Goal: Task Accomplishment & Management: Manage account settings

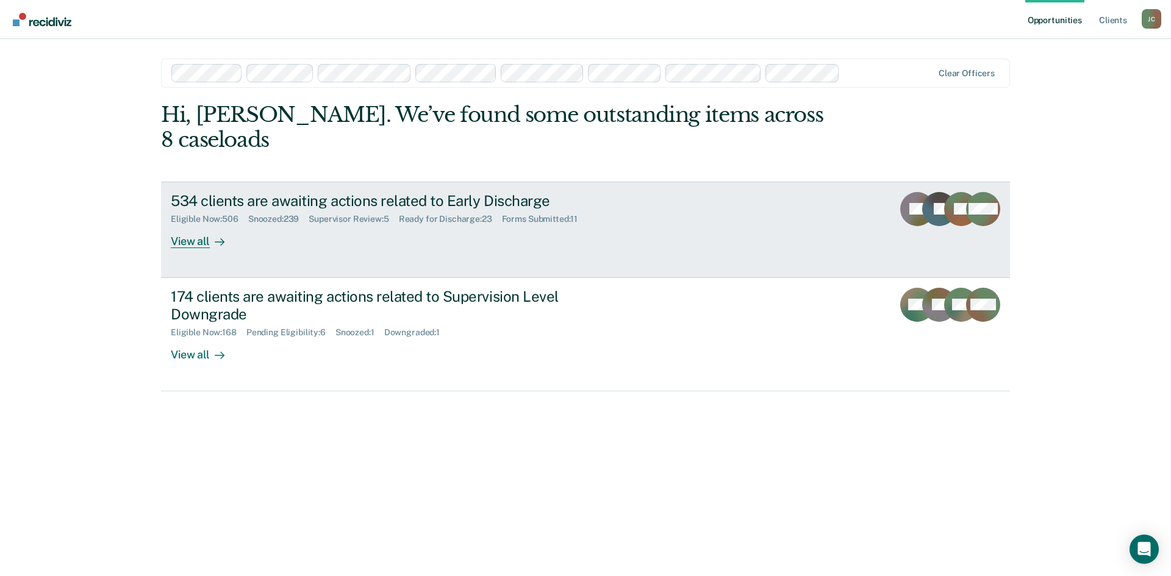
click at [220, 192] on div "534 clients are awaiting actions related to Early Discharge" at bounding box center [385, 201] width 428 height 18
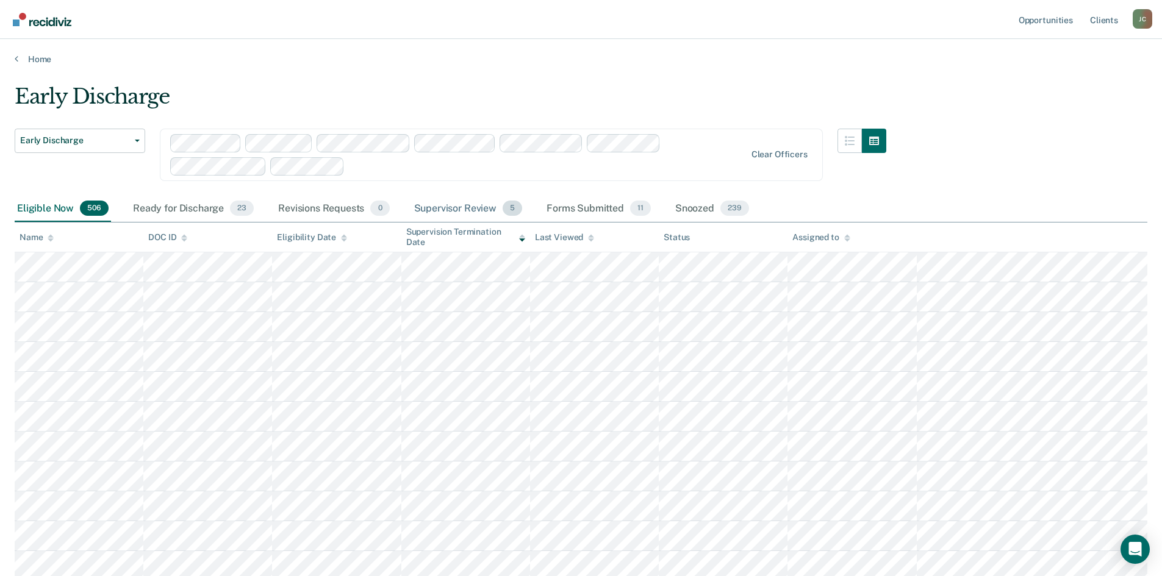
click at [471, 206] on div "Supervisor Review 5" at bounding box center [468, 209] width 113 height 27
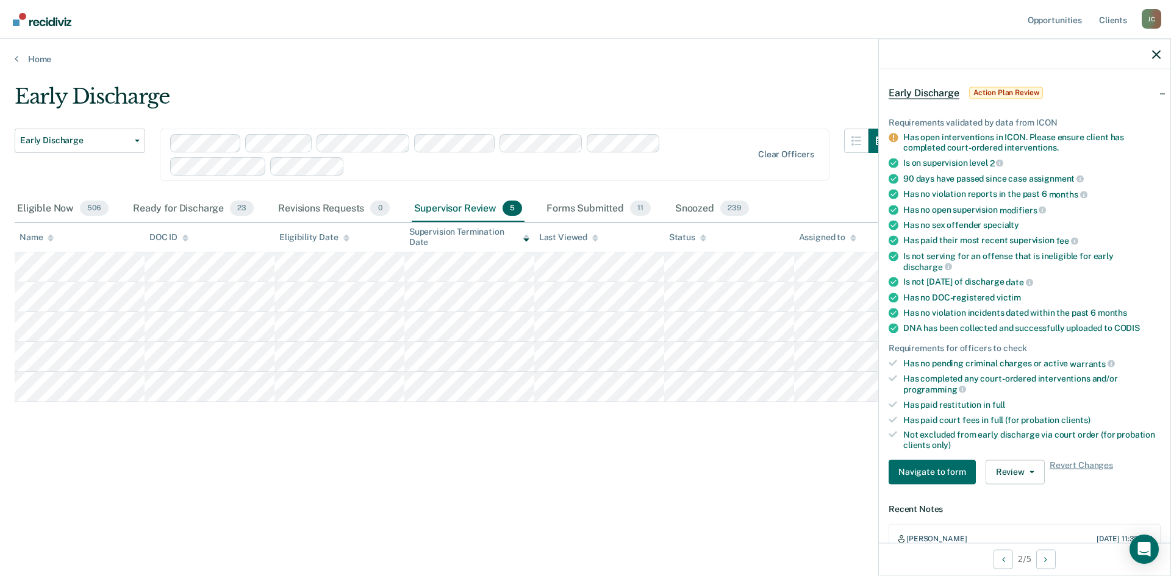
scroll to position [123, 0]
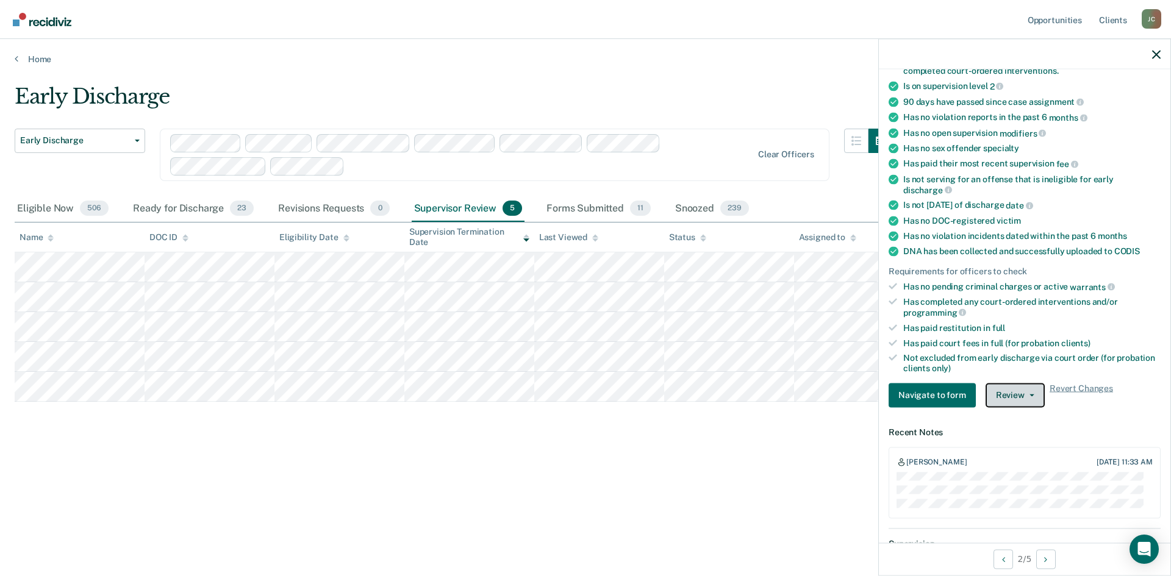
click at [1010, 388] on button "Review" at bounding box center [1014, 395] width 59 height 24
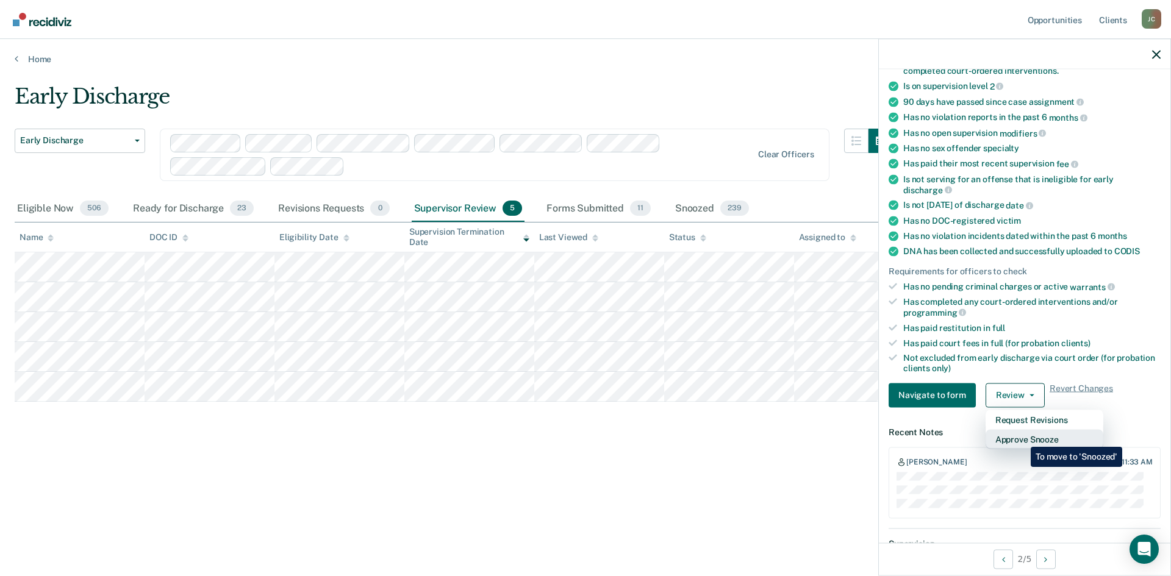
click at [1021, 438] on button "Approve Snooze" at bounding box center [1044, 439] width 118 height 20
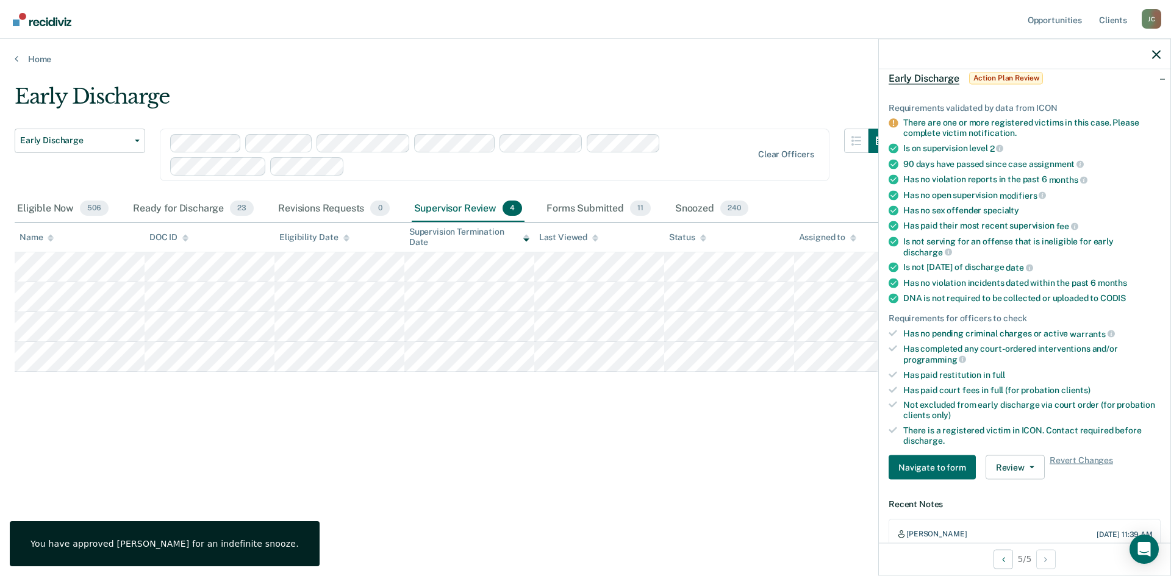
scroll to position [244, 0]
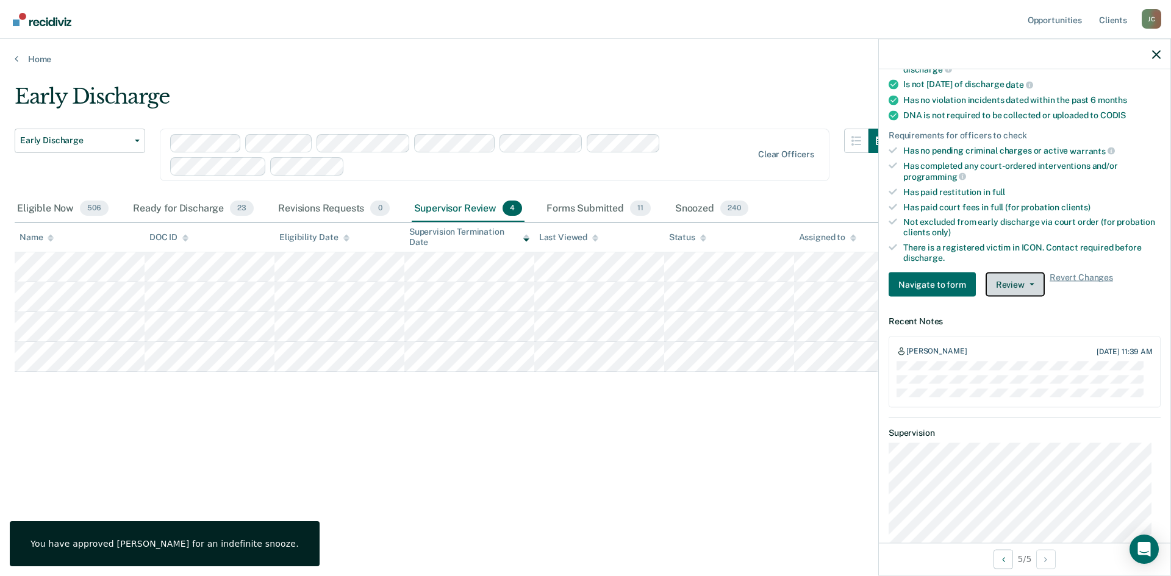
click at [1014, 282] on button "Review" at bounding box center [1014, 285] width 59 height 24
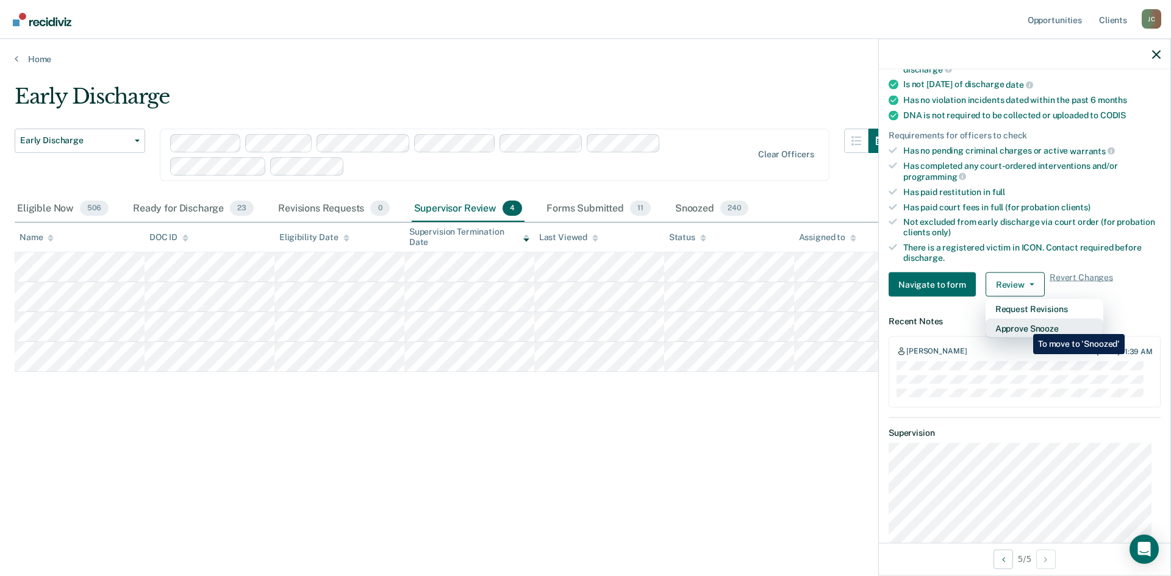
click at [1024, 325] on button "Approve Snooze" at bounding box center [1044, 329] width 118 height 20
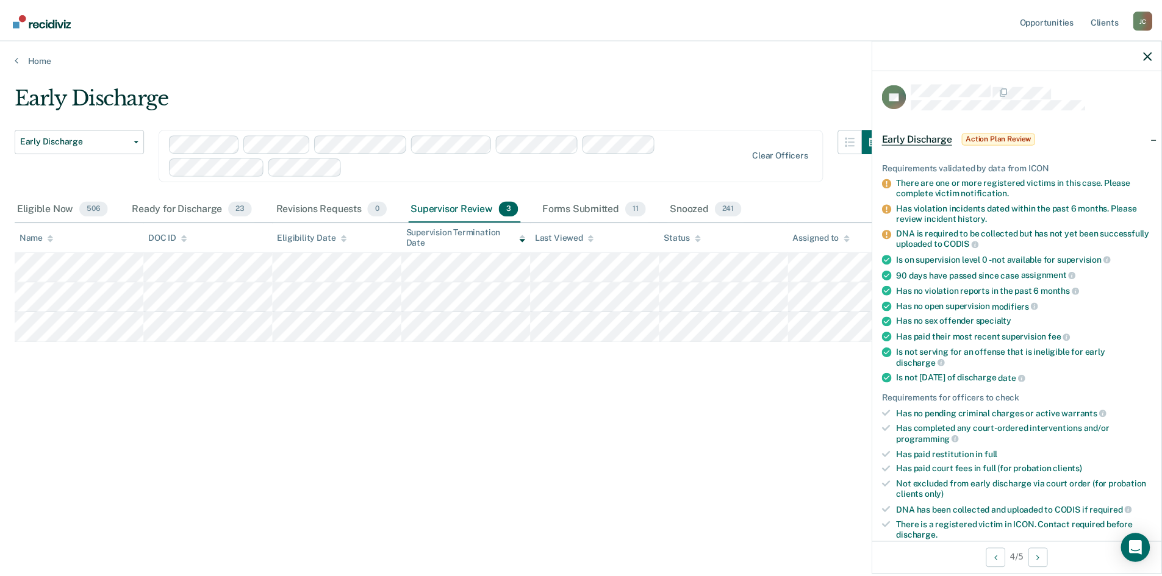
scroll to position [0, 0]
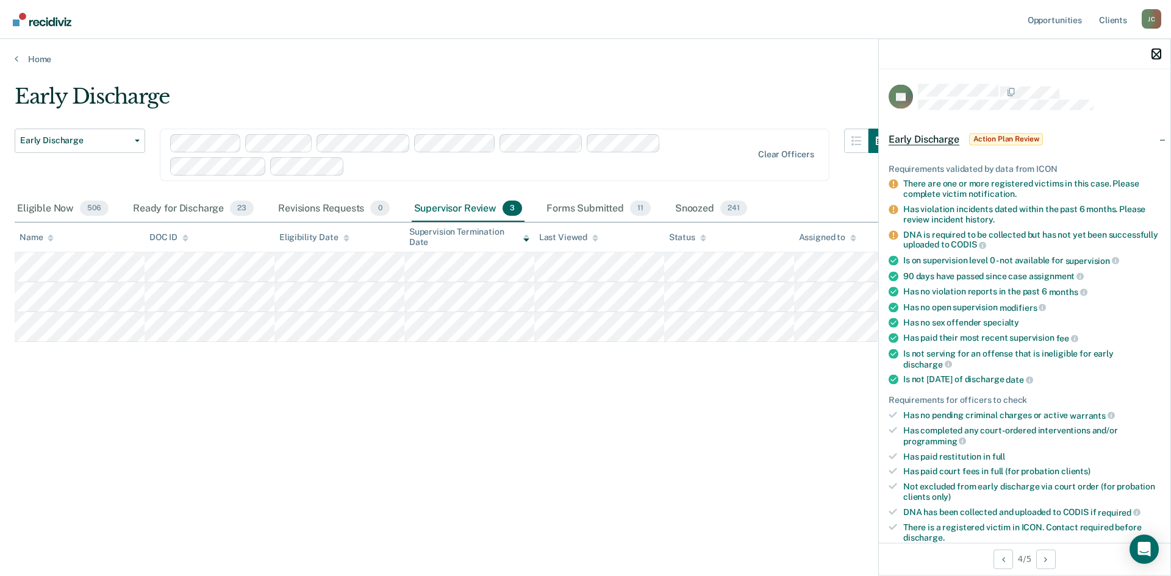
click at [1156, 54] on icon "button" at bounding box center [1156, 54] width 9 height 9
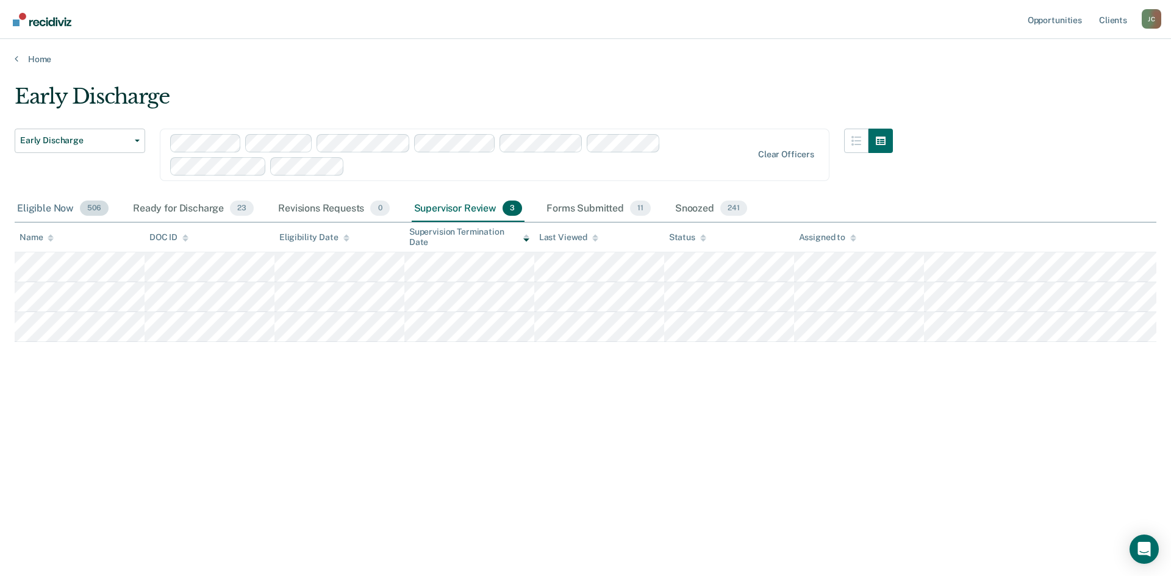
click at [44, 212] on div "Eligible Now 506" at bounding box center [63, 209] width 96 height 27
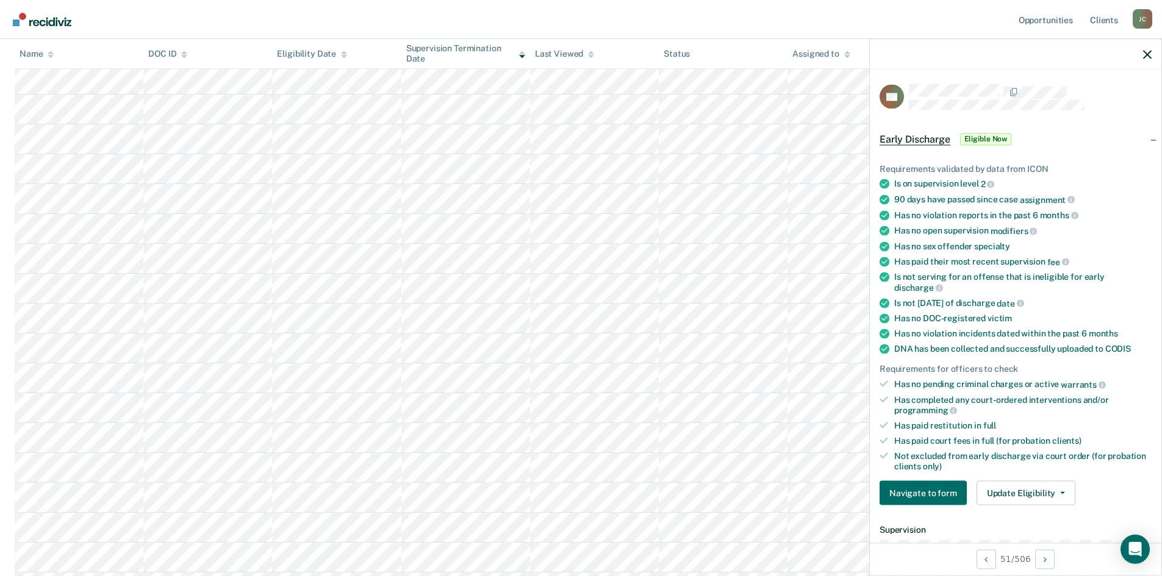
scroll to position [61, 0]
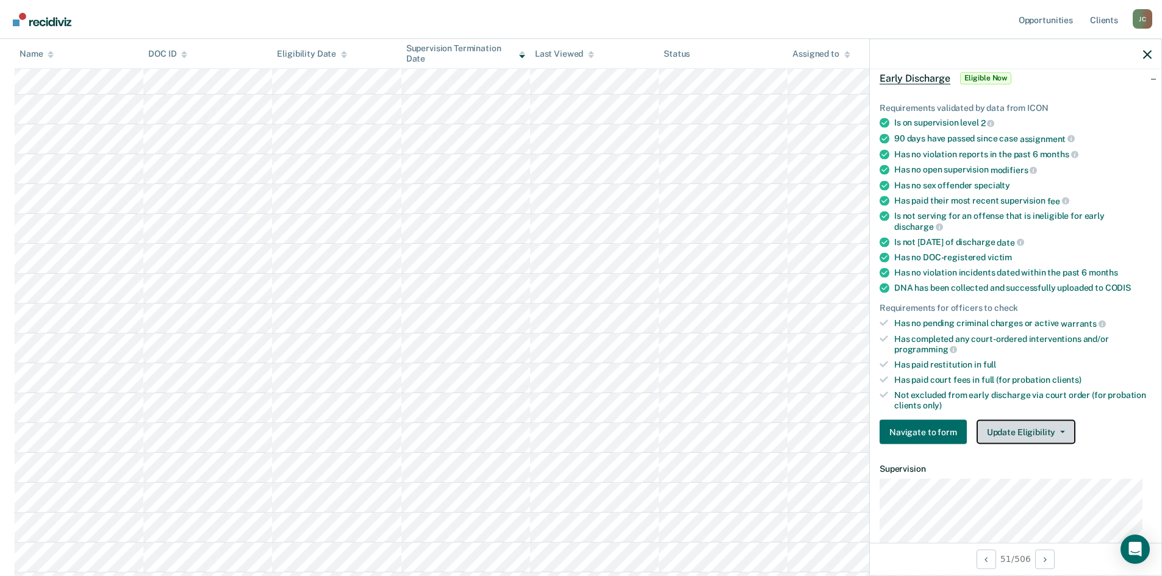
click at [1045, 435] on button "Update Eligibility" at bounding box center [1025, 432] width 99 height 24
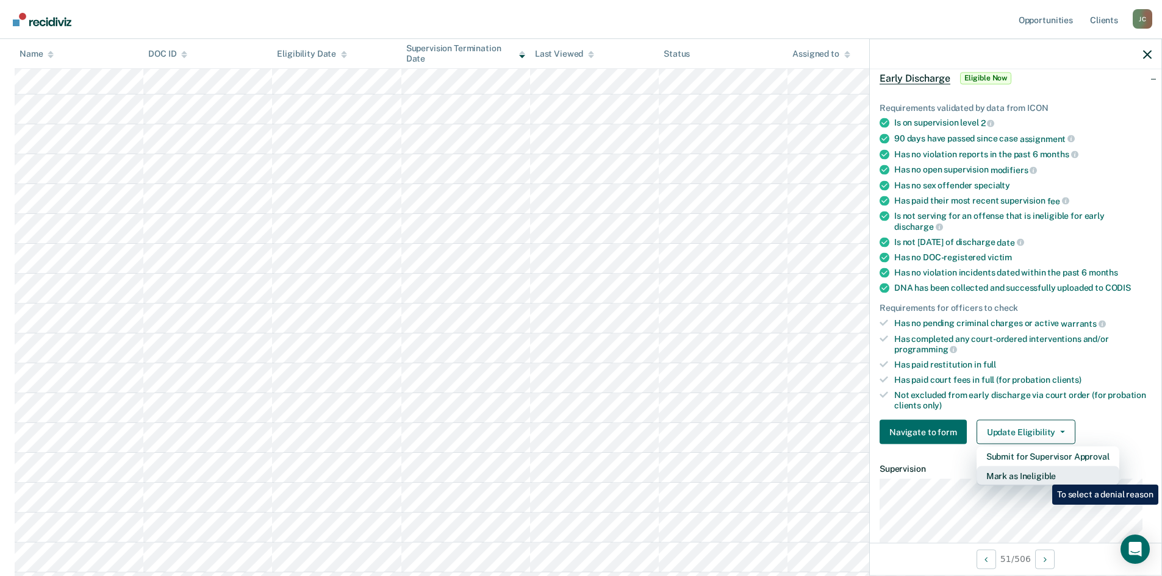
click at [1043, 476] on button "Mark as Ineligible" at bounding box center [1047, 477] width 143 height 20
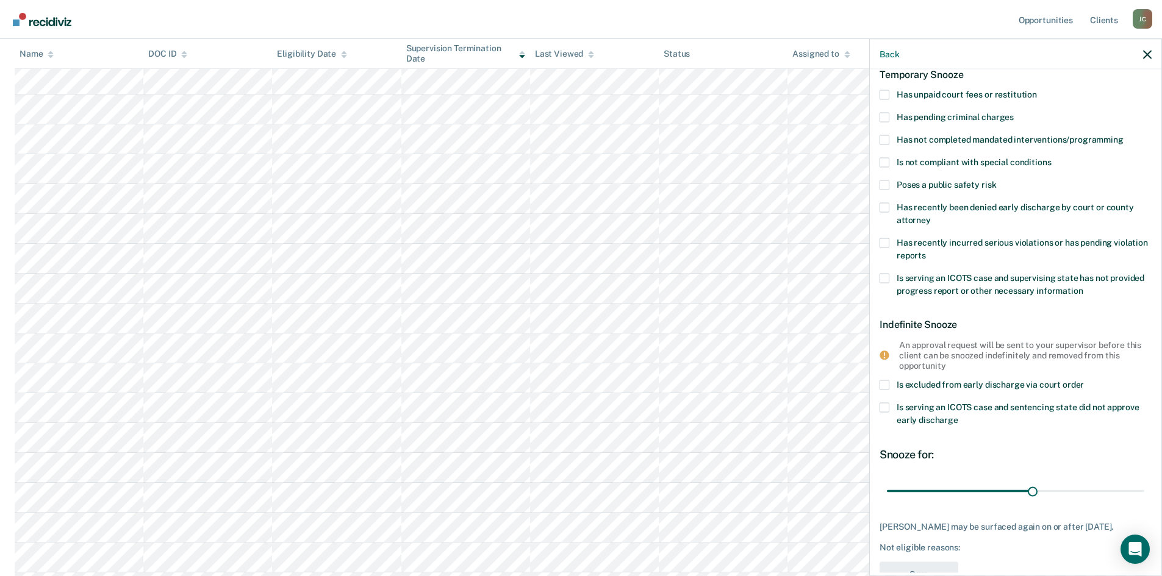
scroll to position [0, 0]
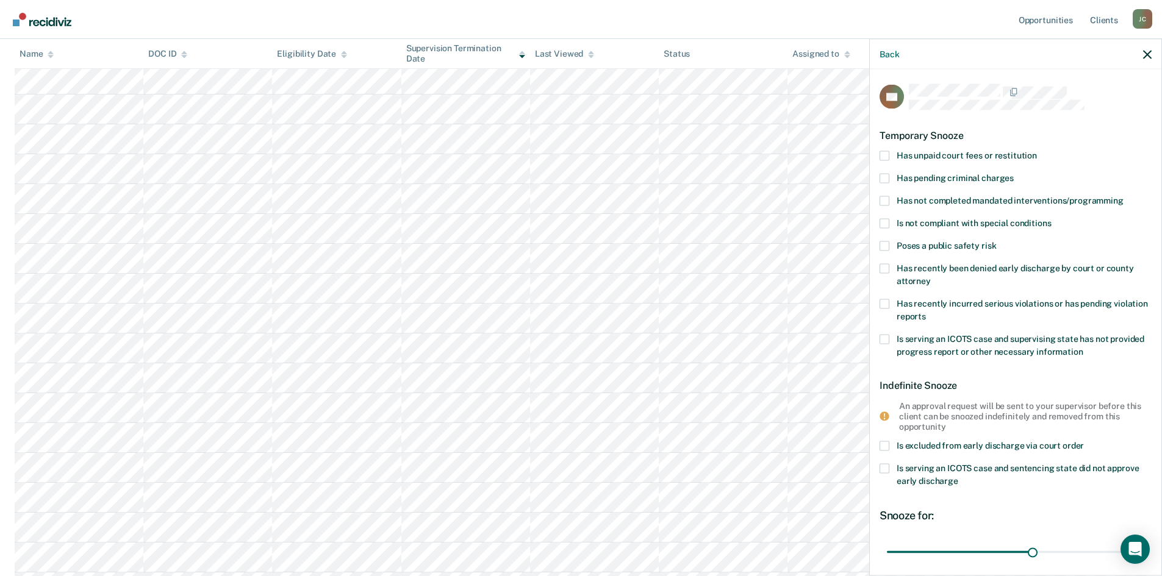
click at [884, 152] on span at bounding box center [884, 156] width 10 height 10
click at [1037, 151] on input "Has unpaid court fees or restitution" at bounding box center [1037, 151] width 0 height 0
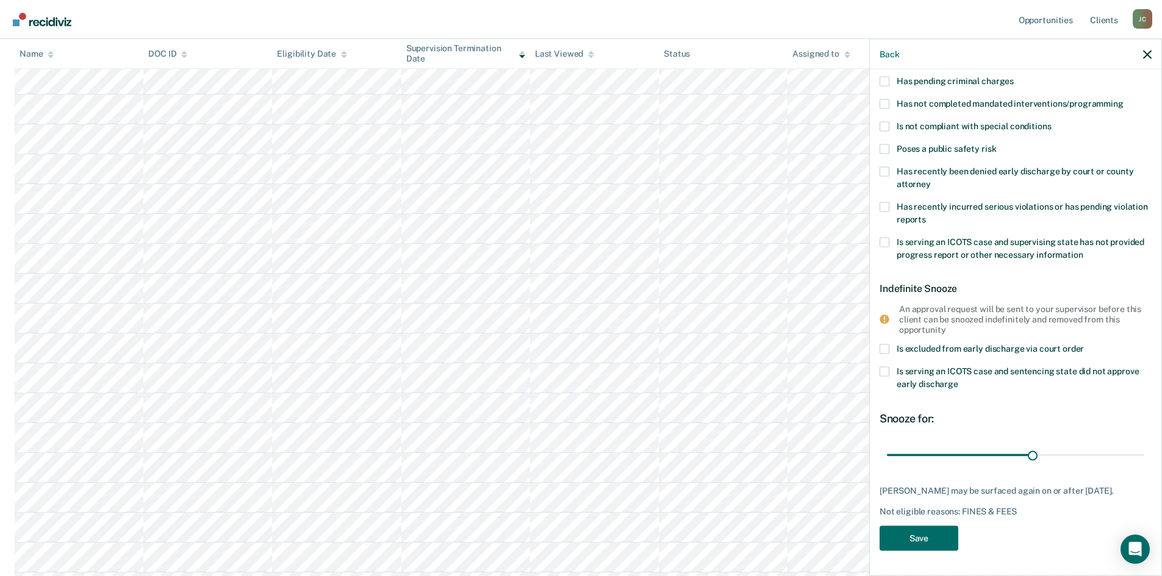
scroll to position [105, 0]
drag, startPoint x: 1028, startPoint y: 448, endPoint x: 1140, endPoint y: 457, distance: 112.6
click at [1140, 457] on input "range" at bounding box center [1015, 455] width 257 height 21
drag, startPoint x: 1131, startPoint y: 443, endPoint x: 995, endPoint y: 449, distance: 136.1
click at [996, 449] on input "range" at bounding box center [1015, 455] width 257 height 21
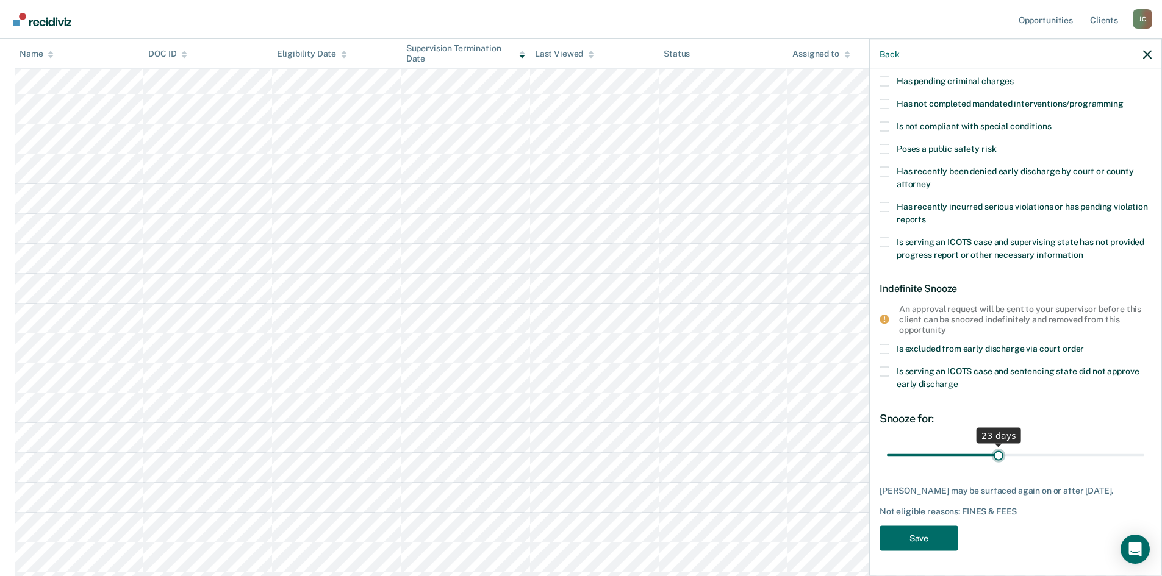
click at [995, 449] on input "range" at bounding box center [1015, 455] width 257 height 21
drag, startPoint x: 995, startPoint y: 449, endPoint x: 1129, endPoint y: 453, distance: 134.2
click at [1129, 453] on input "range" at bounding box center [1015, 455] width 257 height 21
click at [1131, 446] on input "range" at bounding box center [1015, 455] width 257 height 21
drag, startPoint x: 1129, startPoint y: 448, endPoint x: 1113, endPoint y: 447, distance: 15.9
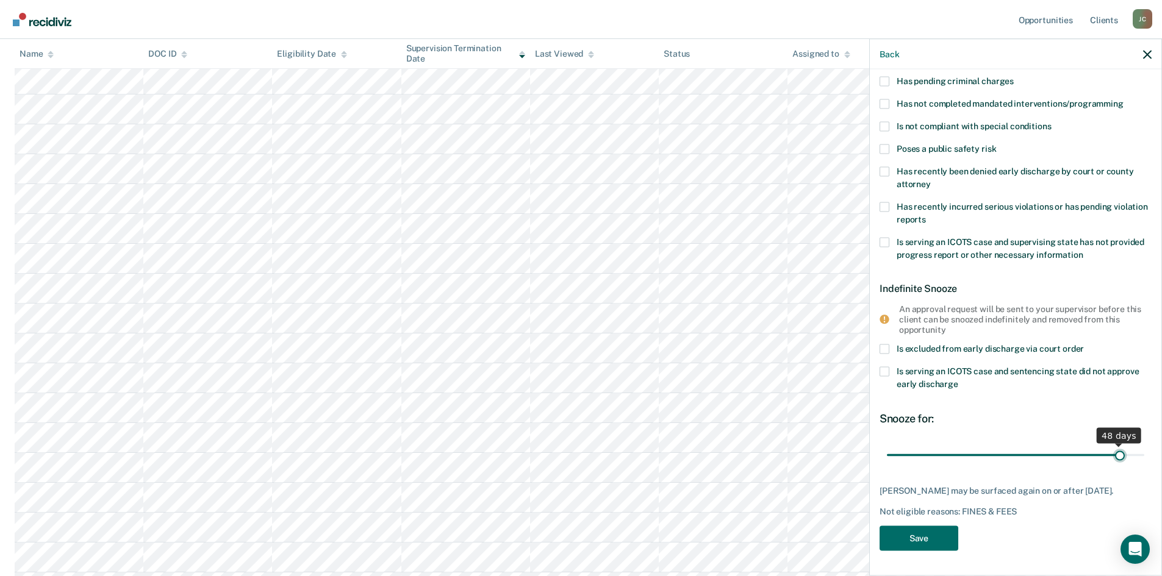
type input "48"
click at [1113, 447] on input "range" at bounding box center [1015, 455] width 257 height 21
click at [950, 544] on button "Save" at bounding box center [918, 538] width 79 height 25
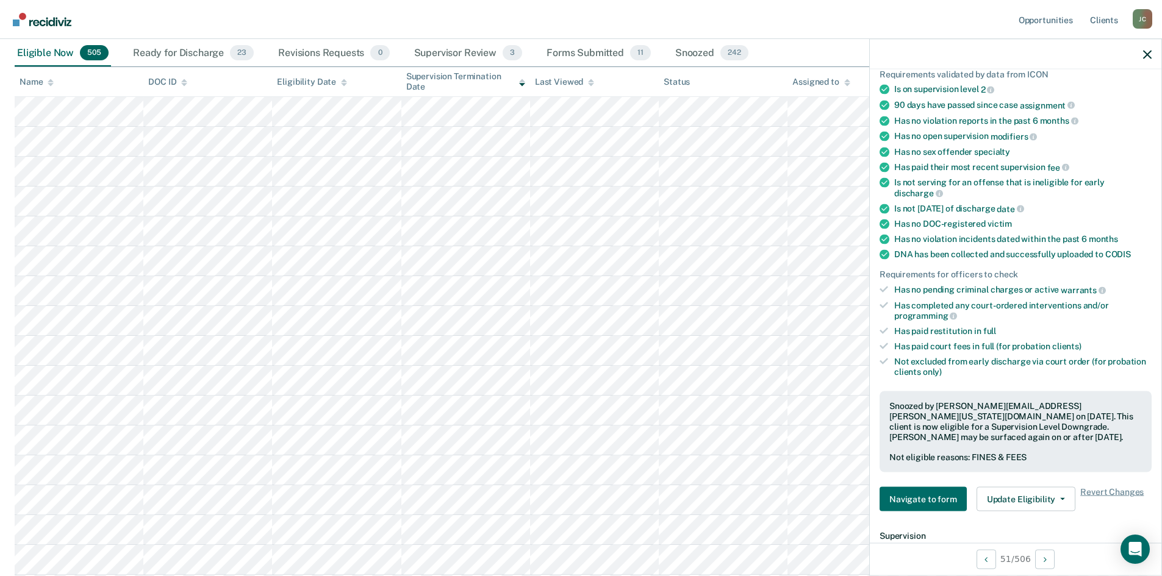
scroll to position [0, 0]
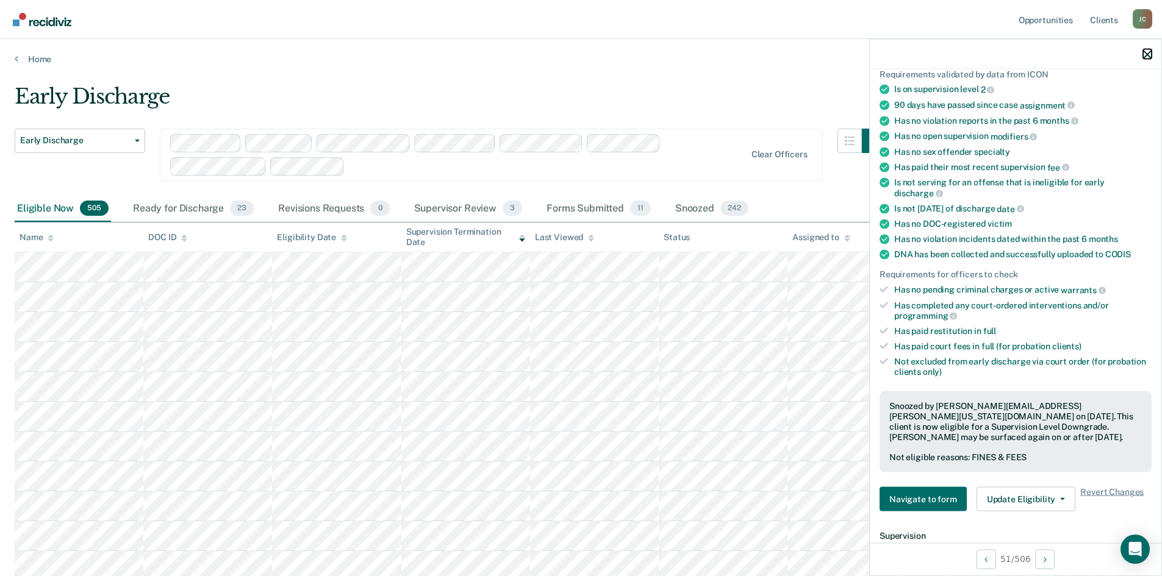
click at [1151, 57] on icon "button" at bounding box center [1147, 54] width 9 height 9
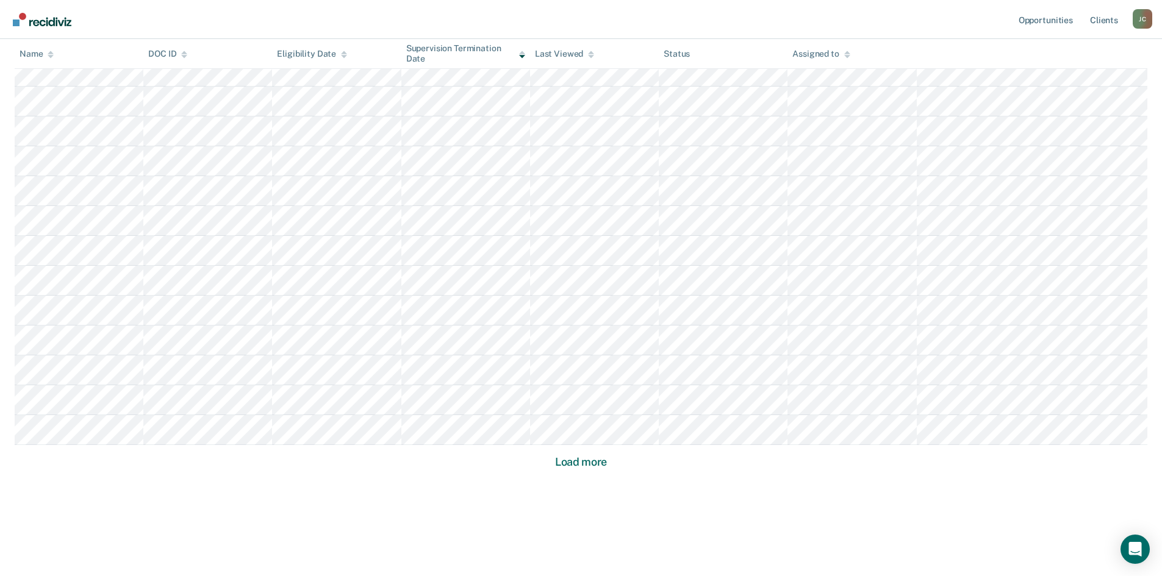
scroll to position [704, 0]
click at [581, 465] on button "Load more" at bounding box center [580, 461] width 59 height 15
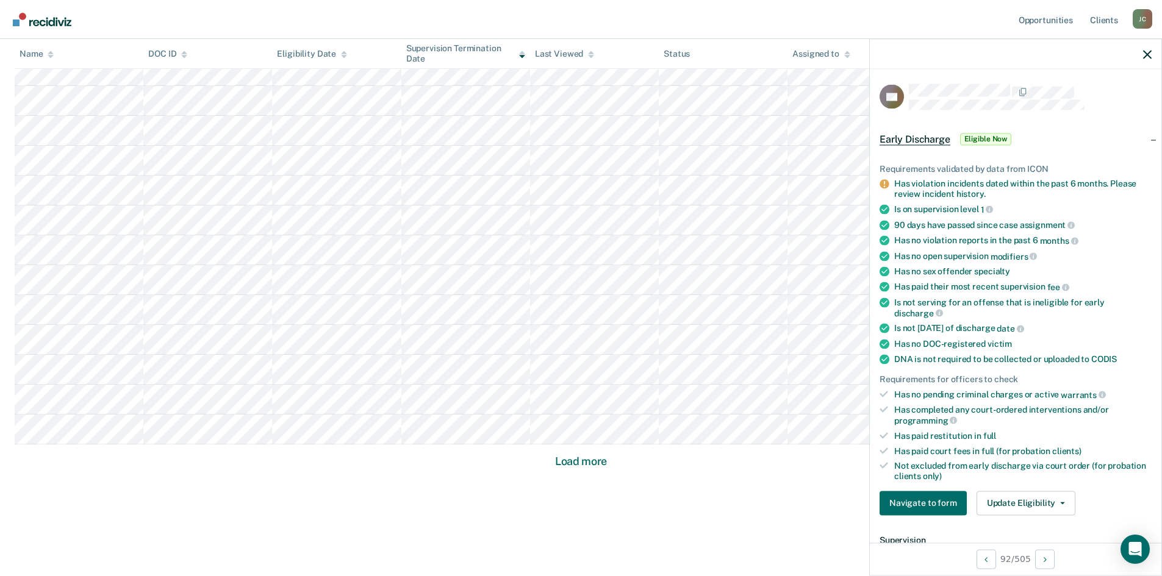
scroll to position [122, 0]
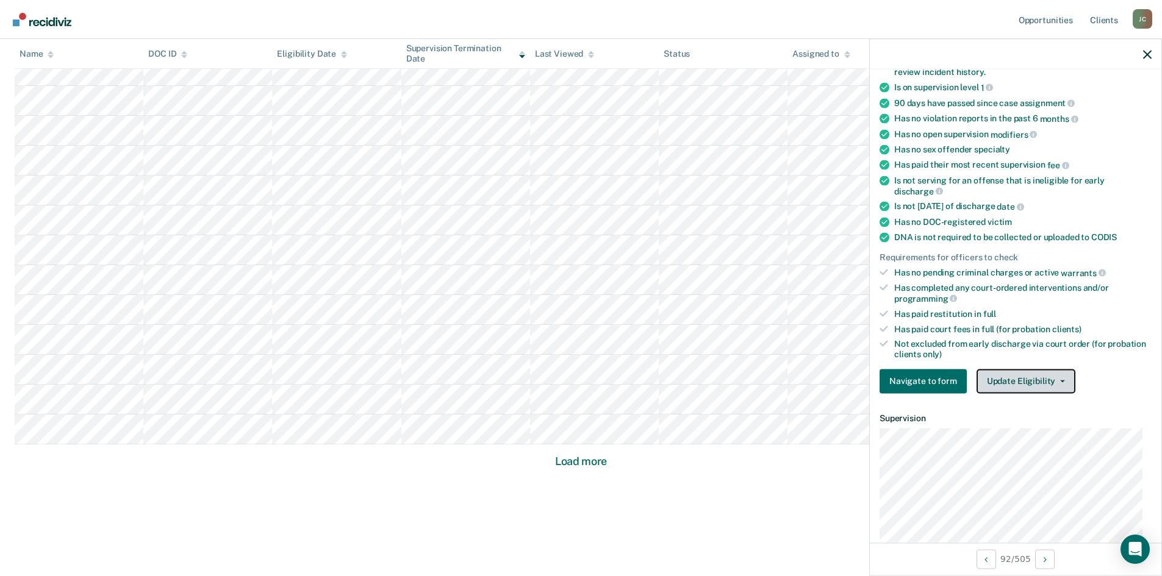
click at [1002, 382] on button "Update Eligibility" at bounding box center [1025, 381] width 99 height 24
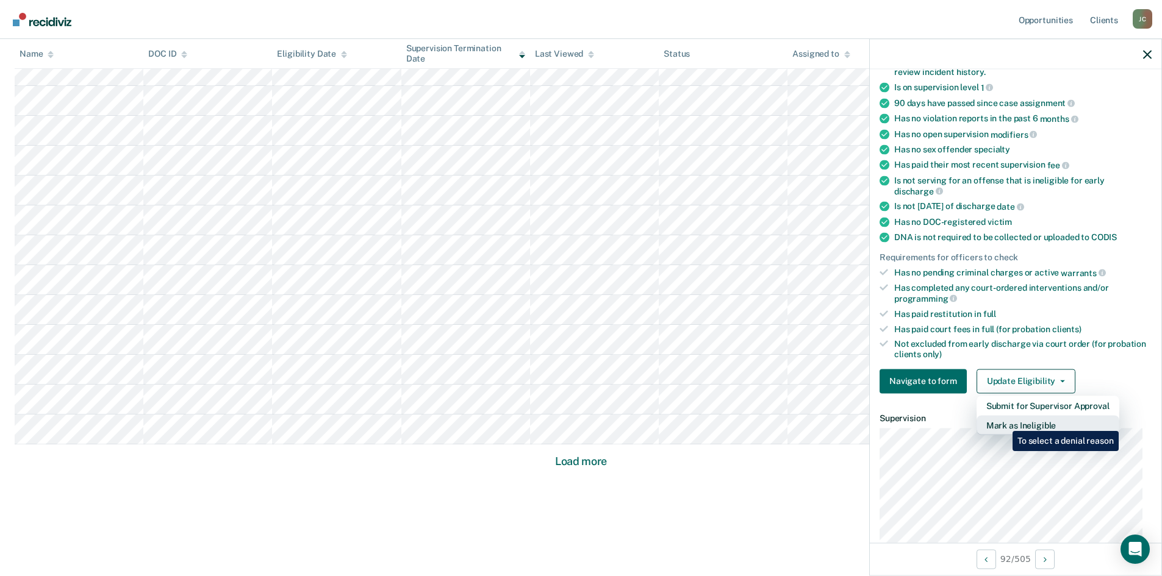
click at [1003, 422] on button "Mark as Ineligible" at bounding box center [1047, 425] width 143 height 20
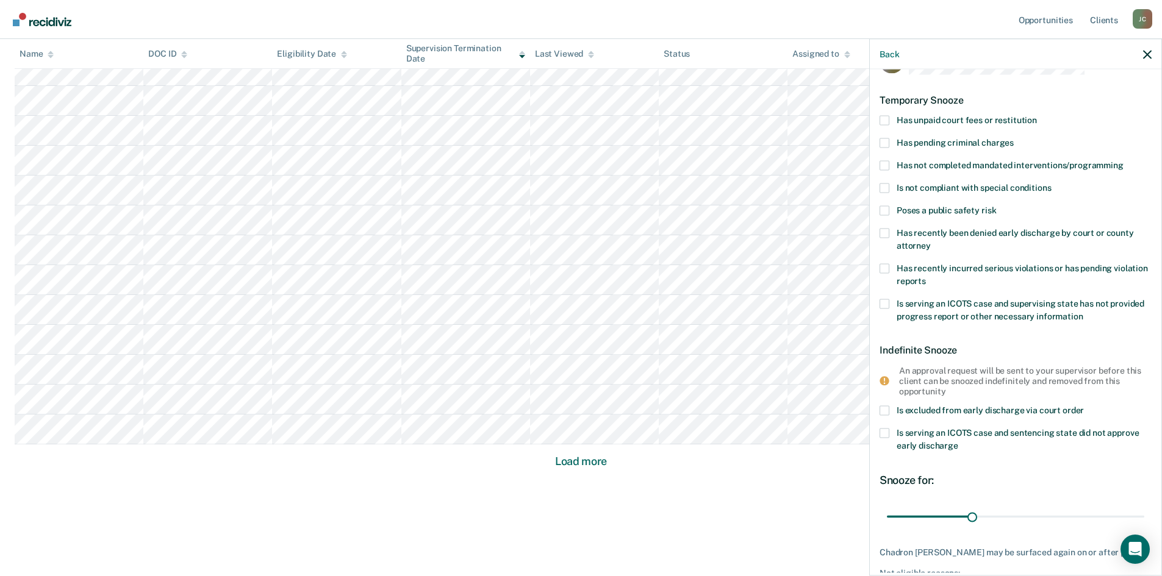
scroll to position [61, 0]
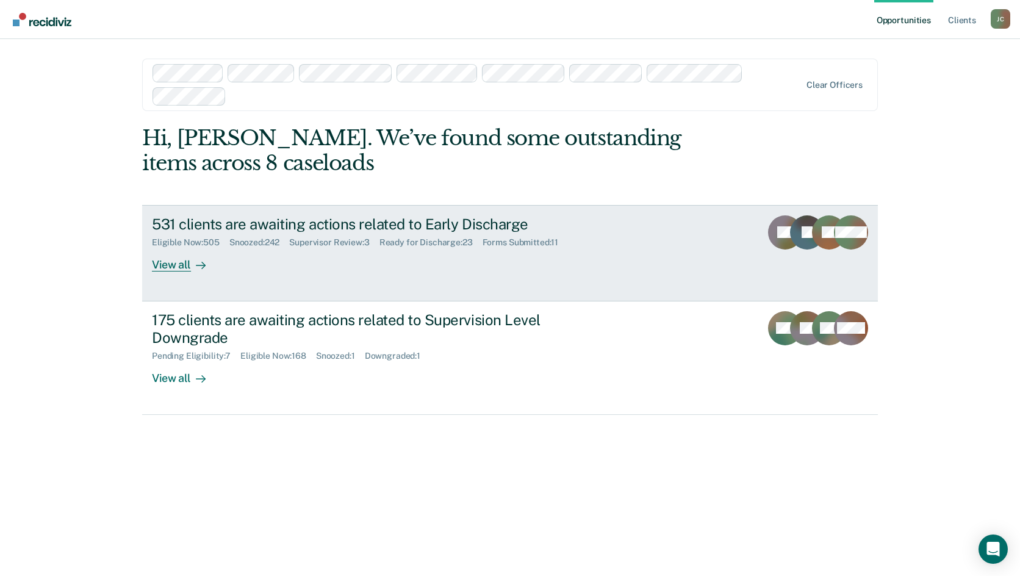
click at [459, 226] on div "531 clients are awaiting actions related to Early Discharge" at bounding box center [366, 224] width 428 height 18
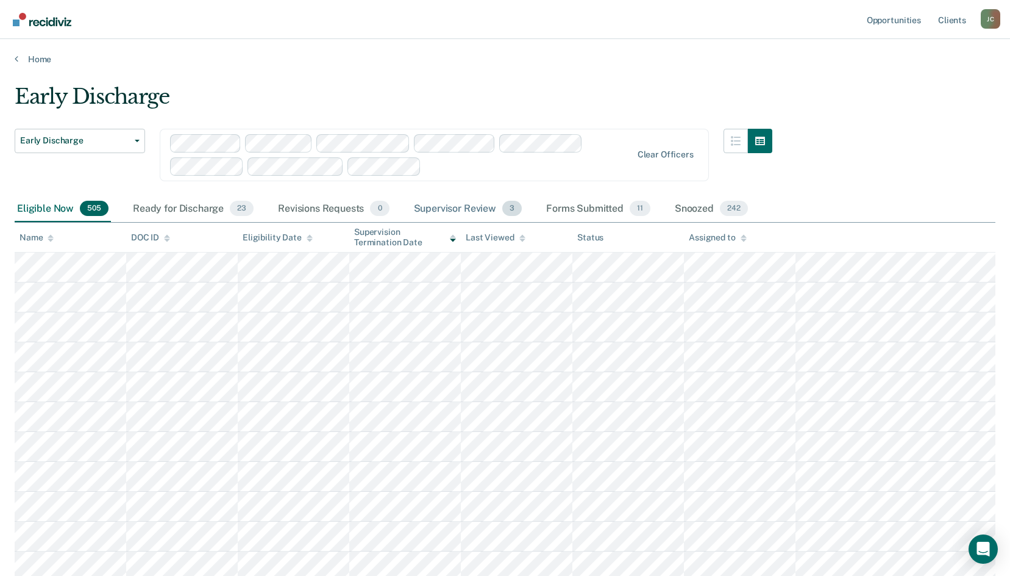
click at [459, 213] on div "Supervisor Review 3" at bounding box center [468, 209] width 113 height 27
click at [459, 210] on div "Supervisor Review 3" at bounding box center [468, 209] width 113 height 27
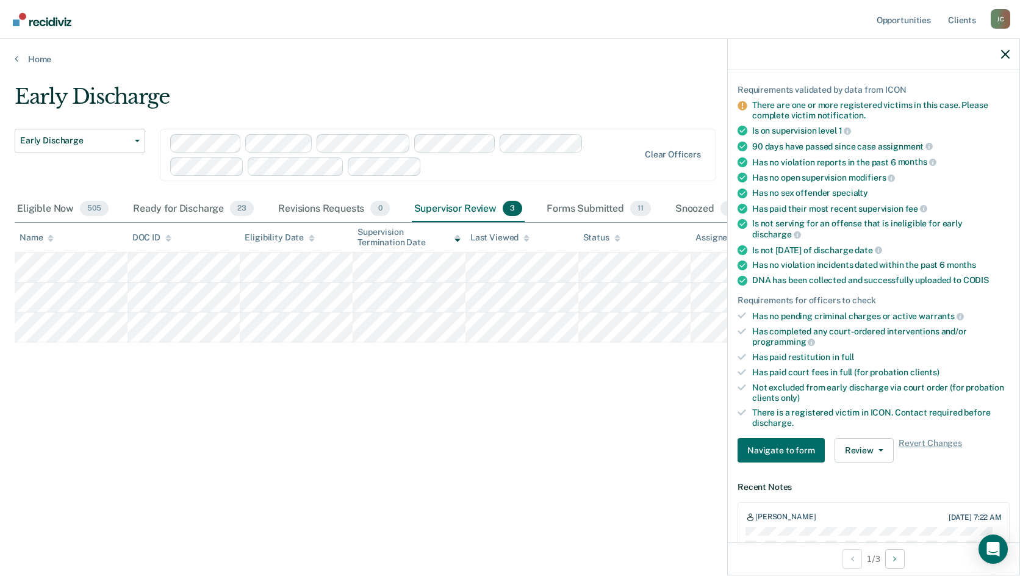
scroll to position [183, 0]
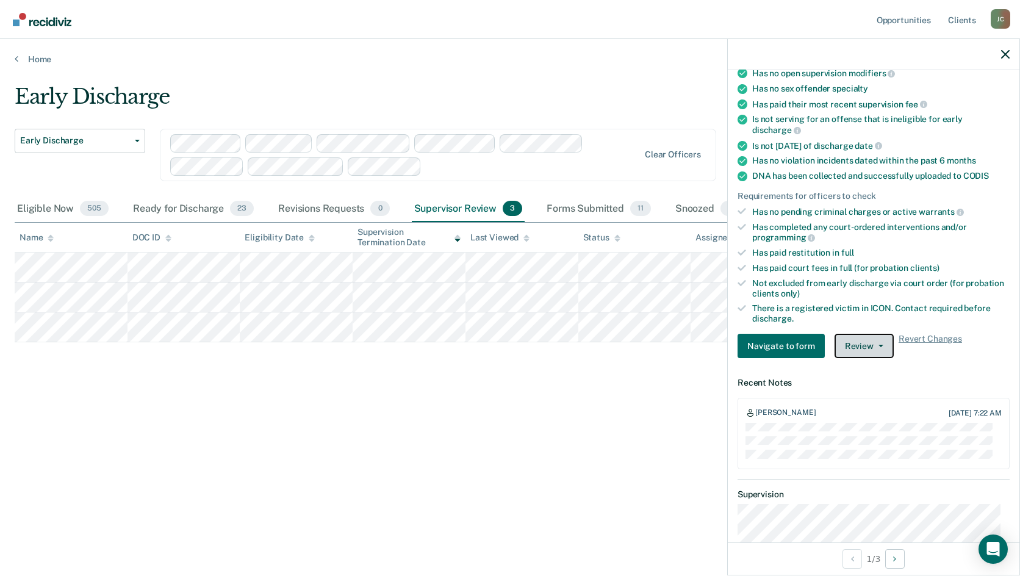
click at [845, 344] on button "Review" at bounding box center [863, 346] width 59 height 24
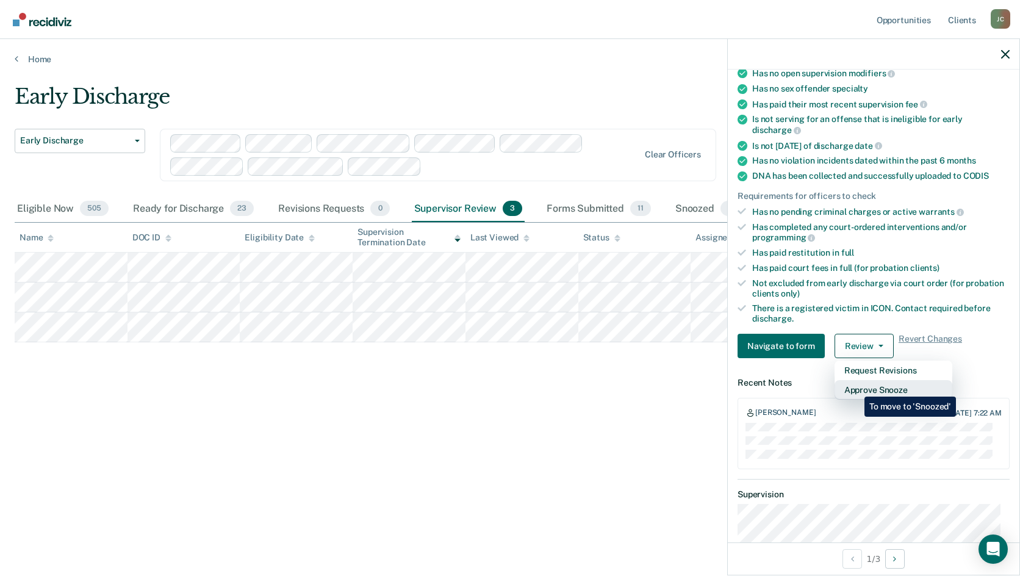
click at [855, 387] on button "Approve Snooze" at bounding box center [893, 390] width 118 height 20
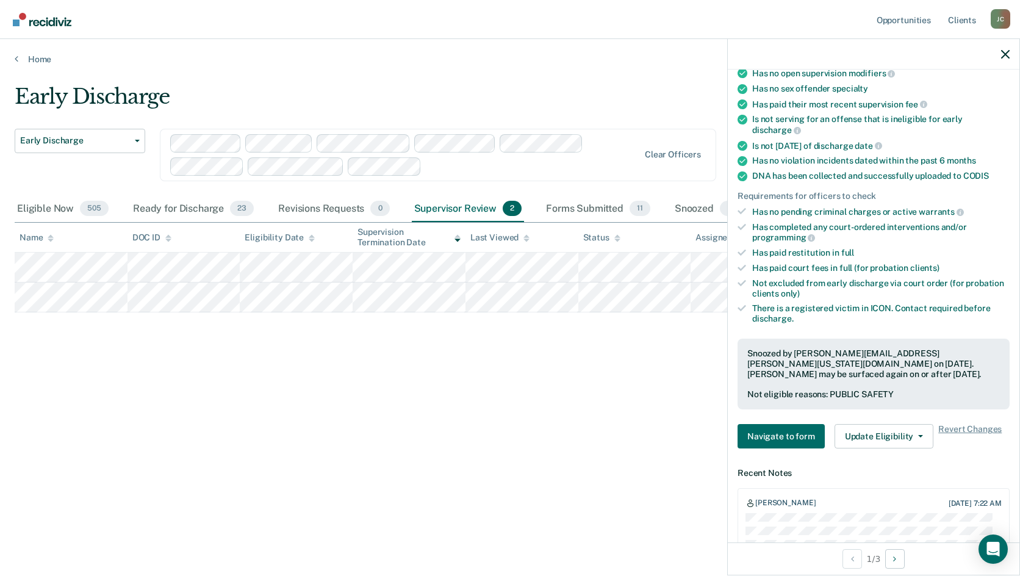
click at [559, 66] on main "Early Discharge Early Discharge Early Discharge Supervision Level Downgrade Cle…" at bounding box center [510, 318] width 1020 height 507
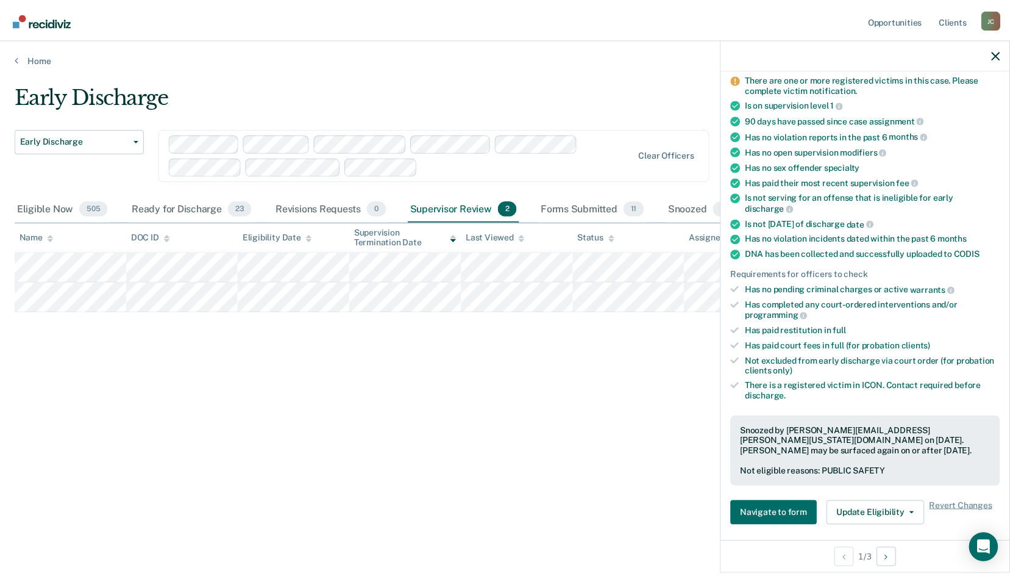
scroll to position [0, 0]
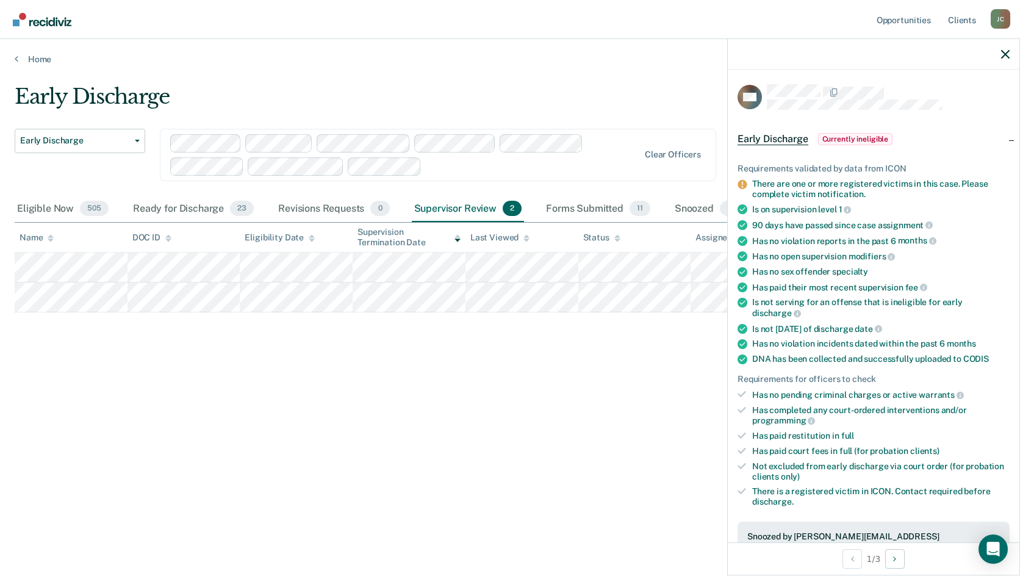
click at [1011, 49] on div at bounding box center [873, 54] width 291 height 30
click at [1008, 55] on icon "button" at bounding box center [1005, 54] width 9 height 9
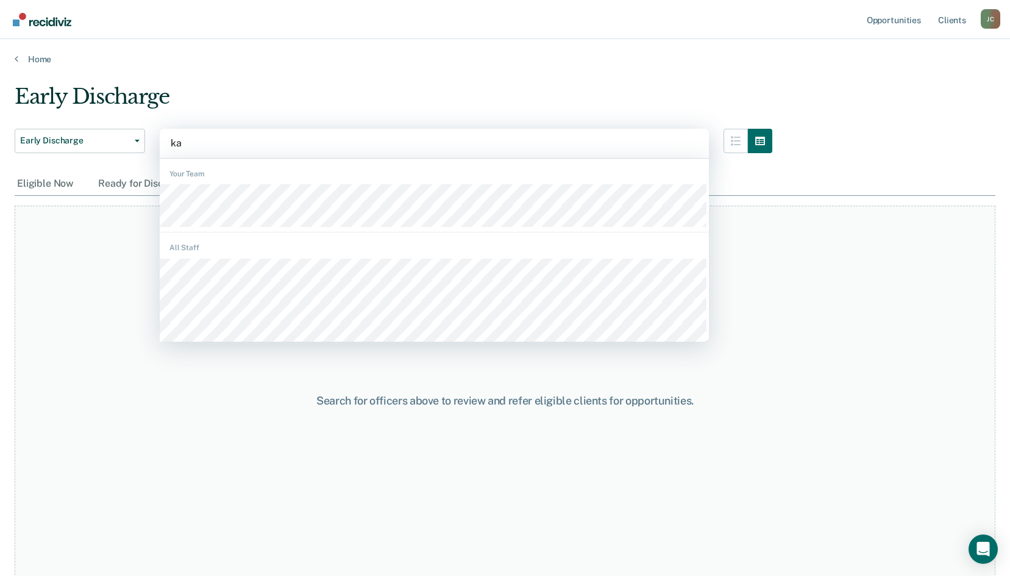
type input "k"
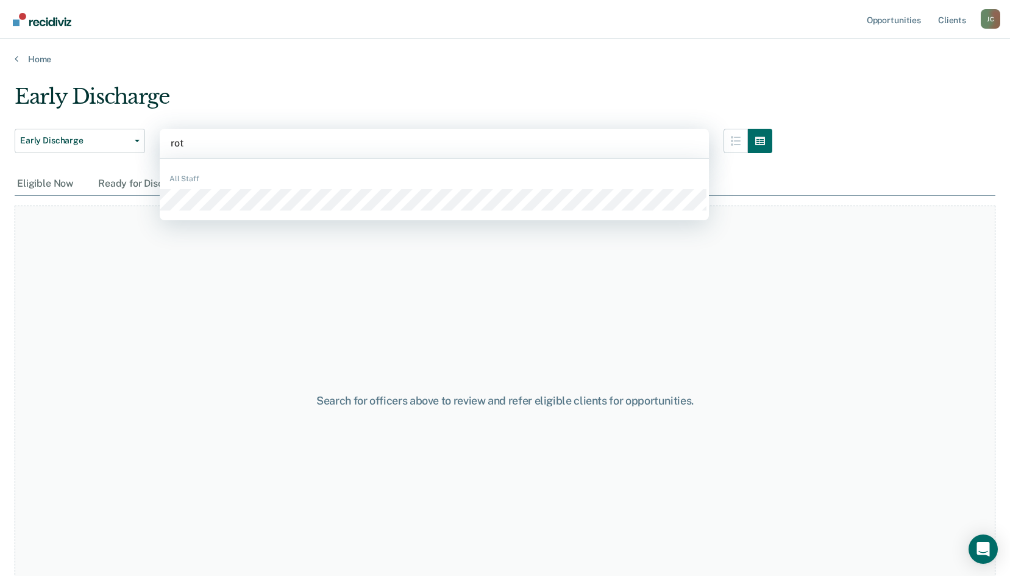
type input "[PERSON_NAME]"
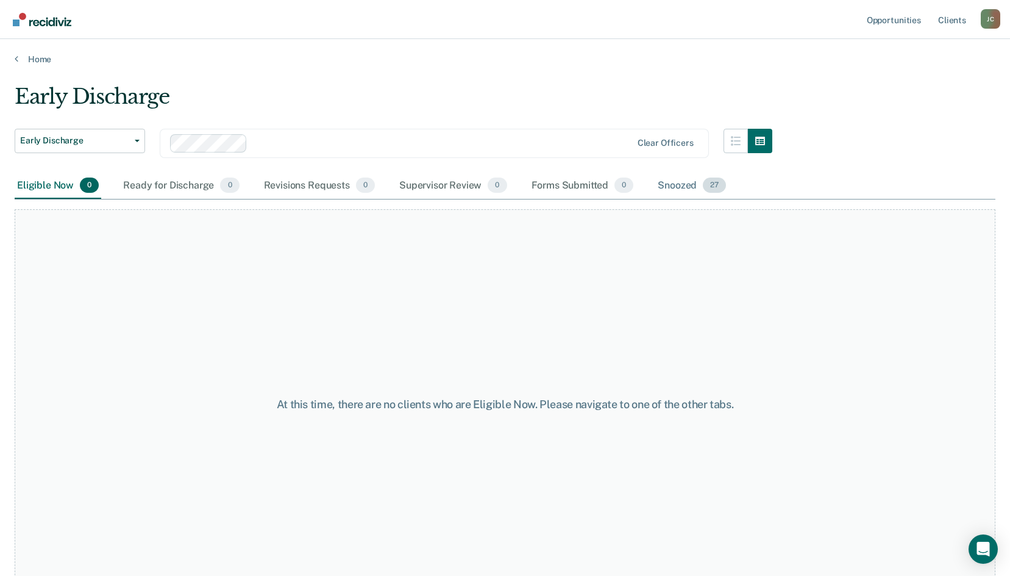
click at [686, 187] on div "Snoozed 27" at bounding box center [692, 186] width 73 height 27
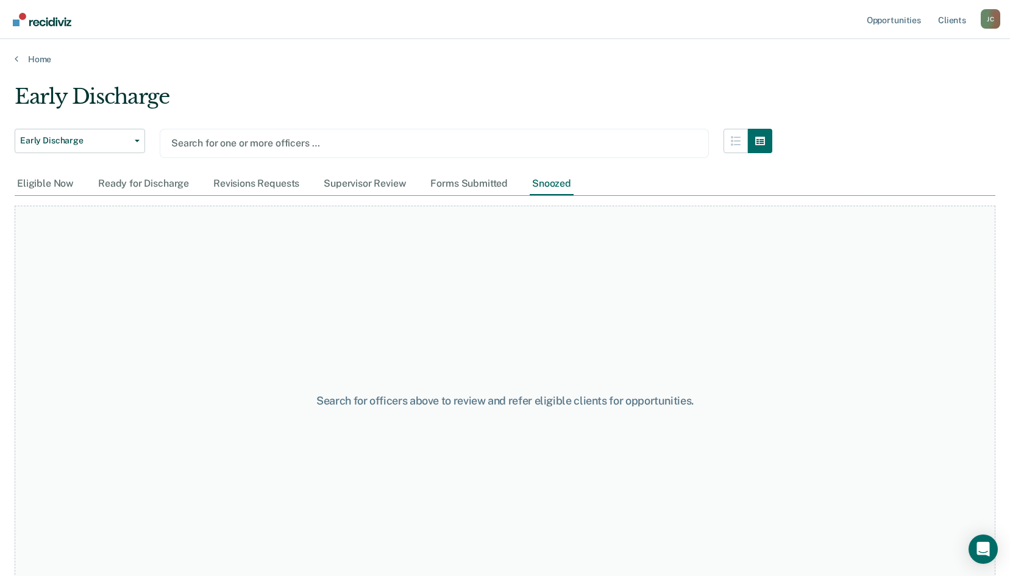
type input "s"
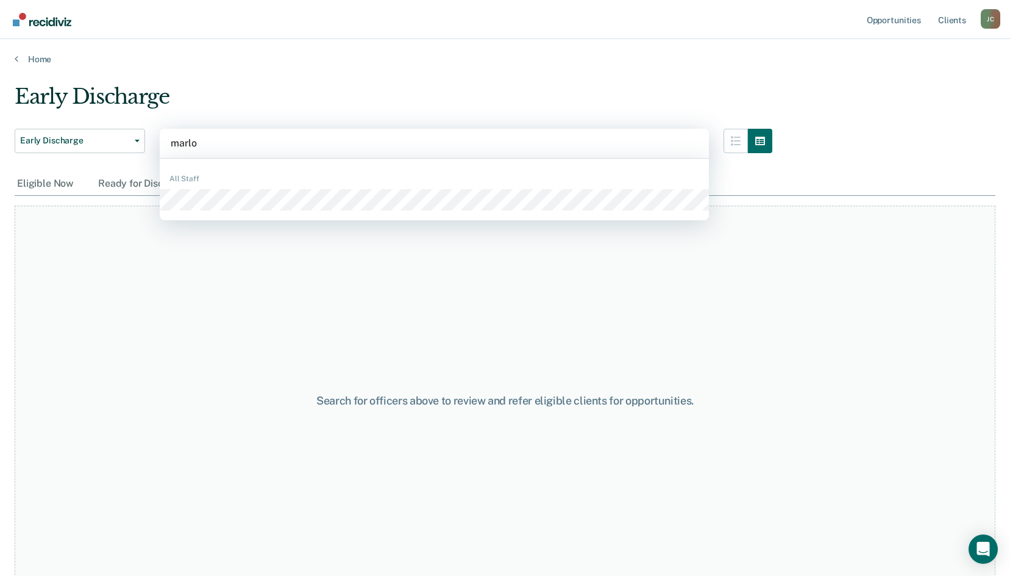
type input "[PERSON_NAME]"
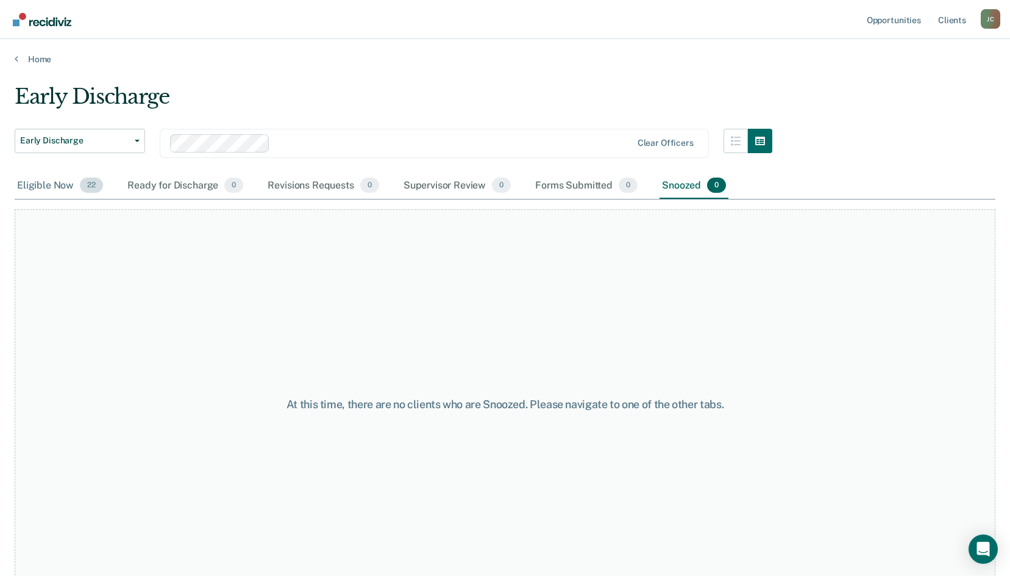
click at [34, 184] on div "Eligible Now 22" at bounding box center [60, 186] width 91 height 27
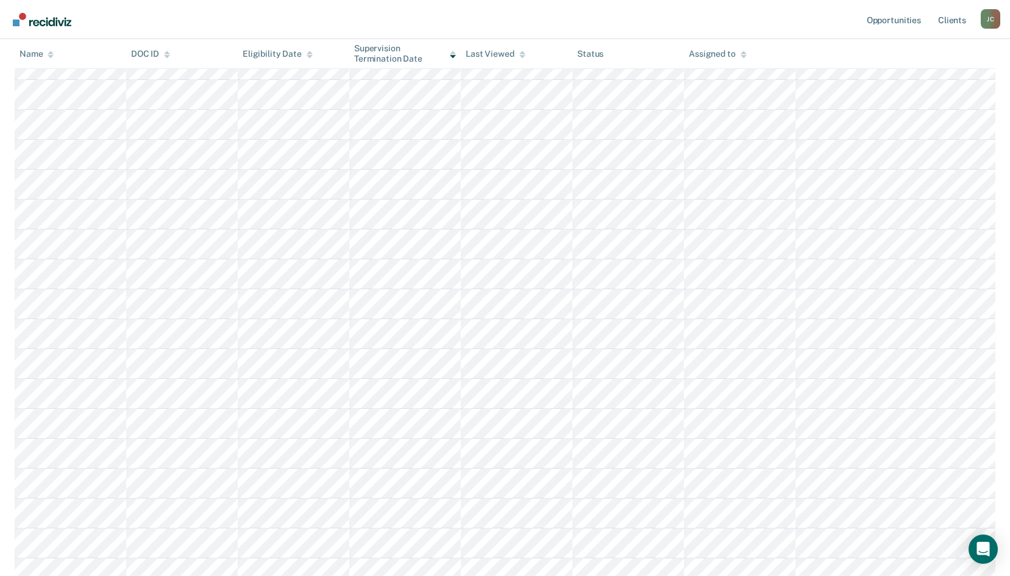
scroll to position [6, 0]
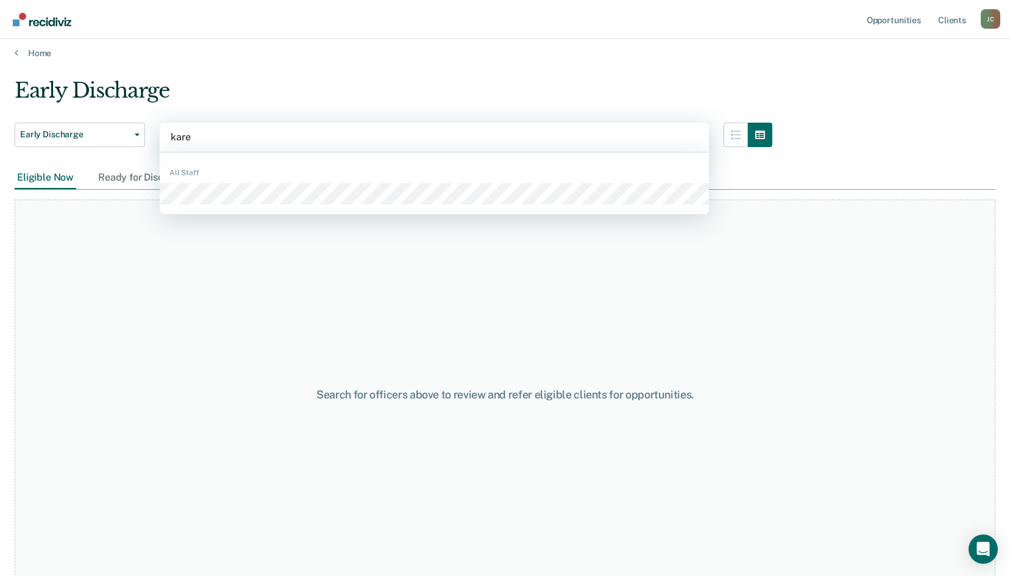
type input "[PERSON_NAME]"
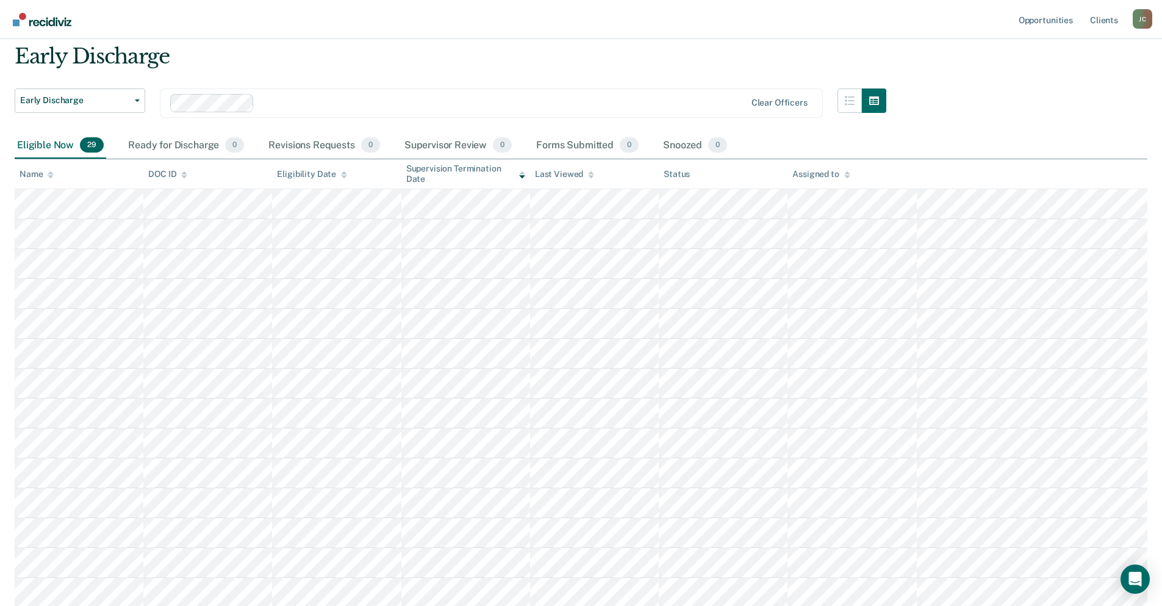
scroll to position [0, 0]
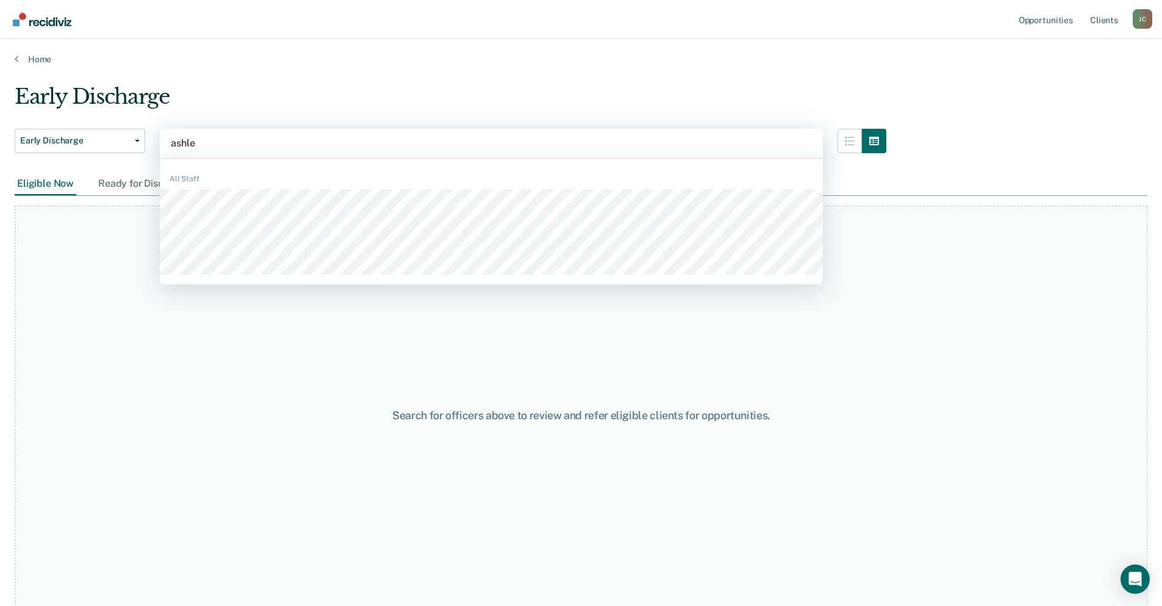
type input "[PERSON_NAME]"
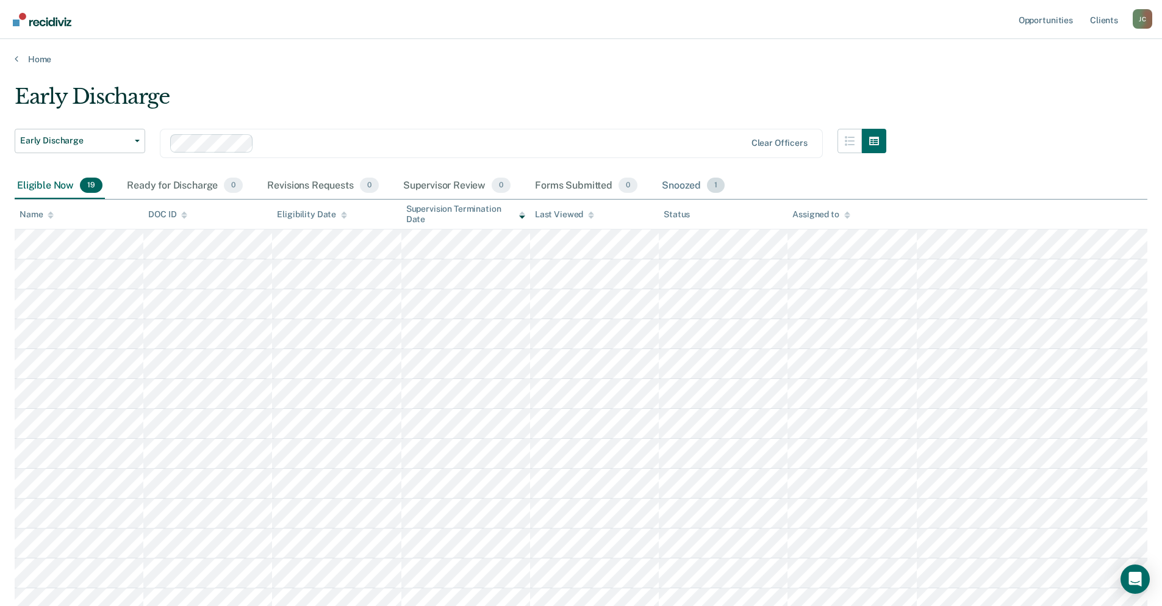
click at [693, 184] on div "Snoozed 1" at bounding box center [693, 186] width 68 height 27
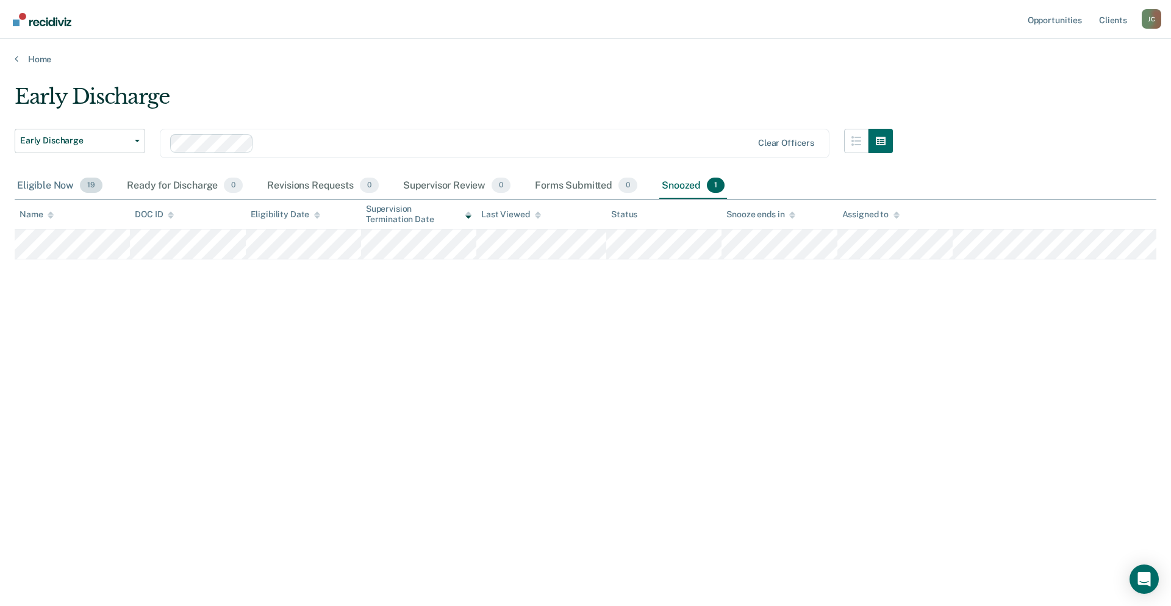
click at [46, 185] on div "Eligible Now 19" at bounding box center [60, 186] width 90 height 27
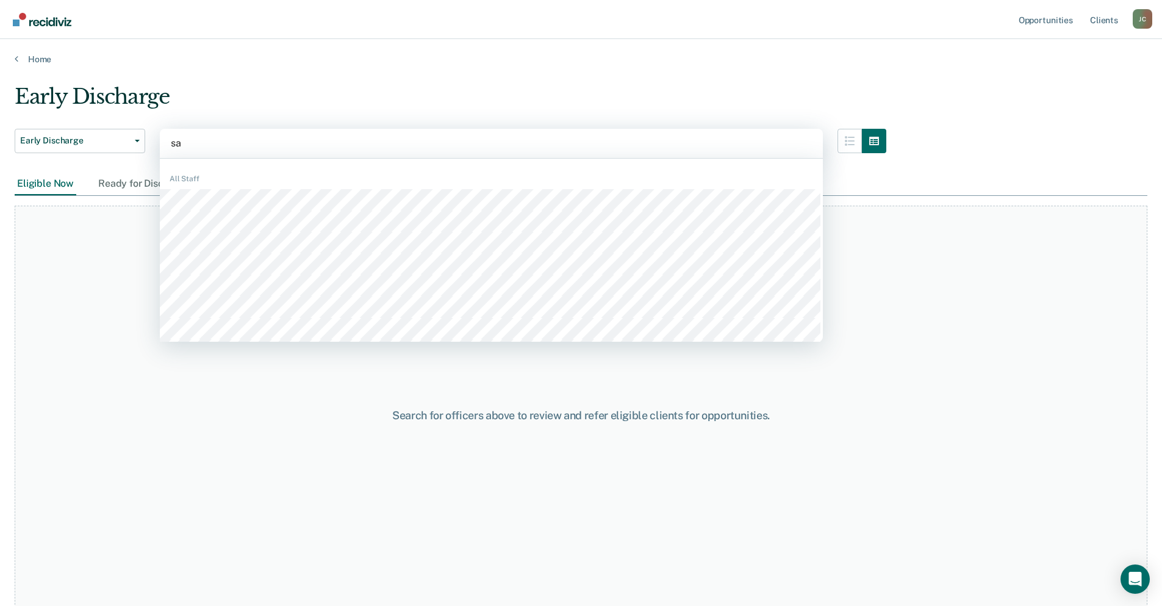
type input "sau"
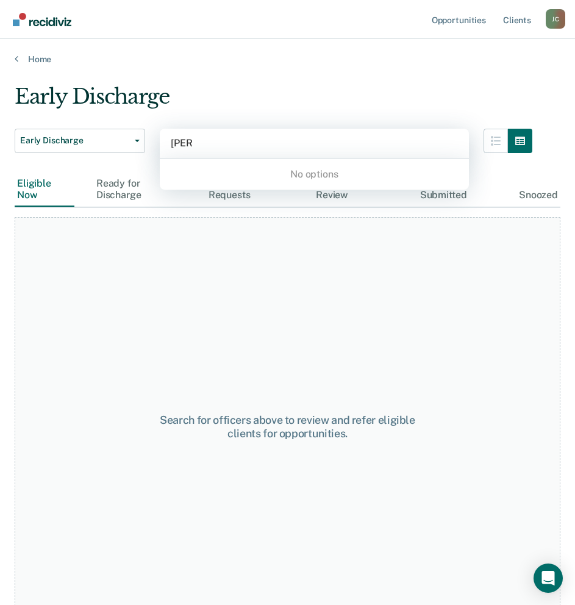
type input "car"
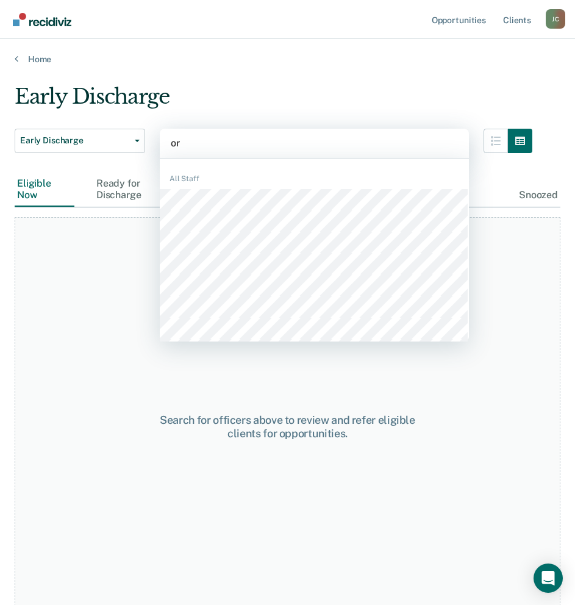
type input "[PERSON_NAME]"
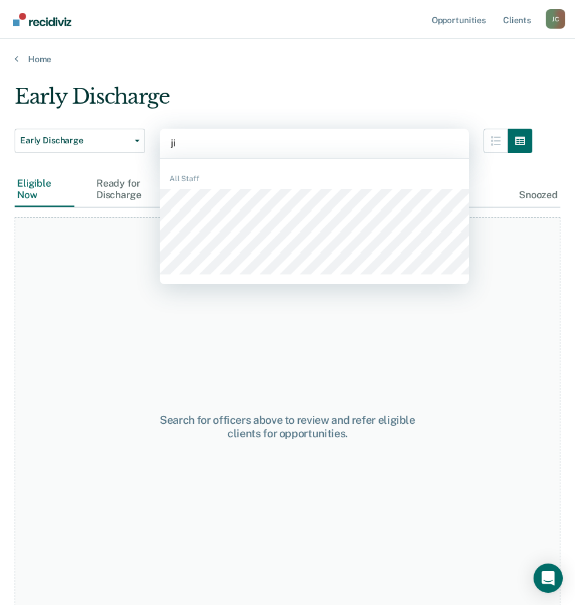
type input "j"
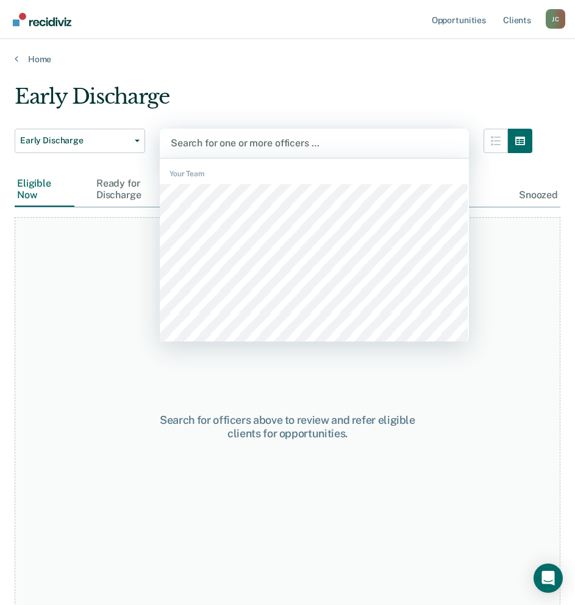
type input "i"
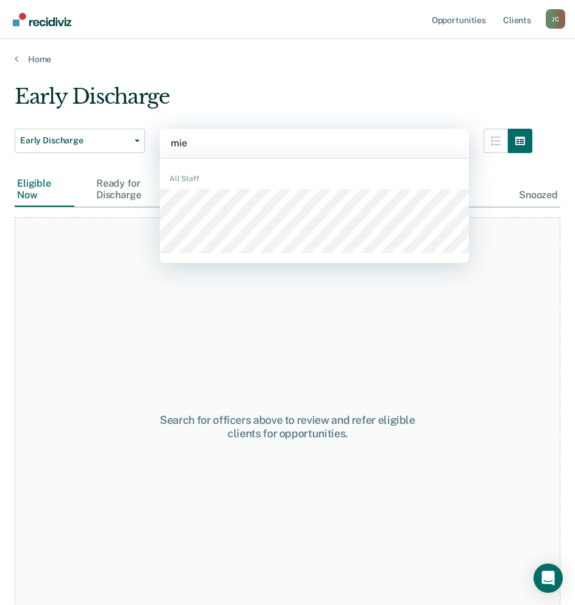
type input "mied"
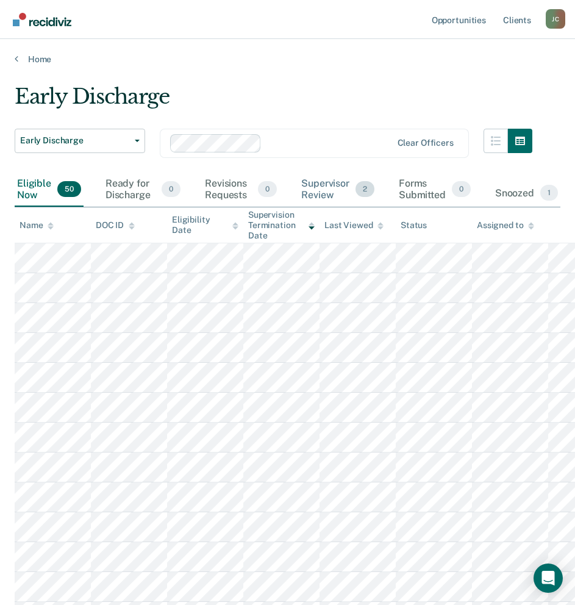
click at [329, 184] on div "Supervisor Review 2" at bounding box center [338, 190] width 78 height 34
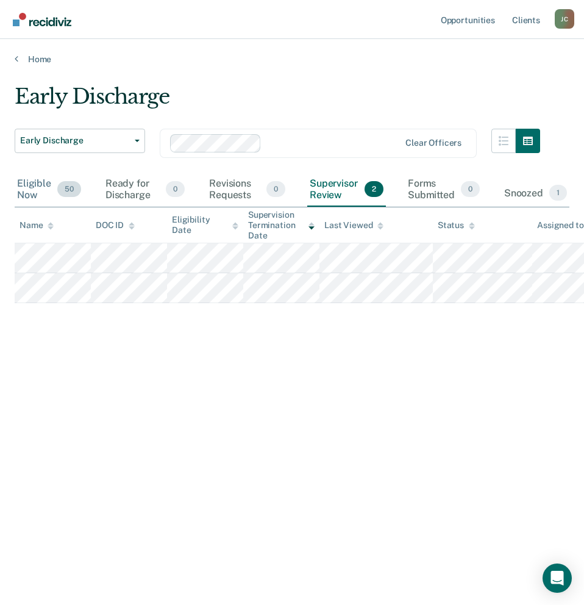
click at [43, 185] on div "Eligible Now 50" at bounding box center [49, 190] width 69 height 34
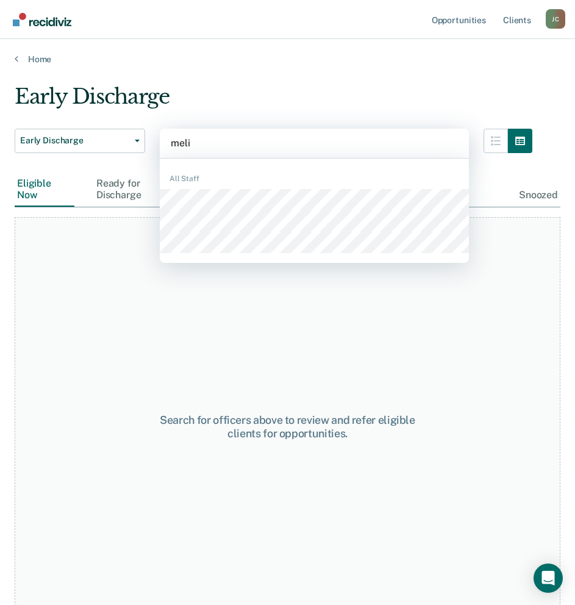
type input "melis"
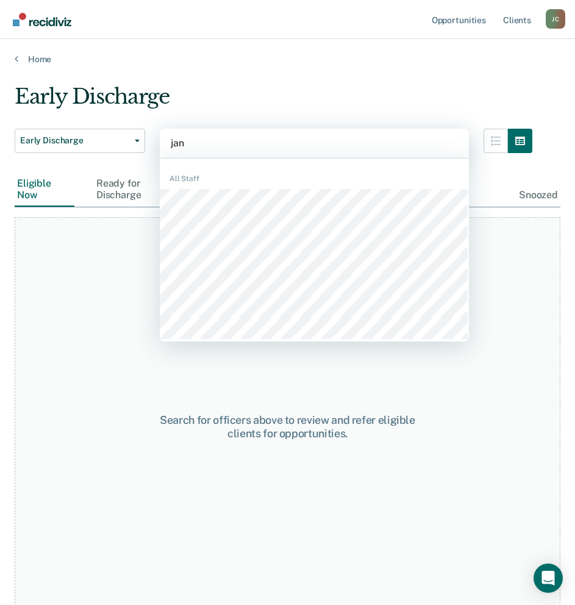
type input "[PERSON_NAME]"
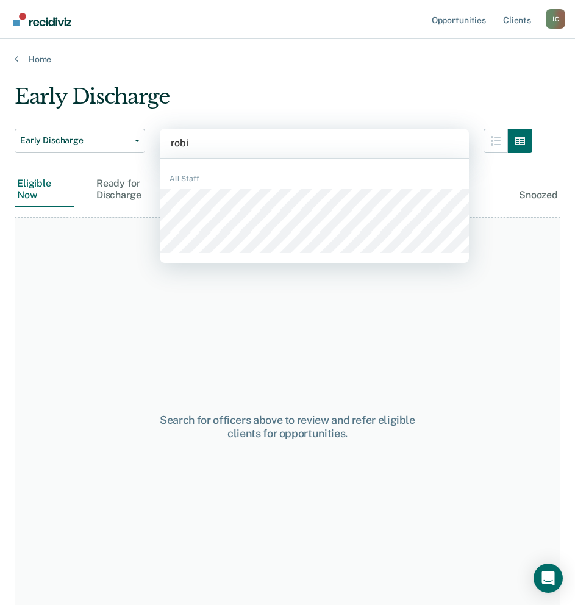
type input "[PERSON_NAME]"
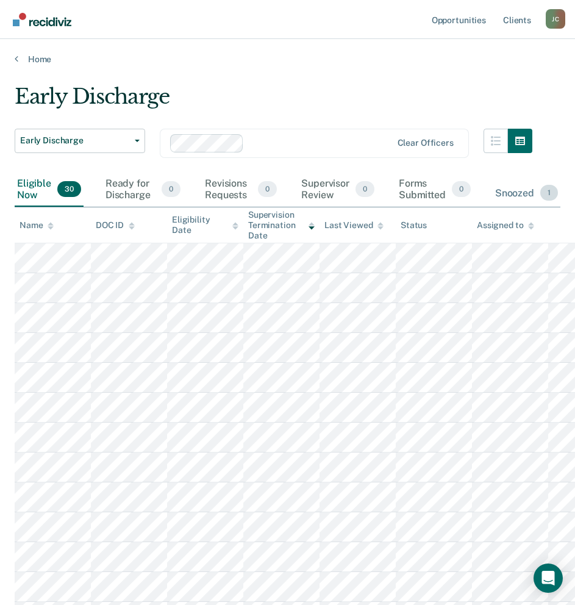
click at [526, 195] on div "Snoozed 1" at bounding box center [527, 193] width 68 height 27
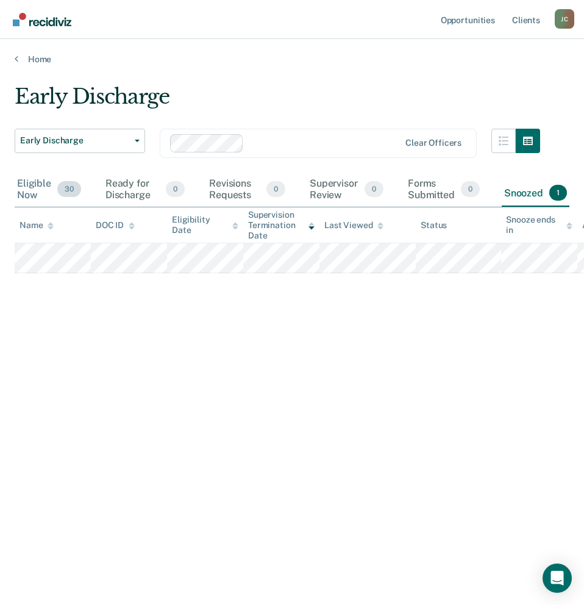
click at [34, 191] on div "Eligible Now 30" at bounding box center [49, 190] width 69 height 34
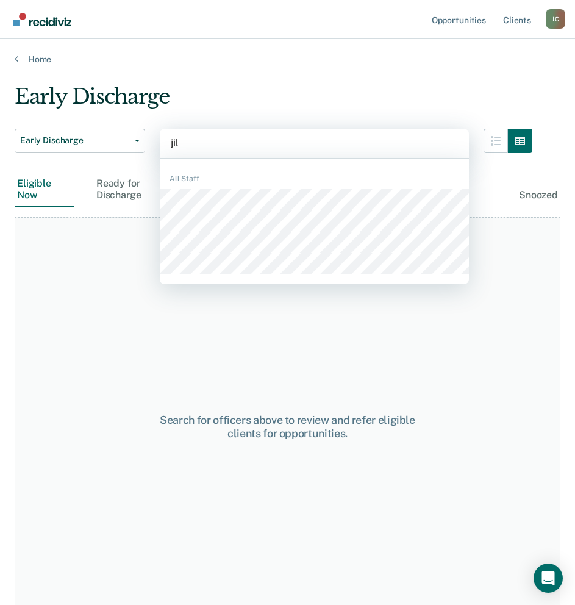
type input "[PERSON_NAME]"
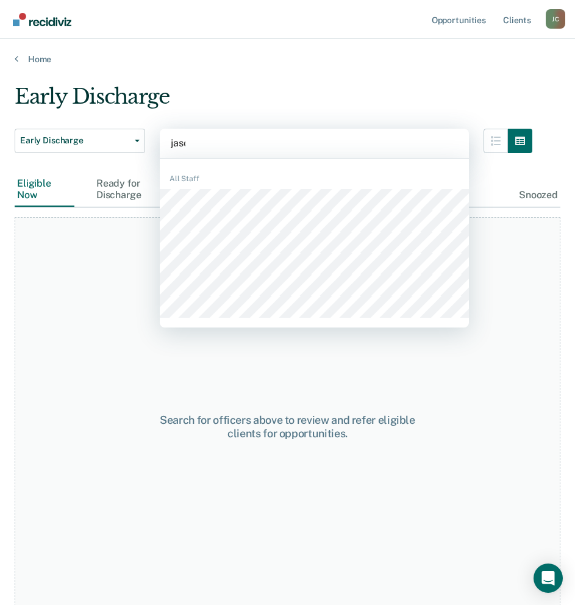
type input "[PERSON_NAME]"
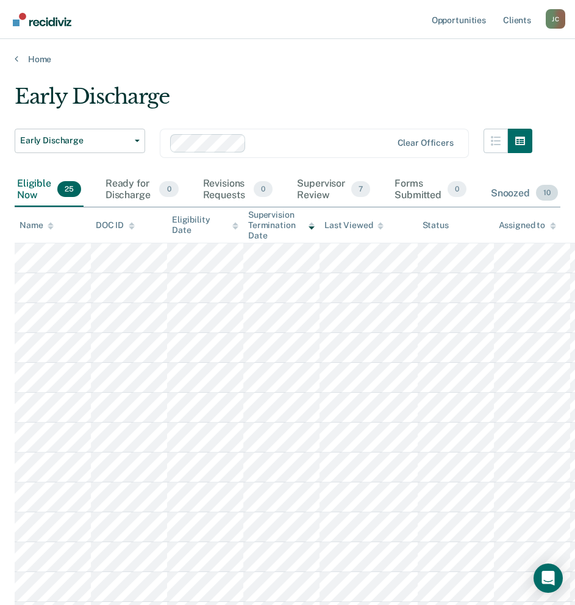
click at [506, 195] on div "Snoozed 10" at bounding box center [524, 193] width 72 height 27
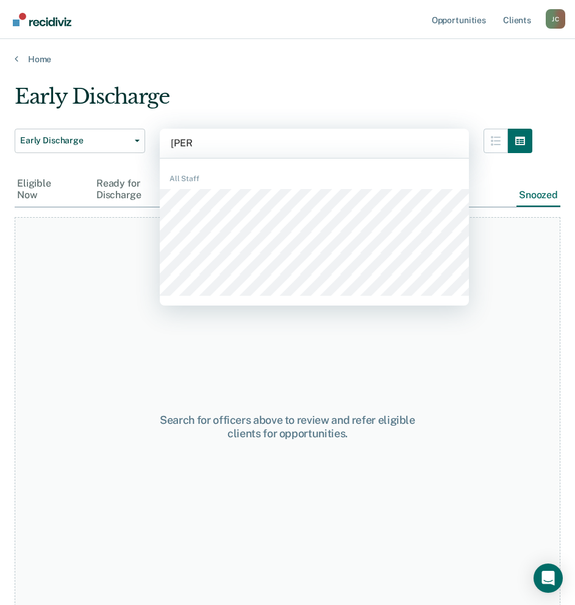
type input "[PERSON_NAME]"
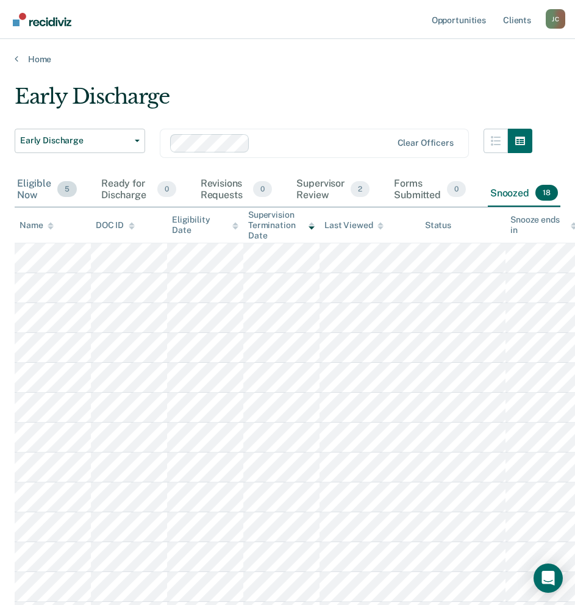
click at [34, 186] on div "Eligible Now 5" at bounding box center [47, 190] width 65 height 34
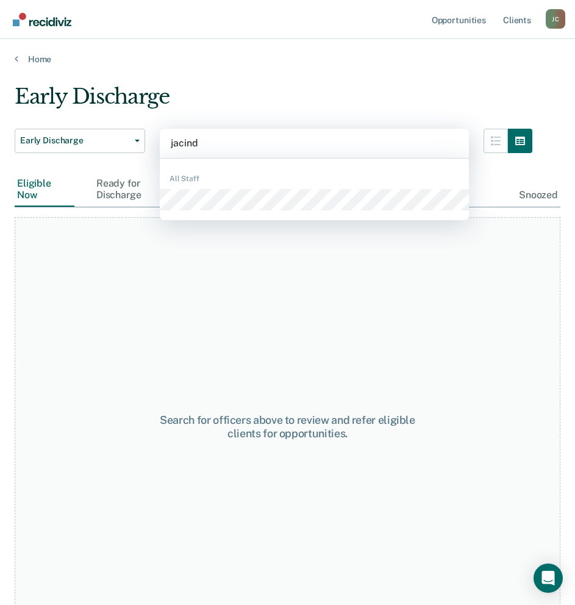
type input "[PERSON_NAME]"
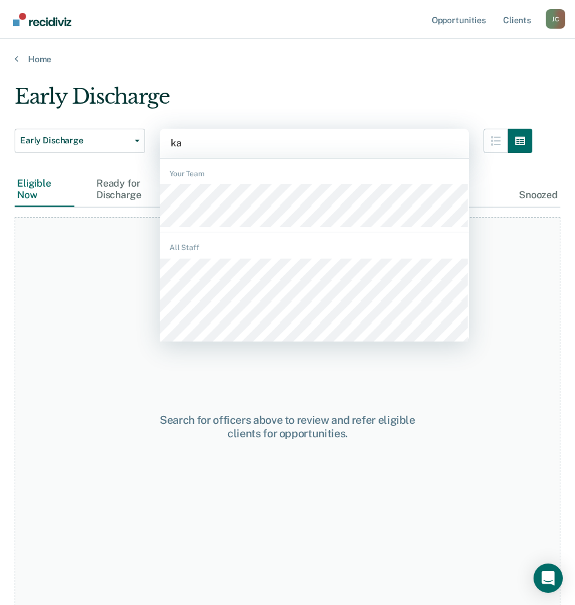
type input "k"
type input "[PERSON_NAME]"
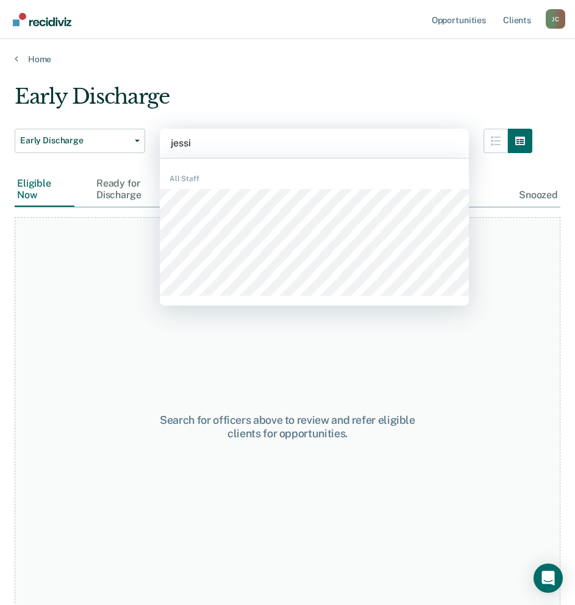
type input "jessic"
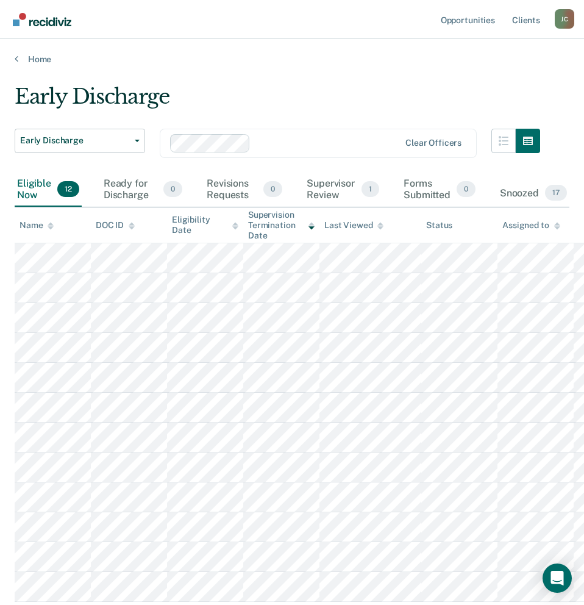
click at [30, 179] on div "Eligible Now 12" at bounding box center [48, 190] width 67 height 34
click at [524, 186] on div "Snoozed 17" at bounding box center [534, 193] width 72 height 27
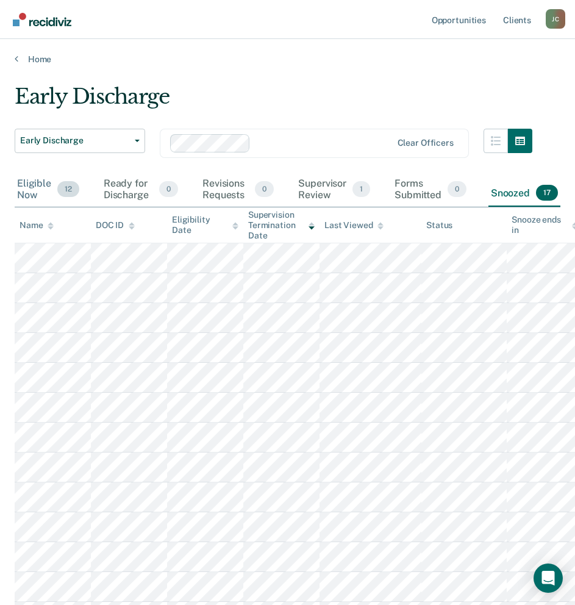
click at [35, 186] on div "Eligible Now 12" at bounding box center [48, 190] width 67 height 34
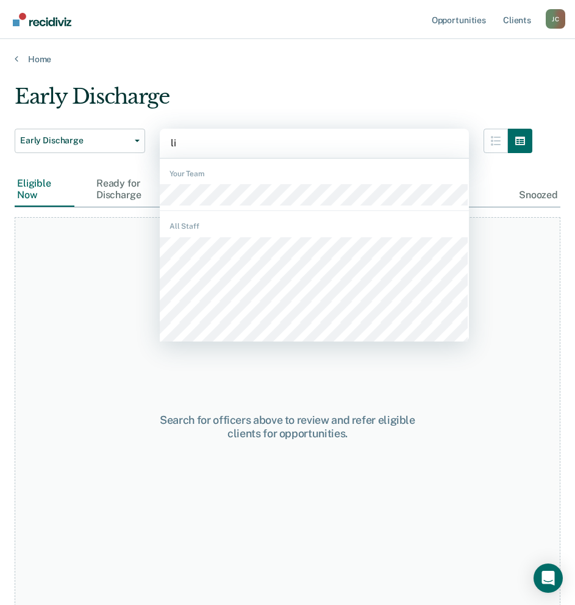
type input "[PERSON_NAME]"
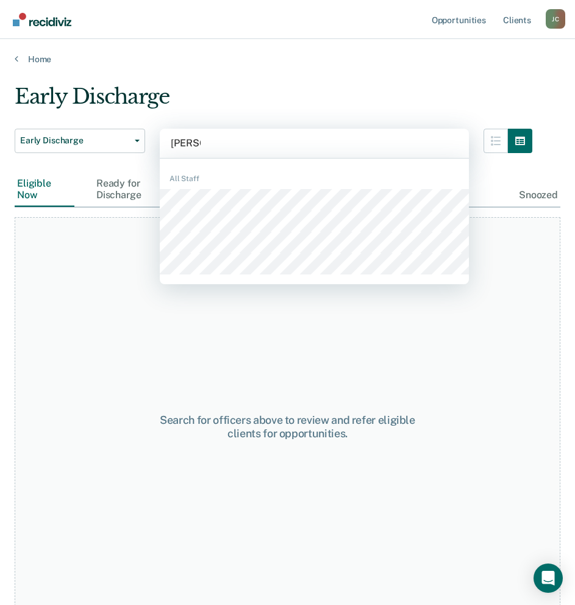
type input "[PERSON_NAME]"
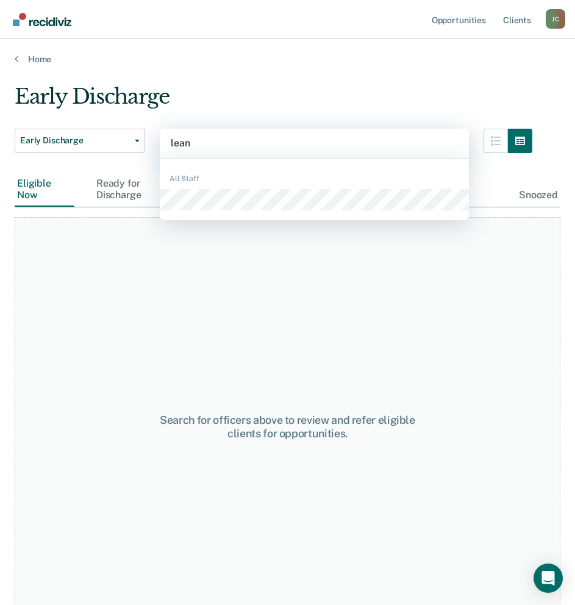
type input "[PERSON_NAME]"
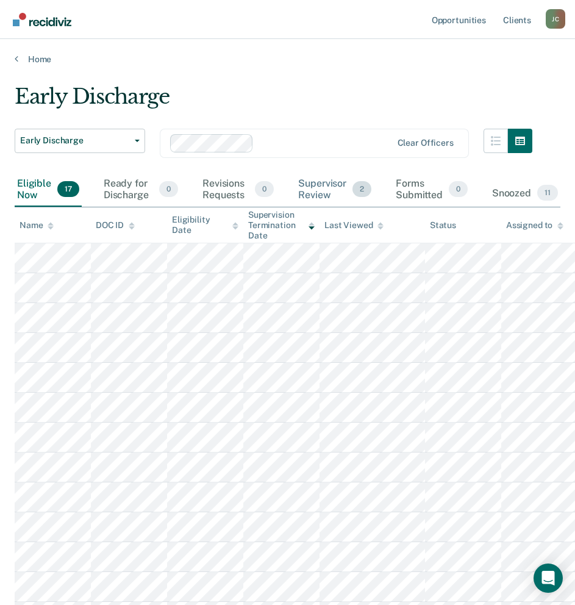
click at [322, 185] on div "Supervisor Review 2" at bounding box center [335, 190] width 78 height 34
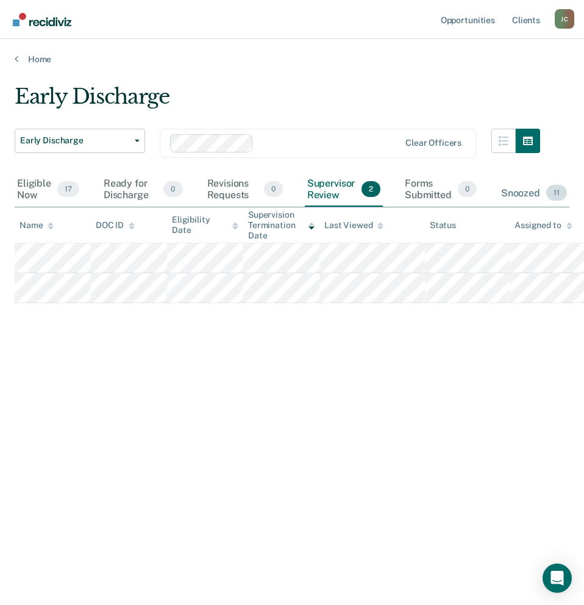
click at [514, 191] on div "Snoozed 11" at bounding box center [534, 193] width 71 height 27
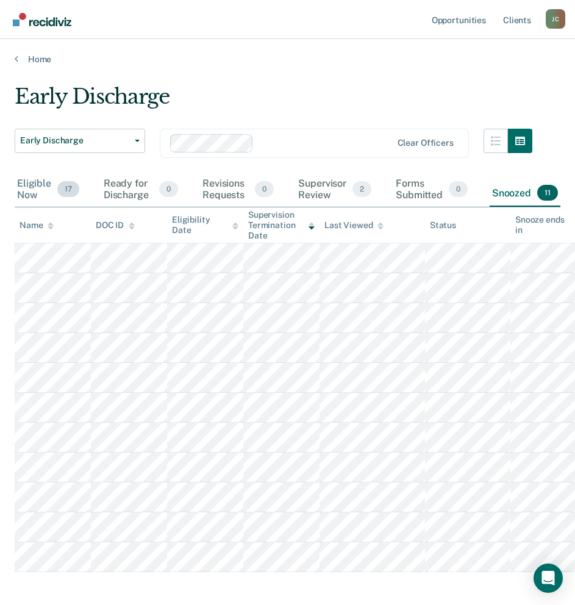
click at [23, 182] on div "Eligible Now 17" at bounding box center [48, 190] width 67 height 34
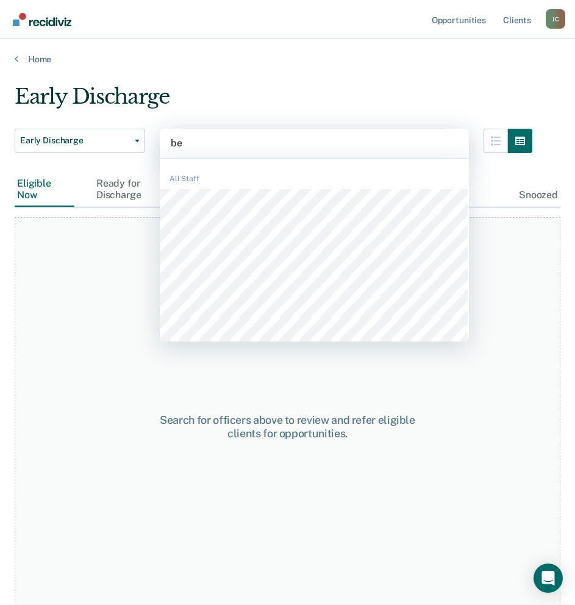
type input "ben"
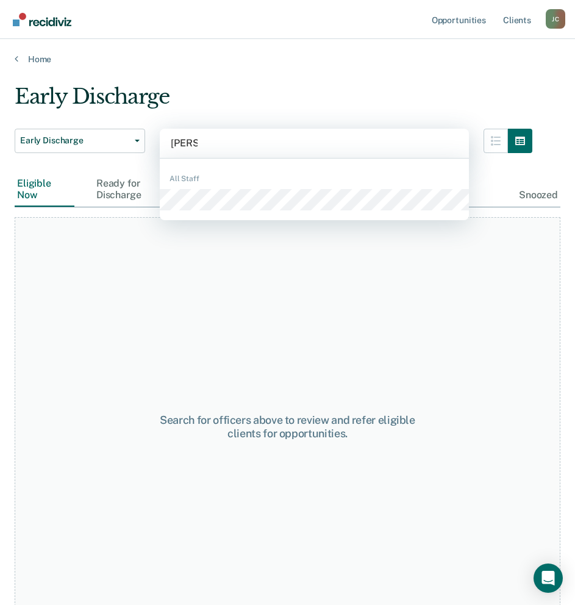
type input "candid"
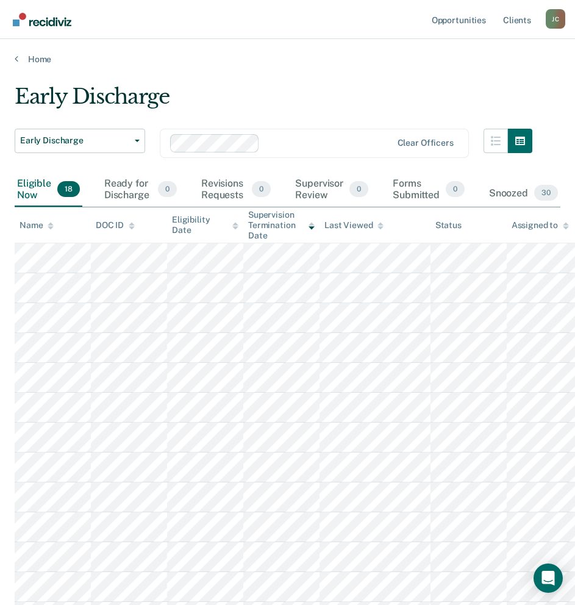
click at [223, 71] on main "Early Discharge Early Discharge Early Discharge Supervision Level Downgrade opt…" at bounding box center [287, 465] width 575 height 801
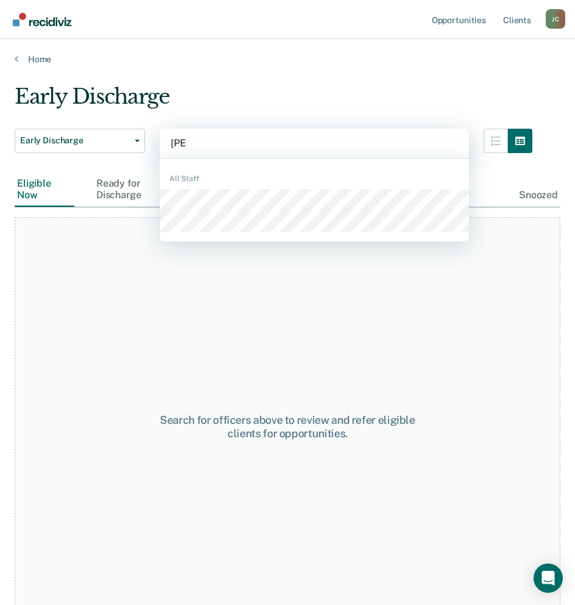
type input "[PERSON_NAME]"
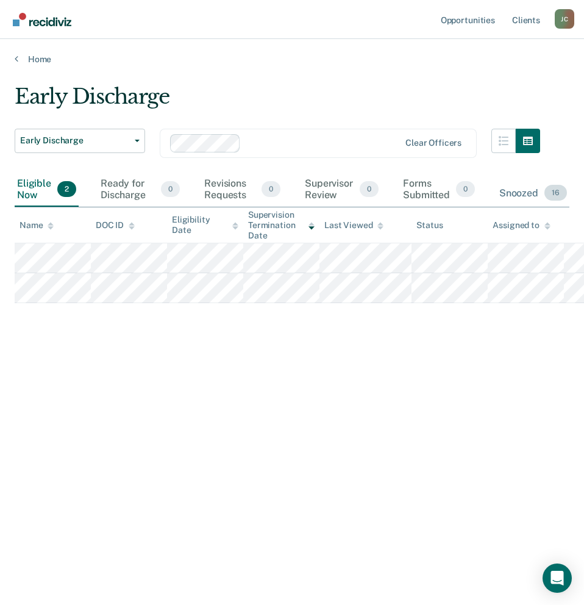
click at [512, 194] on div "Snoozed 16" at bounding box center [533, 193] width 73 height 27
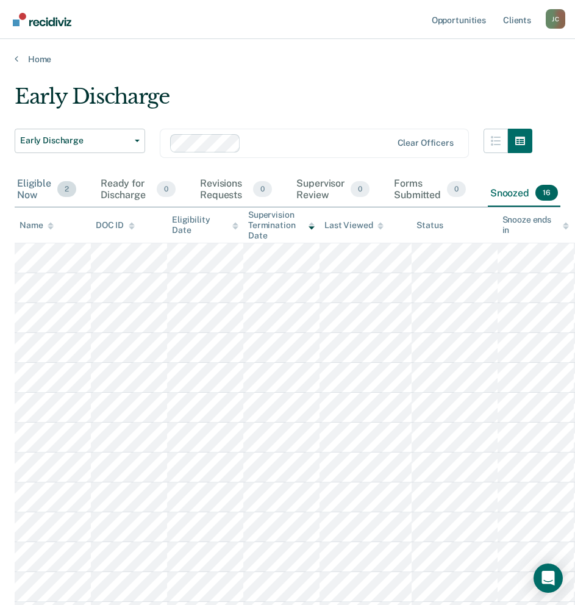
click at [36, 182] on div "Eligible Now 2" at bounding box center [47, 190] width 64 height 34
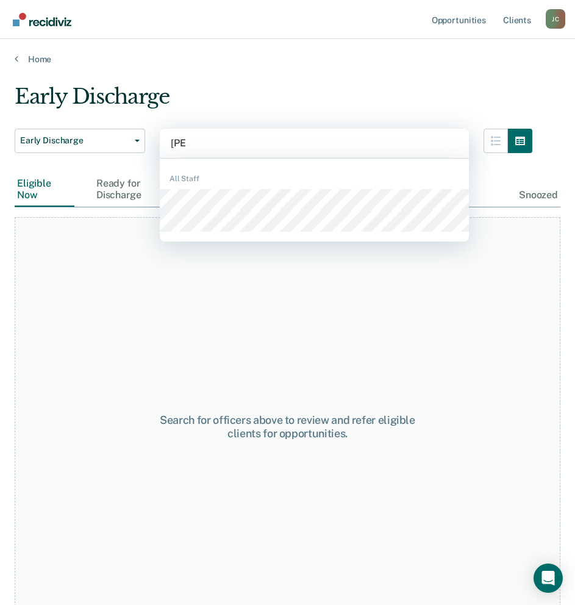
type input "[PERSON_NAME]"
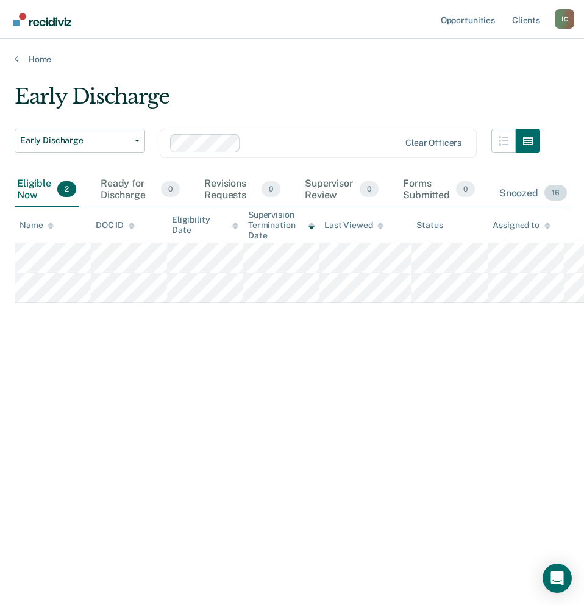
click at [521, 189] on div "Snoozed 16" at bounding box center [533, 193] width 73 height 27
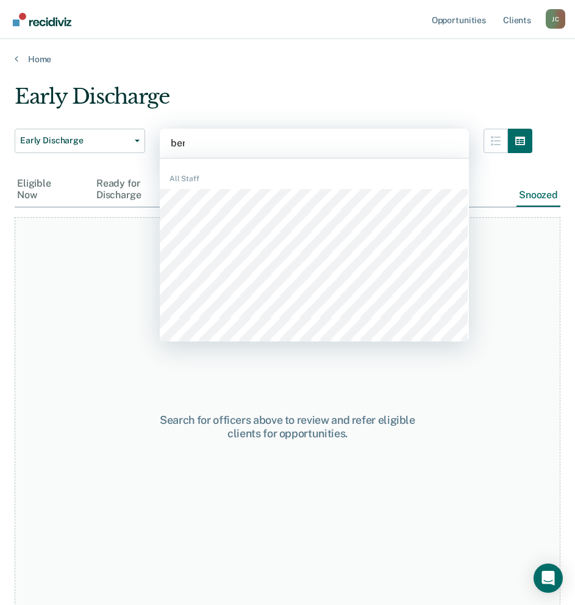
type input "bern"
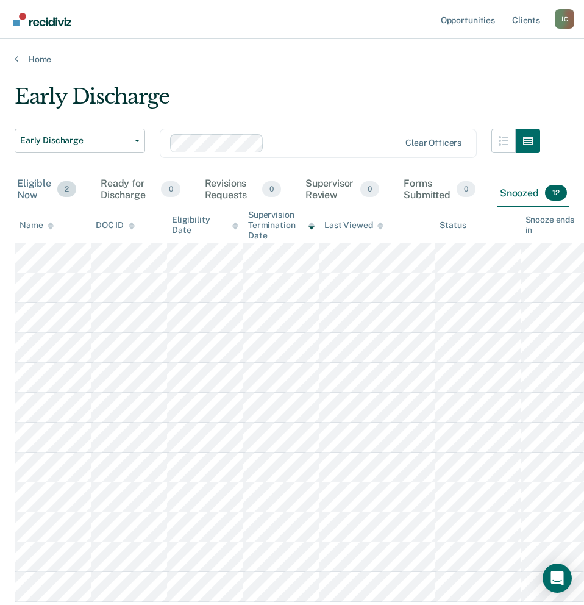
click at [24, 187] on div "Eligible Now 2" at bounding box center [47, 190] width 64 height 34
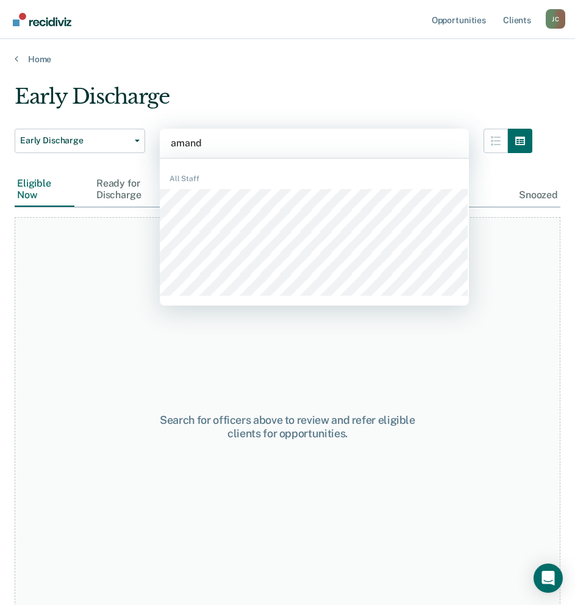
type input "[PERSON_NAME]"
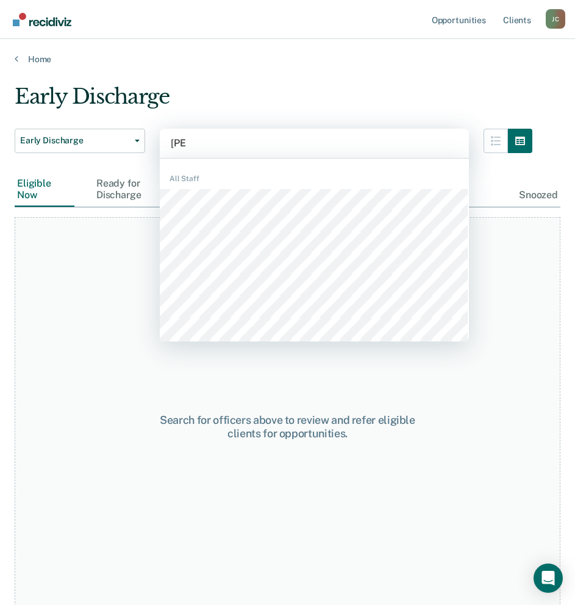
type input "[PERSON_NAME]"
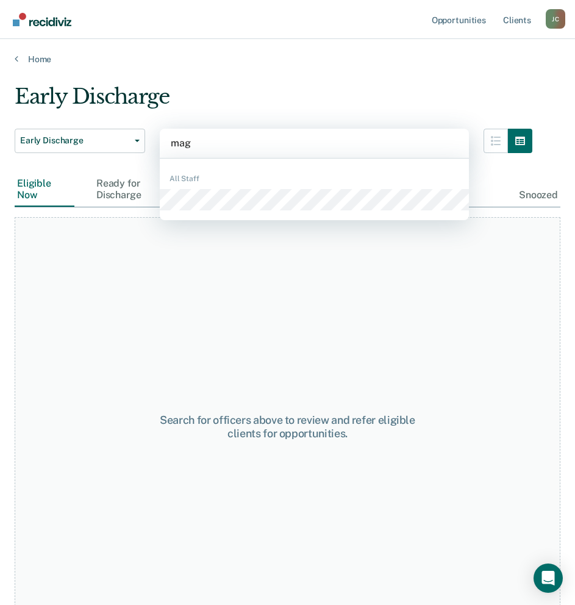
type input "magg"
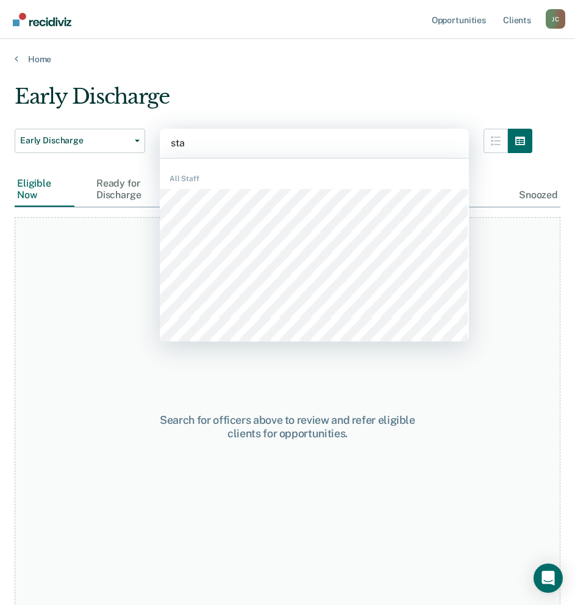
type input "stac"
type input "[PERSON_NAME]"
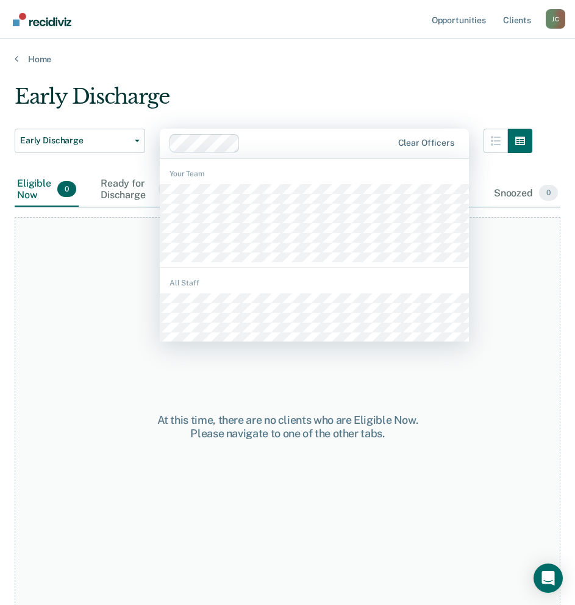
click at [243, 138] on div at bounding box center [282, 143] width 224 height 18
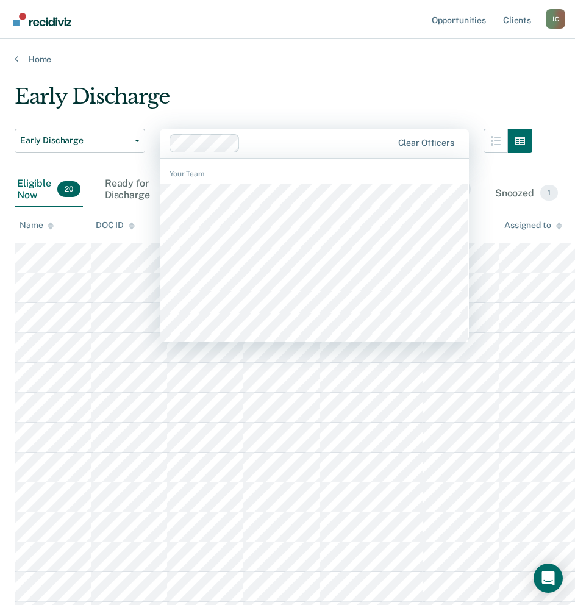
click at [247, 89] on div "Early Discharge" at bounding box center [274, 101] width 518 height 35
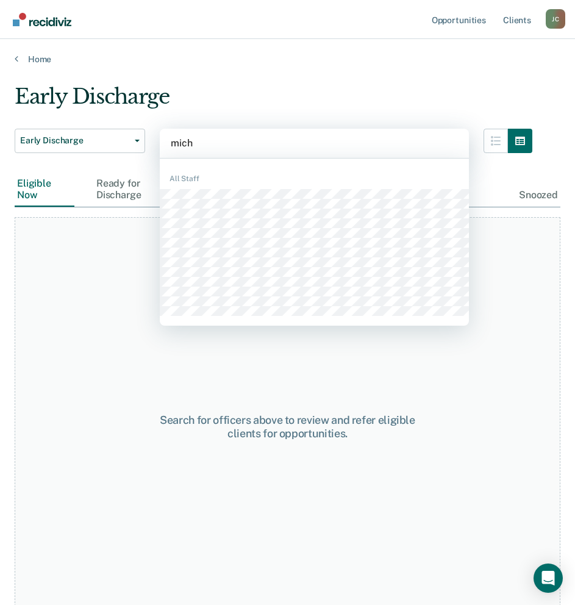
type input "miche"
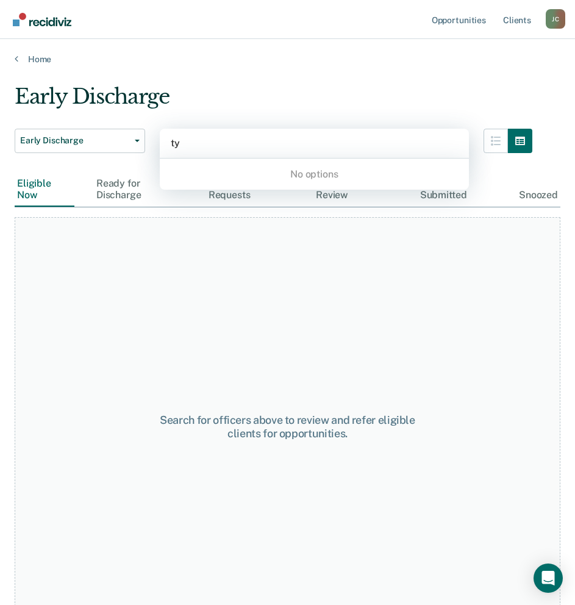
type input "t"
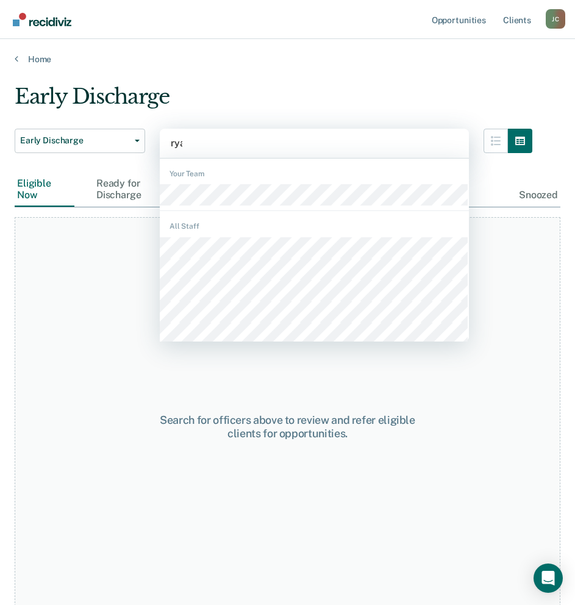
type input "[PERSON_NAME]"
type input "dav"
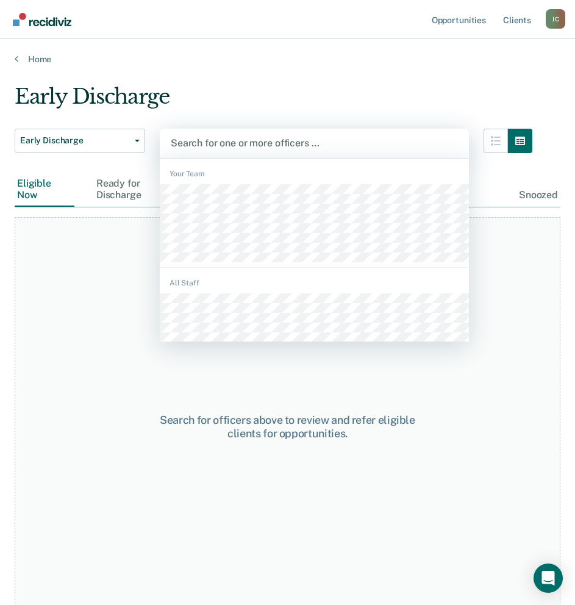
click at [214, 142] on div at bounding box center [314, 143] width 287 height 14
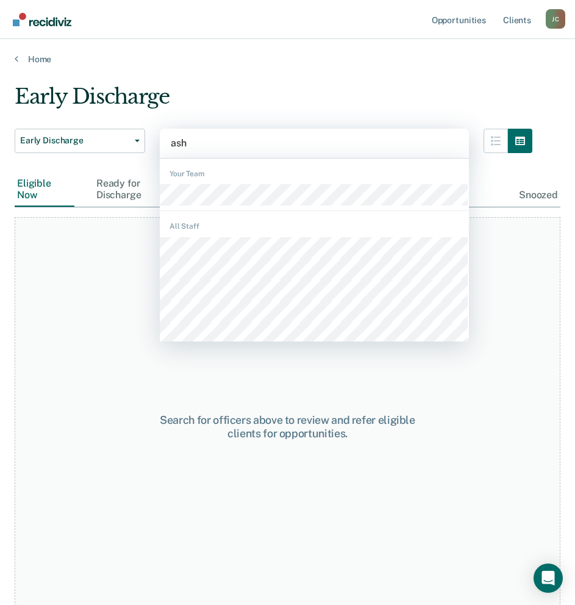
type input "ashl"
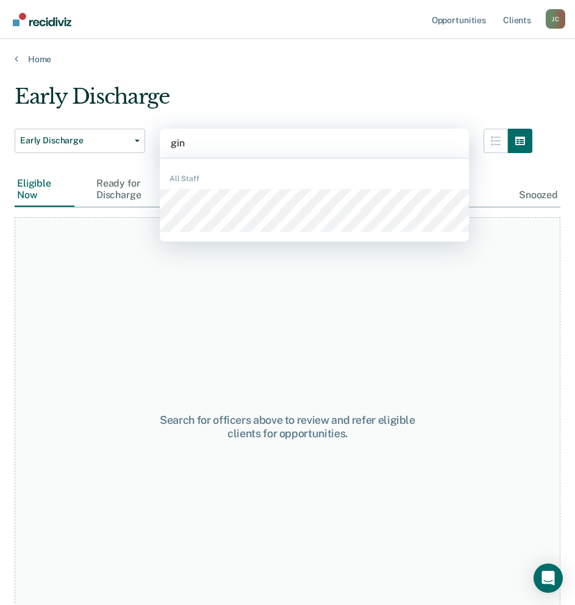
type input "[PERSON_NAME]"
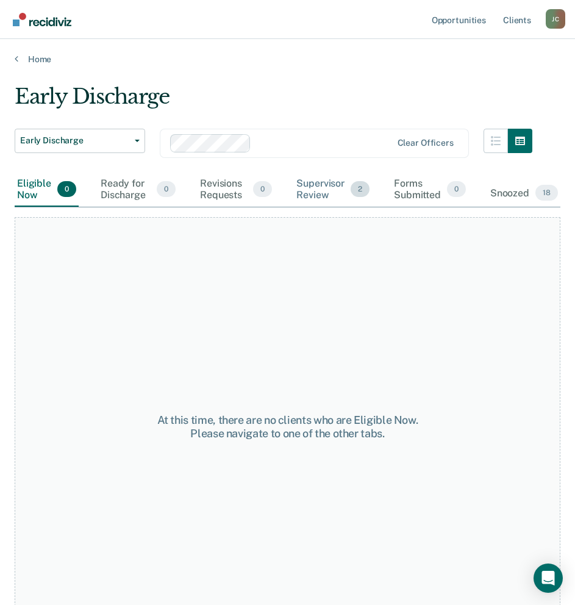
click at [316, 183] on div "Supervisor Review 2" at bounding box center [333, 190] width 78 height 34
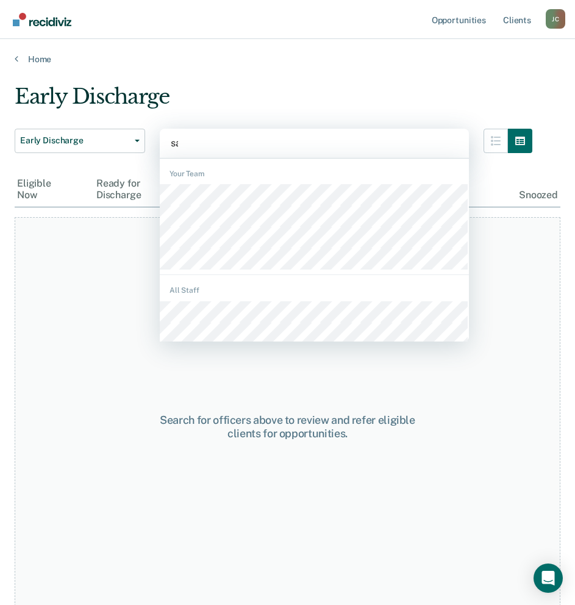
type input "[PERSON_NAME]"
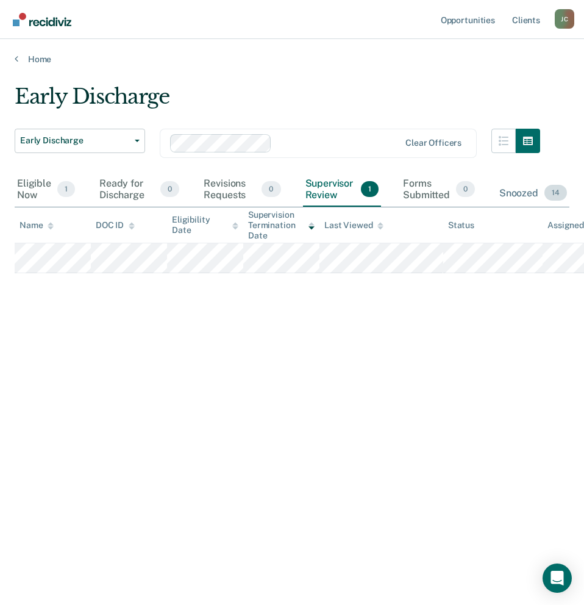
click at [537, 196] on div "Snoozed 14" at bounding box center [533, 193] width 73 height 27
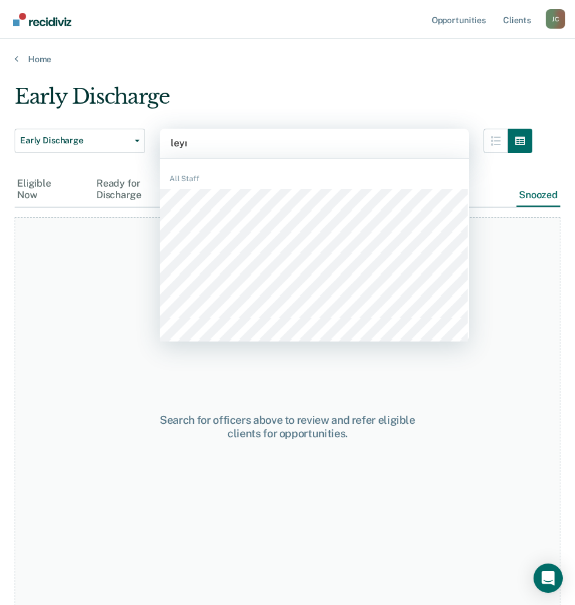
type input "leyna"
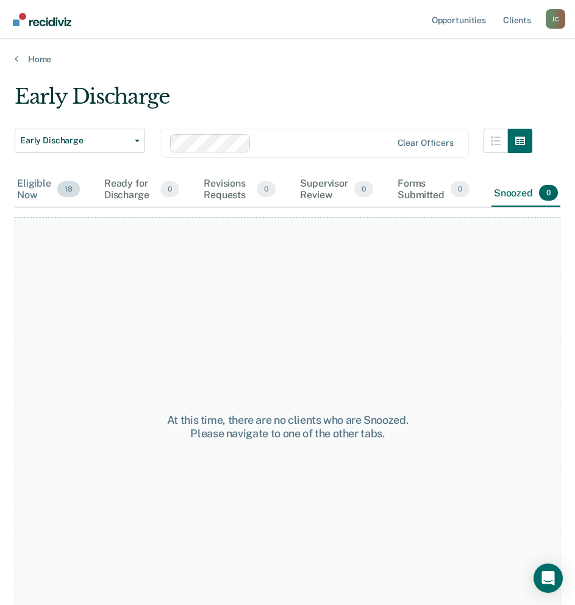
drag, startPoint x: 25, startPoint y: 178, endPoint x: 47, endPoint y: 201, distance: 31.9
click at [25, 178] on div "Eligible Now 18" at bounding box center [49, 190] width 68 height 34
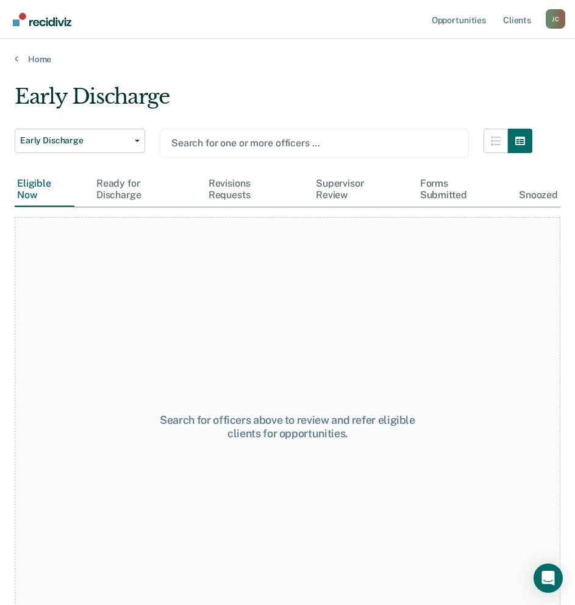
type input "t"
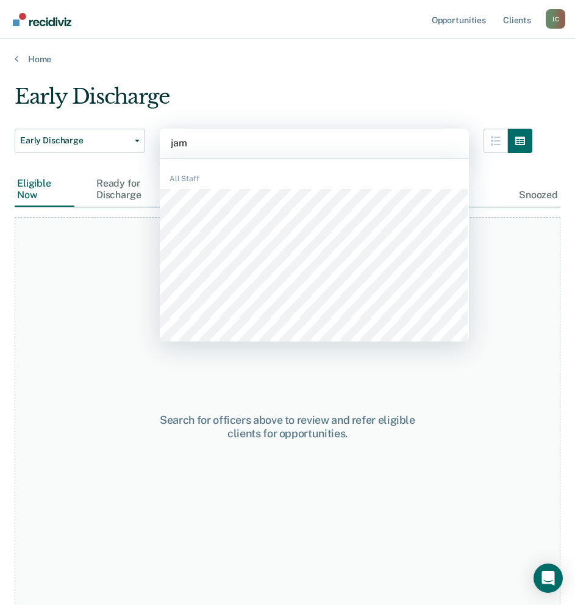
type input "jama"
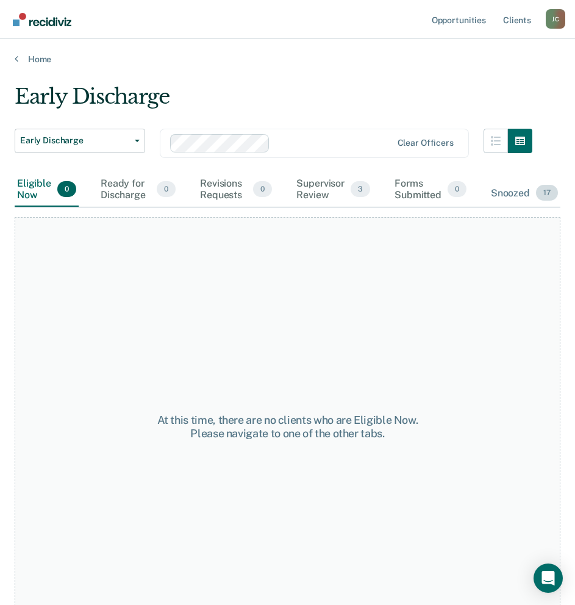
click at [512, 193] on div "Snoozed 17" at bounding box center [524, 193] width 72 height 27
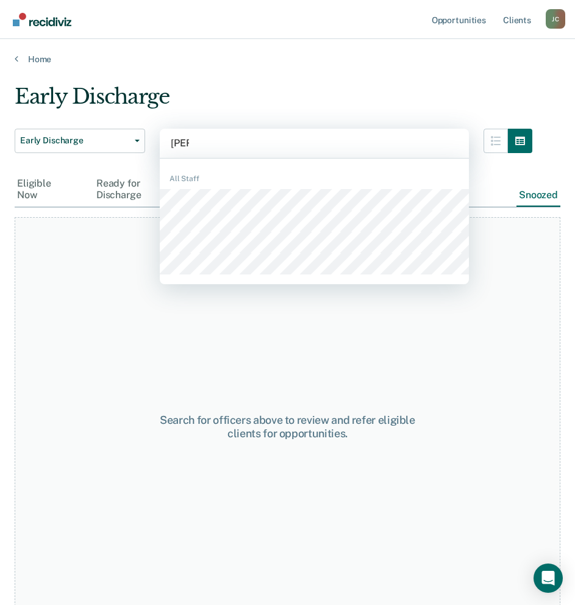
type input "kenz"
type input "mall"
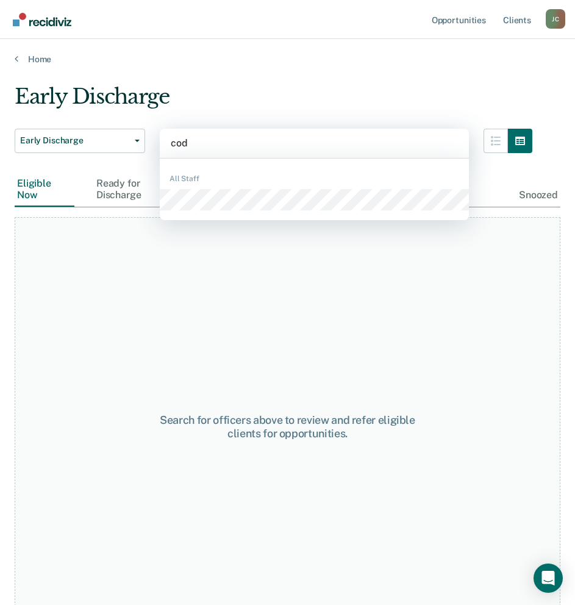
type input "[PERSON_NAME]"
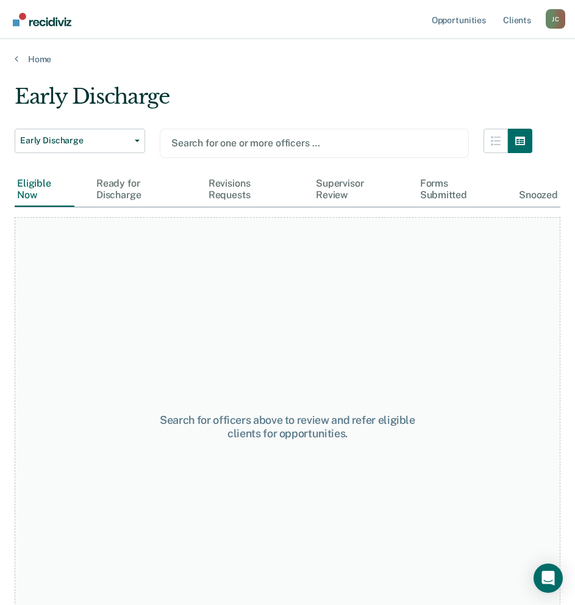
click at [219, 142] on div at bounding box center [314, 143] width 286 height 14
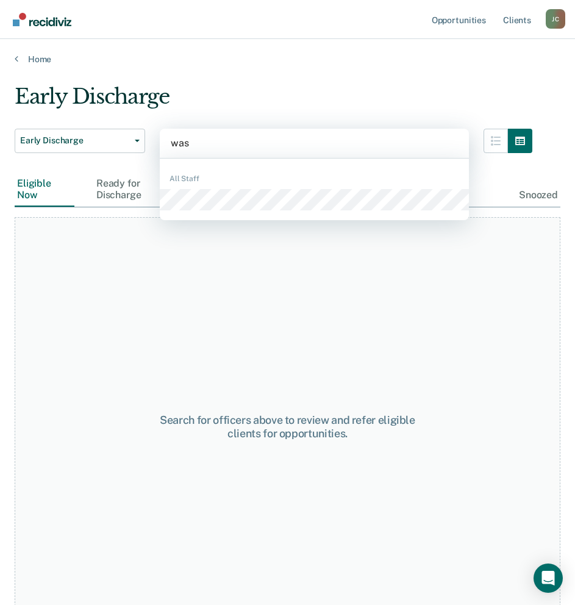
type input "wash"
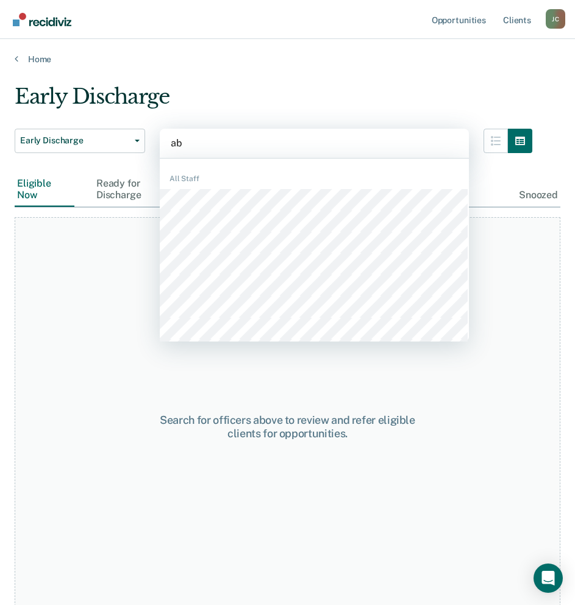
type input "abb"
type input "der"
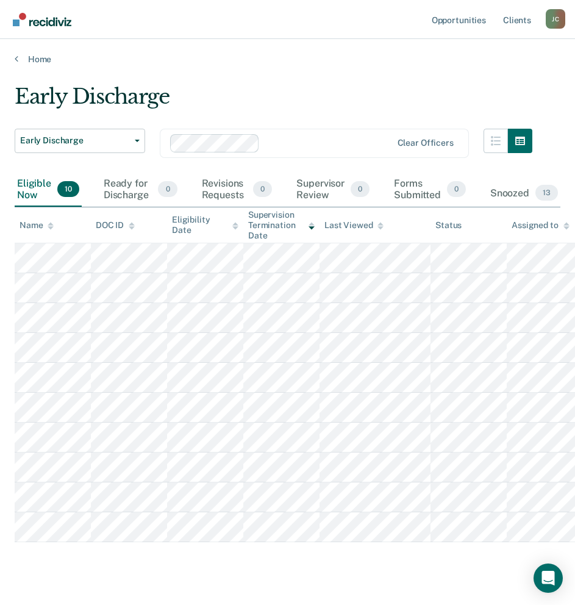
scroll to position [32, 0]
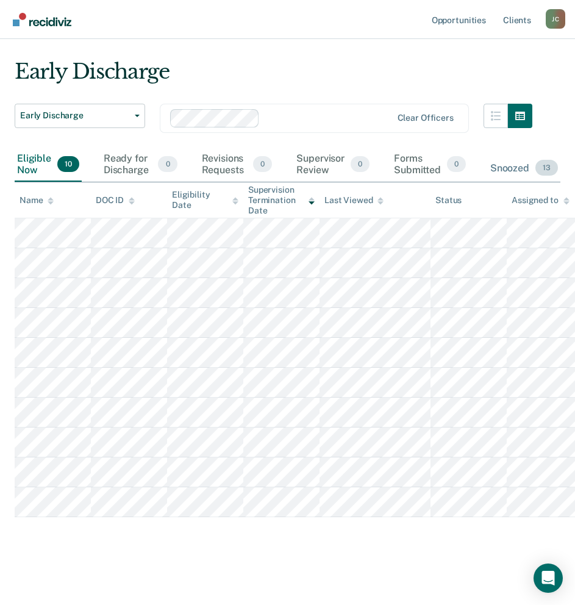
click at [506, 157] on div "Snoozed 13" at bounding box center [524, 168] width 73 height 27
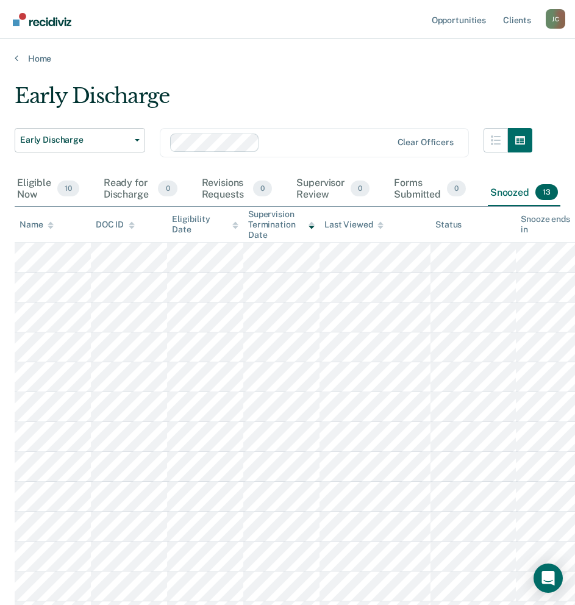
scroll to position [0, 0]
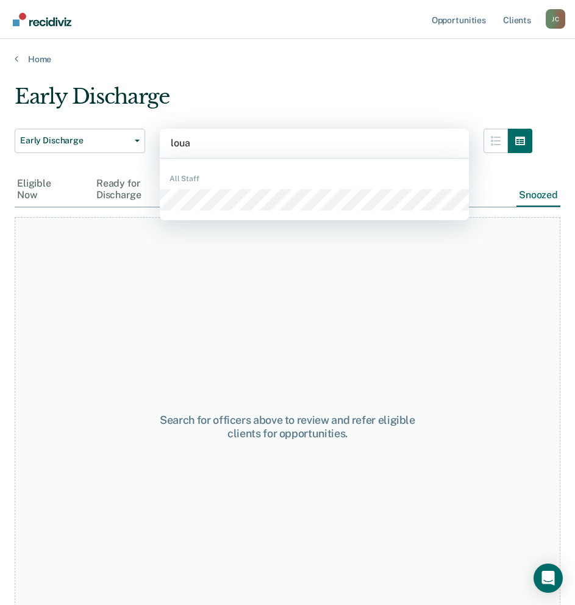
type input "[PERSON_NAME]"
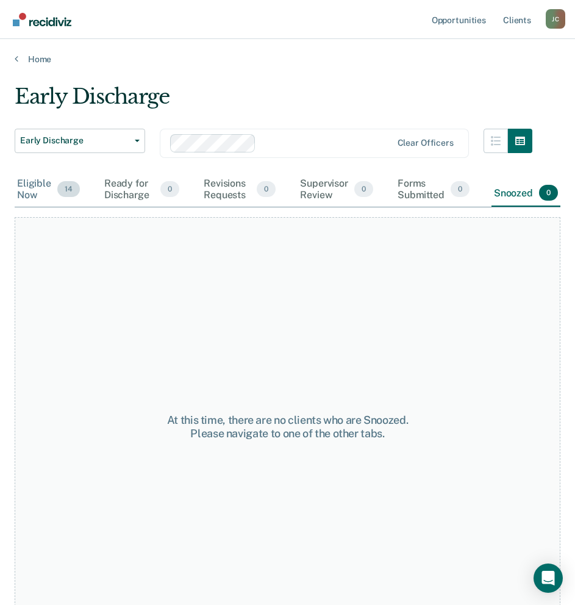
click at [39, 185] on div "Eligible Now 14" at bounding box center [49, 190] width 68 height 34
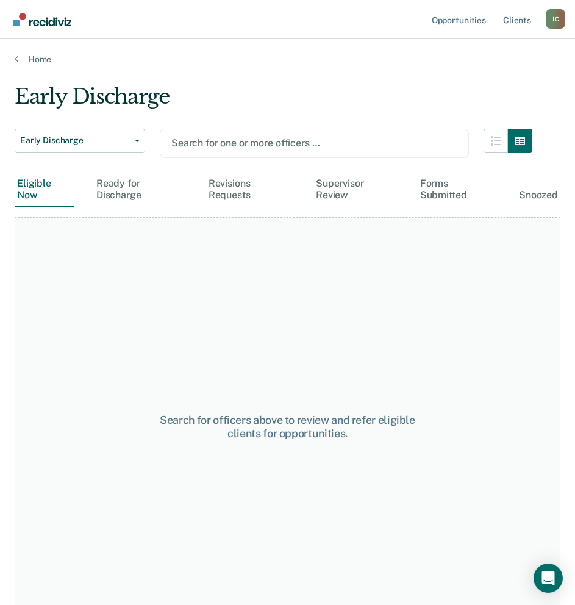
click at [335, 83] on main "Early Discharge Early Discharge Early Discharge Supervision Level Downgrade Sea…" at bounding box center [287, 333] width 575 height 537
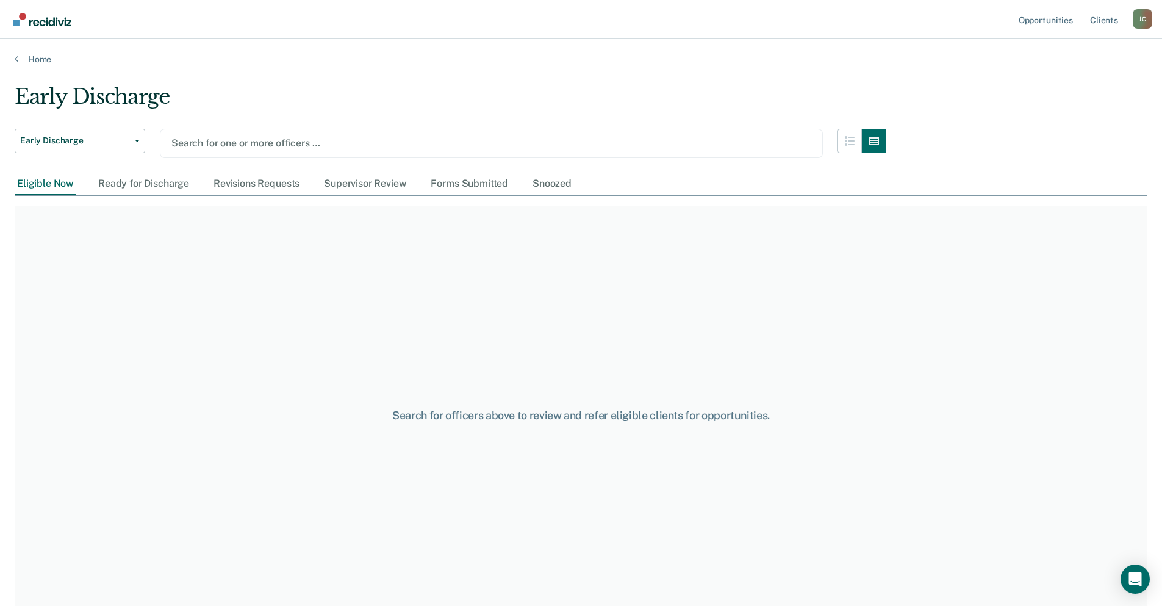
click at [263, 141] on div at bounding box center [491, 143] width 640 height 14
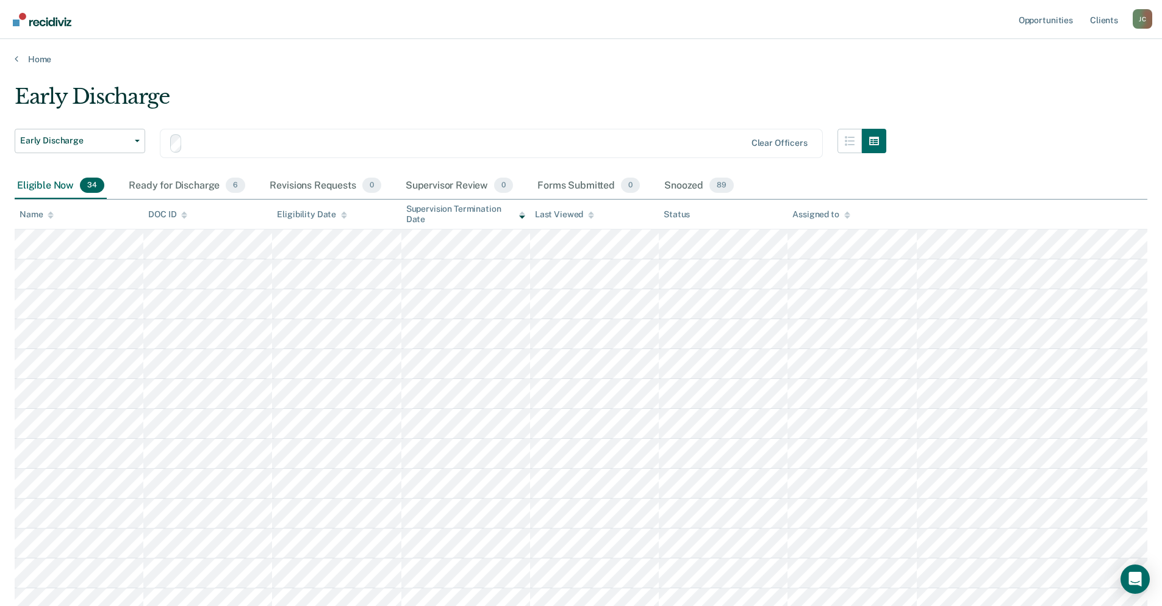
click at [340, 143] on div at bounding box center [466, 143] width 558 height 14
click at [396, 140] on div at bounding box center [531, 143] width 427 height 14
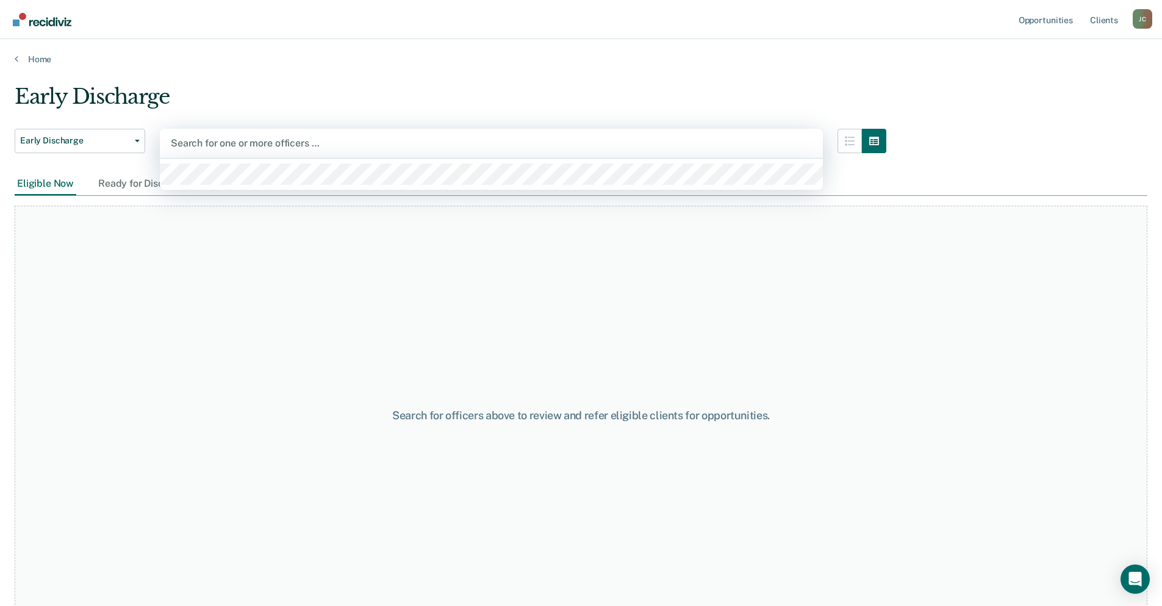
click at [393, 138] on div at bounding box center [491, 143] width 641 height 14
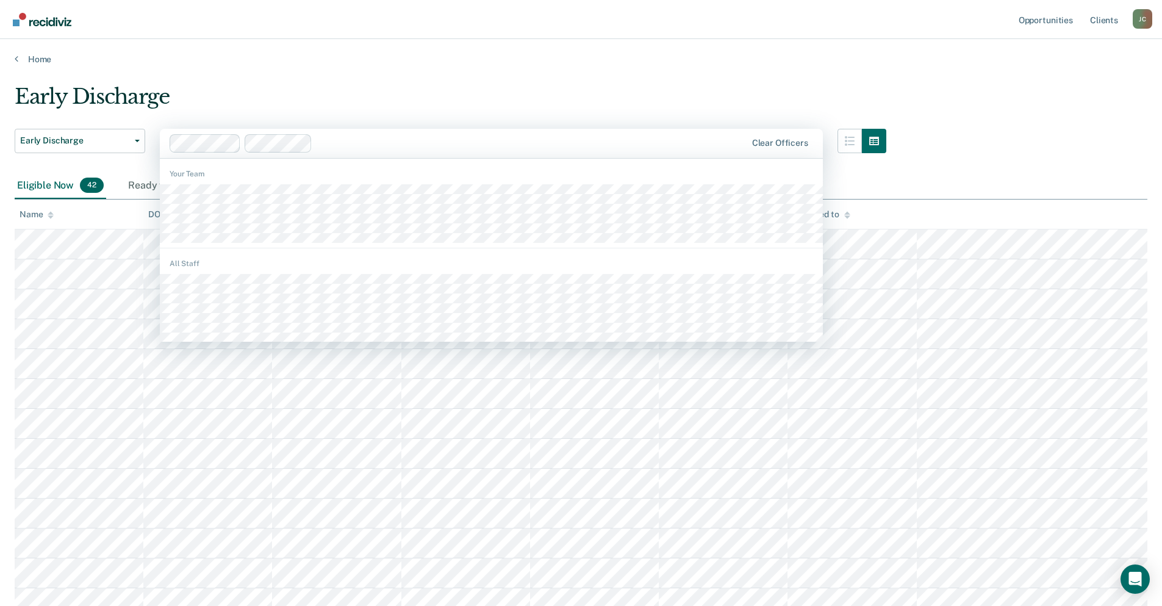
click at [366, 144] on div at bounding box center [531, 143] width 429 height 14
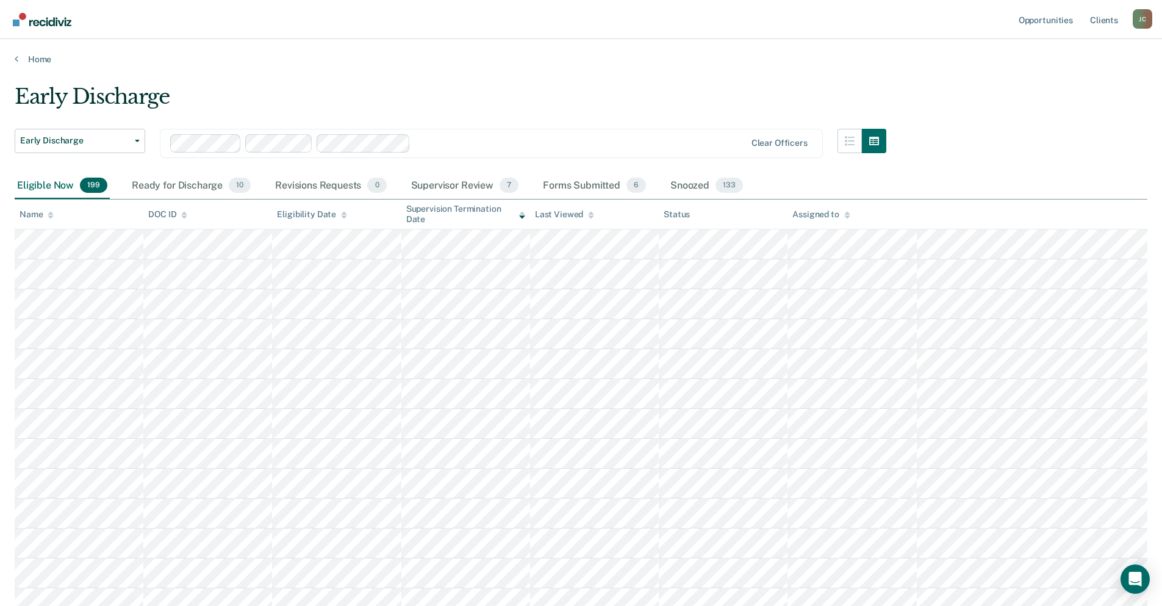
click at [494, 141] on div at bounding box center [579, 143] width 329 height 14
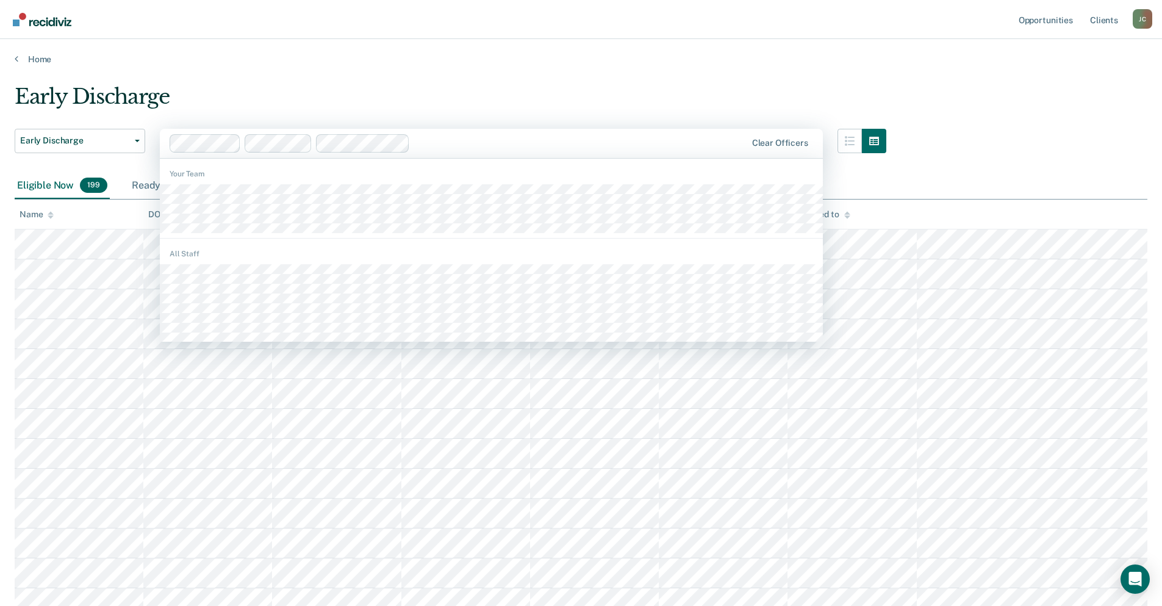
click at [207, 195] on div "Ready for Discharge 10" at bounding box center [191, 186] width 124 height 27
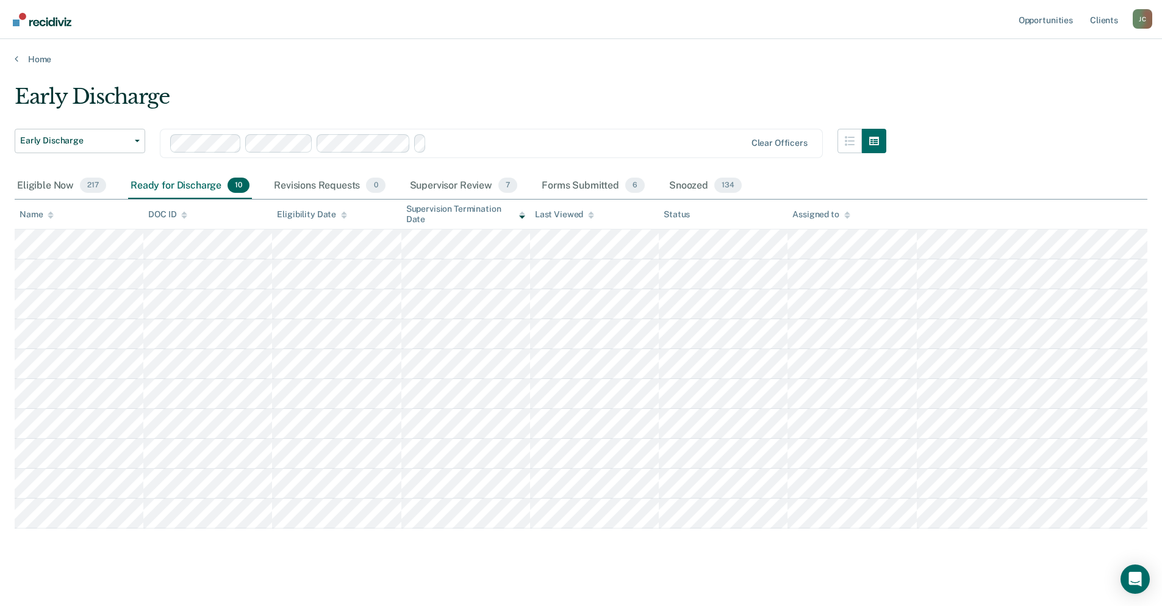
click at [551, 138] on div at bounding box center [587, 143] width 313 height 14
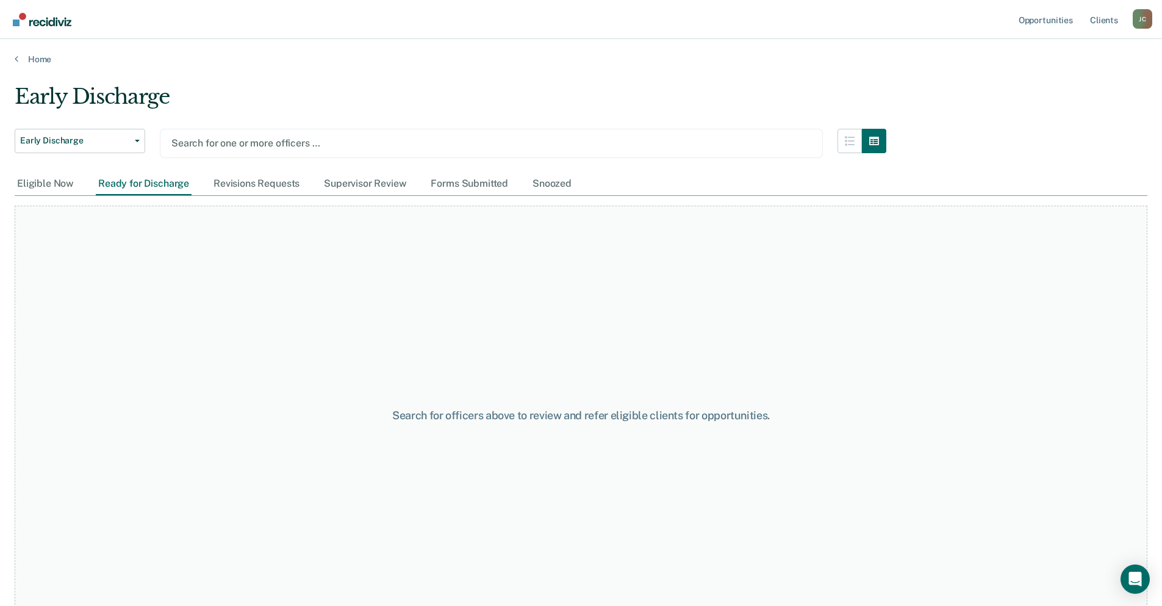
click at [617, 137] on div at bounding box center [491, 143] width 640 height 14
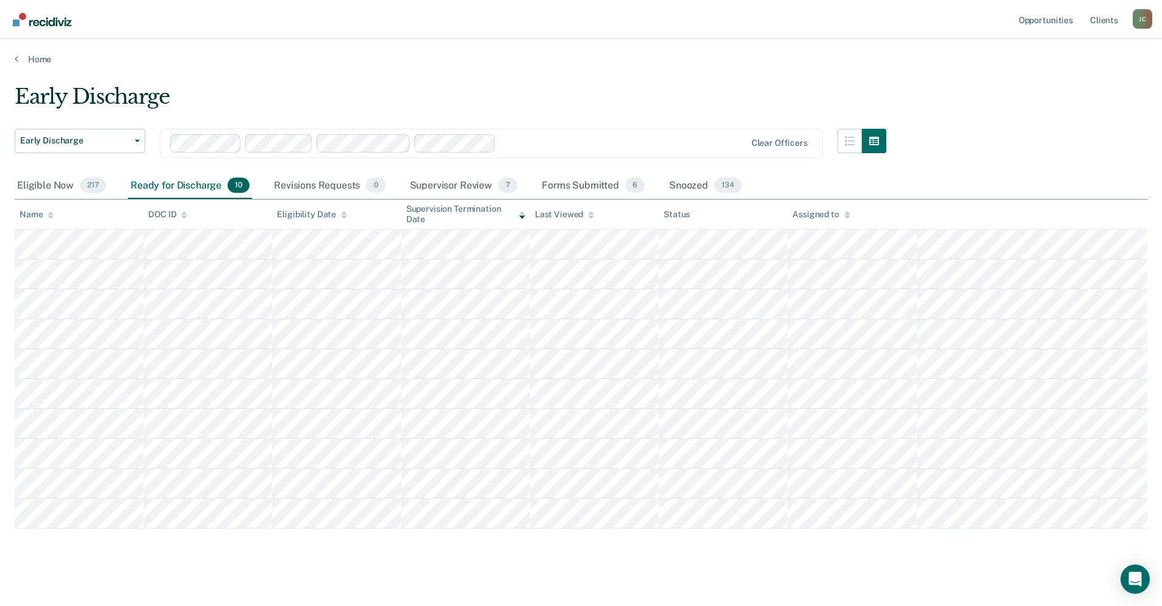
click at [617, 135] on div at bounding box center [458, 143] width 576 height 18
click at [673, 137] on div at bounding box center [666, 143] width 157 height 14
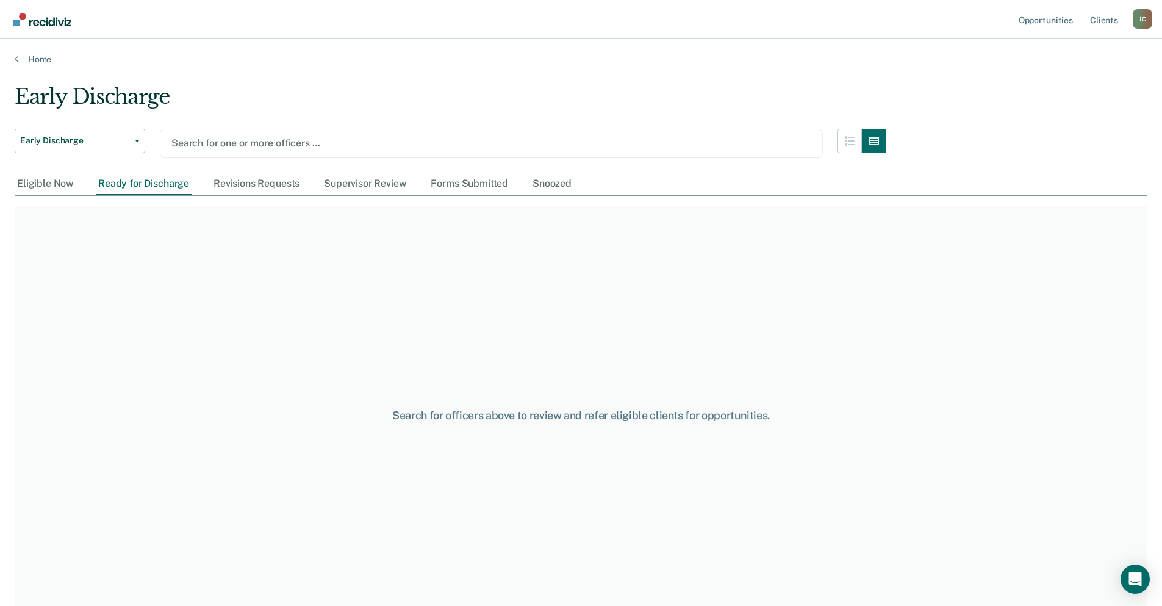
click at [731, 144] on div at bounding box center [491, 143] width 640 height 14
click at [713, 141] on div at bounding box center [491, 143] width 640 height 14
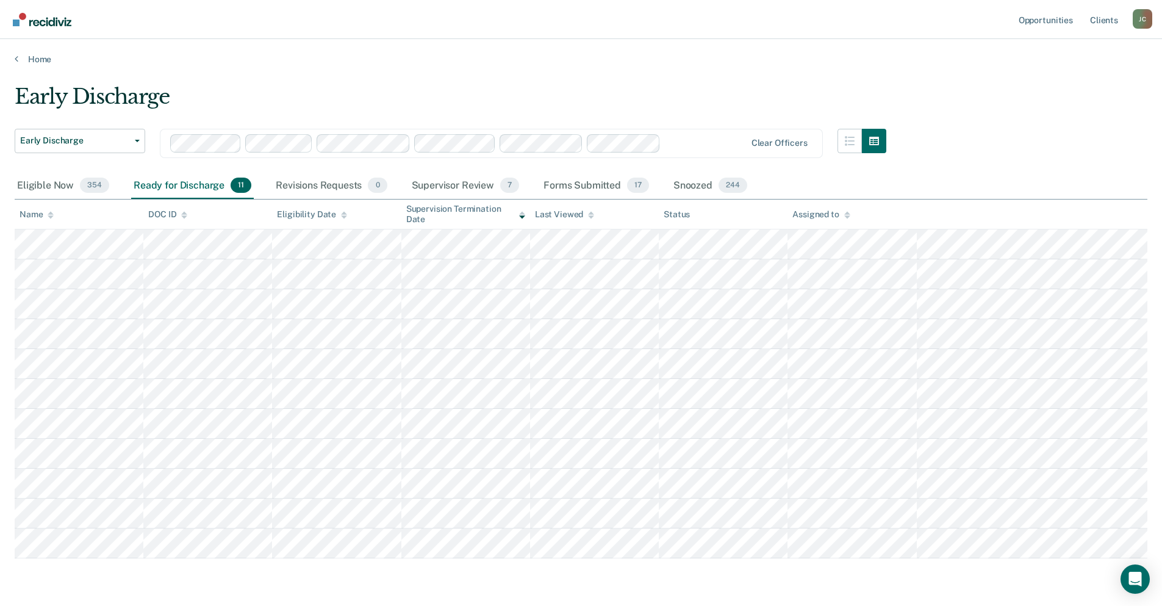
click at [713, 141] on div at bounding box center [705, 143] width 80 height 14
click at [671, 140] on div at bounding box center [705, 143] width 80 height 14
click at [703, 152] on div at bounding box center [458, 143] width 576 height 18
click at [465, 184] on div "Supervisor Review 8" at bounding box center [465, 186] width 113 height 27
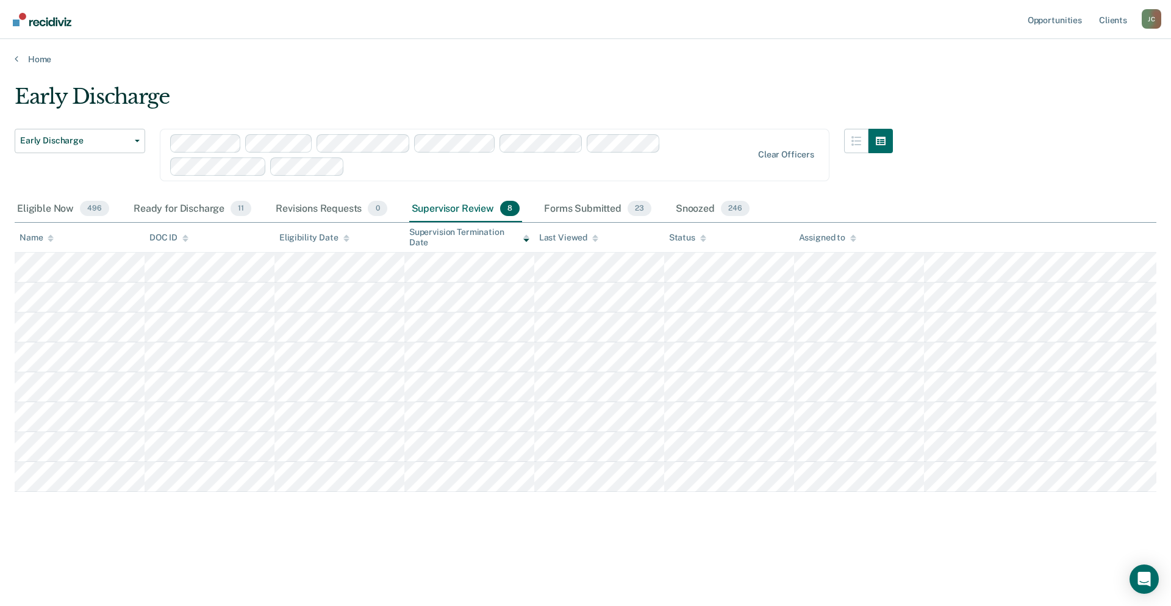
click at [438, 98] on div "Early Discharge" at bounding box center [454, 101] width 878 height 35
click at [602, 209] on div "Forms Submitted 23" at bounding box center [598, 209] width 112 height 27
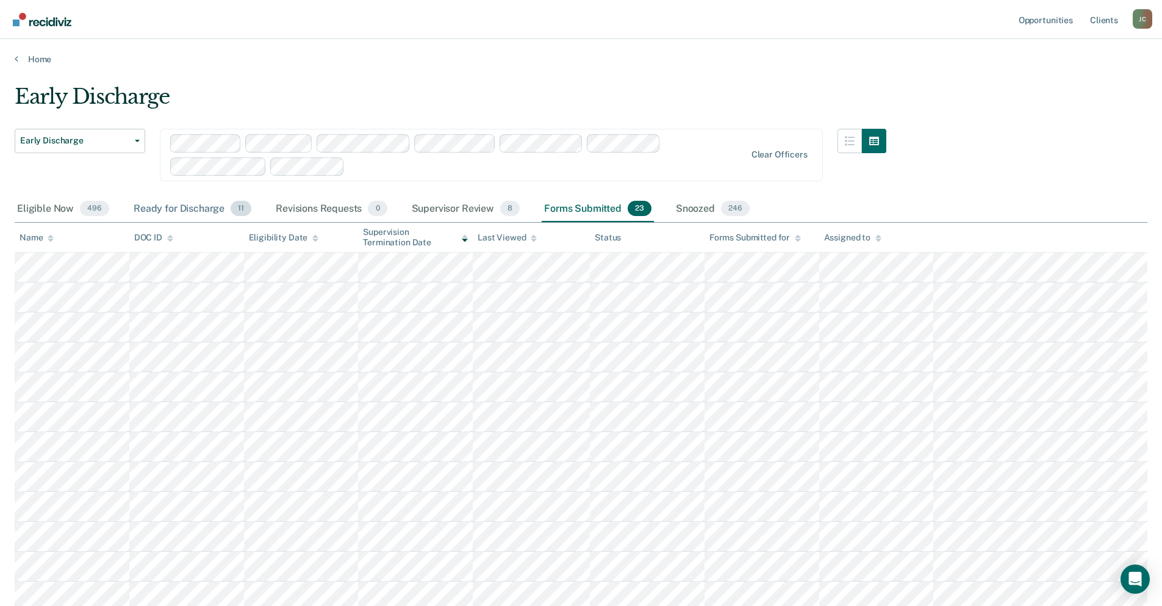
click at [171, 201] on div "Ready for Discharge 11" at bounding box center [192, 209] width 123 height 27
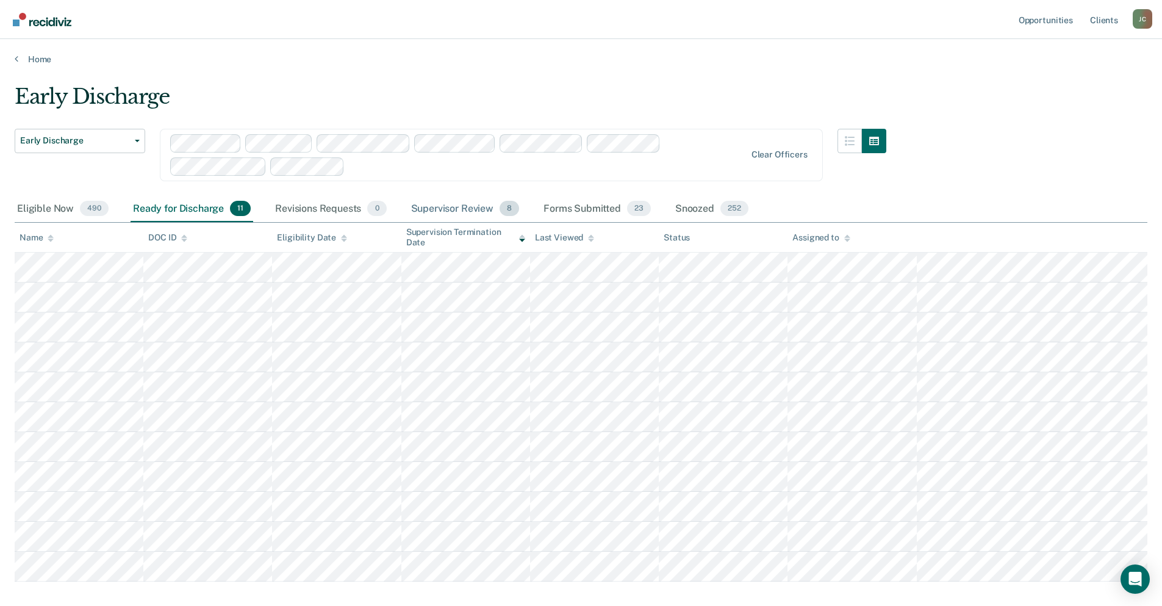
click at [443, 209] on div "Supervisor Review 8" at bounding box center [465, 209] width 113 height 27
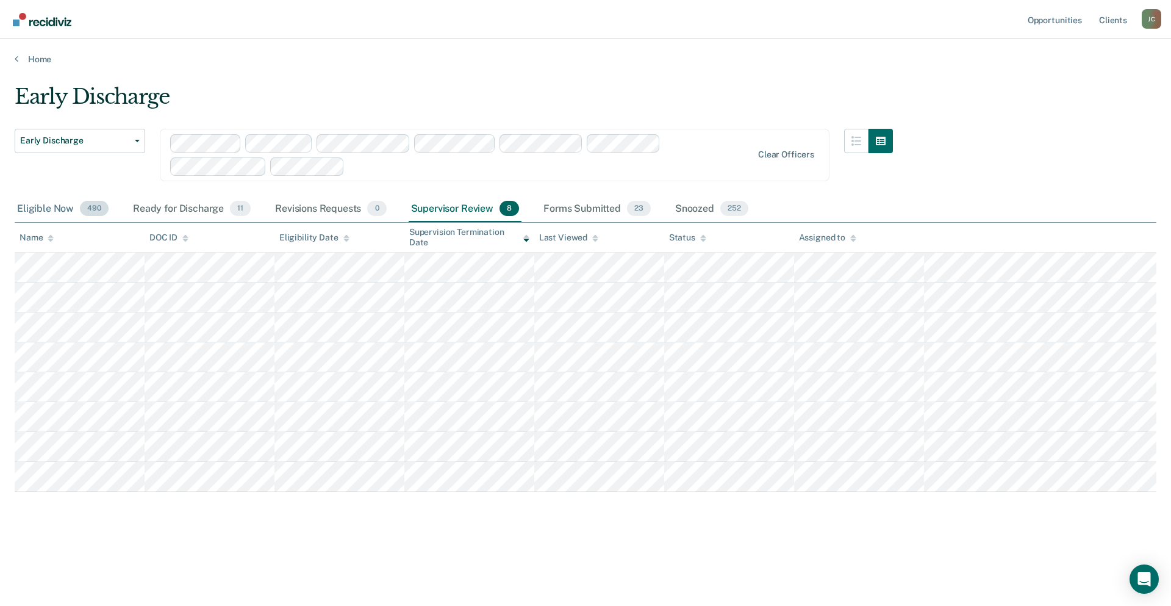
click at [36, 212] on div "Eligible Now 490" at bounding box center [63, 209] width 96 height 27
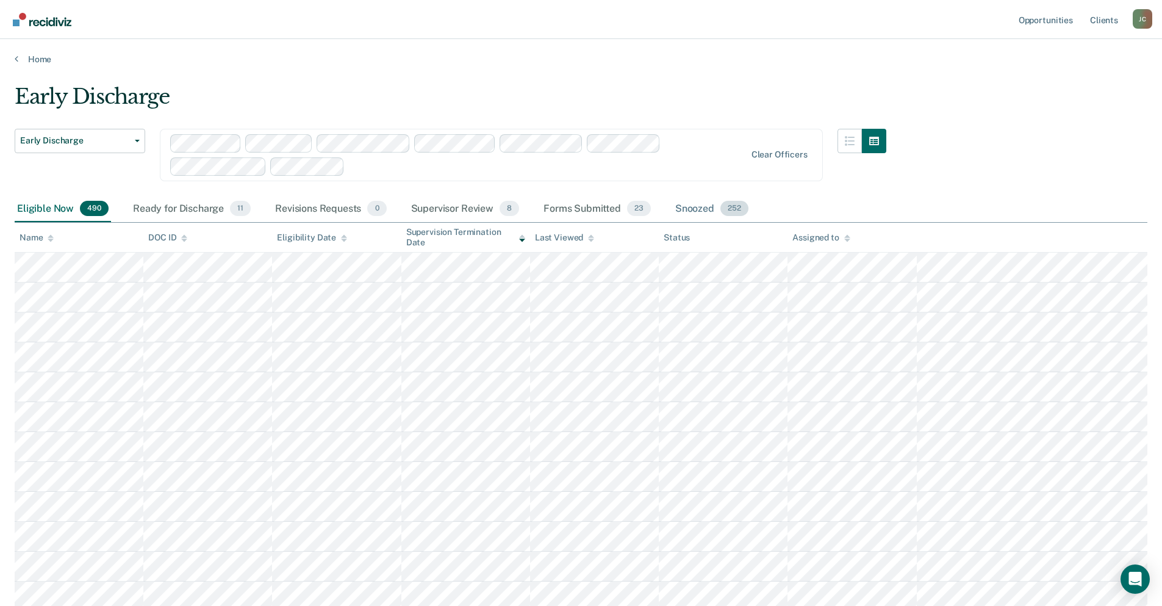
click at [696, 209] on div "Snoozed 252" at bounding box center [712, 209] width 78 height 27
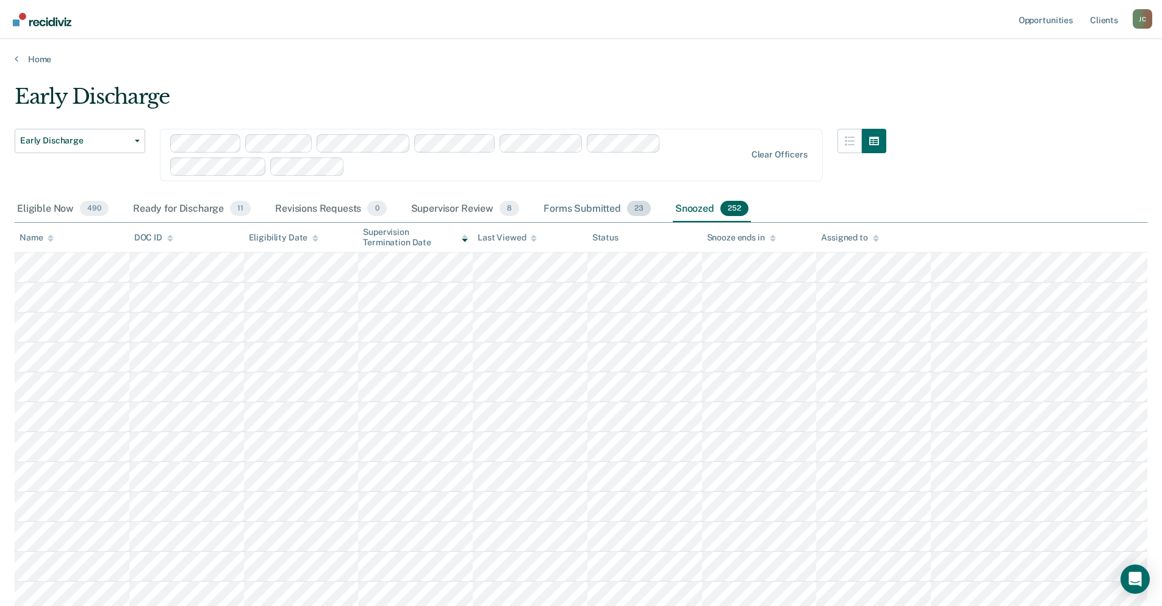
click at [596, 212] on div "Forms Submitted 23" at bounding box center [597, 209] width 112 height 27
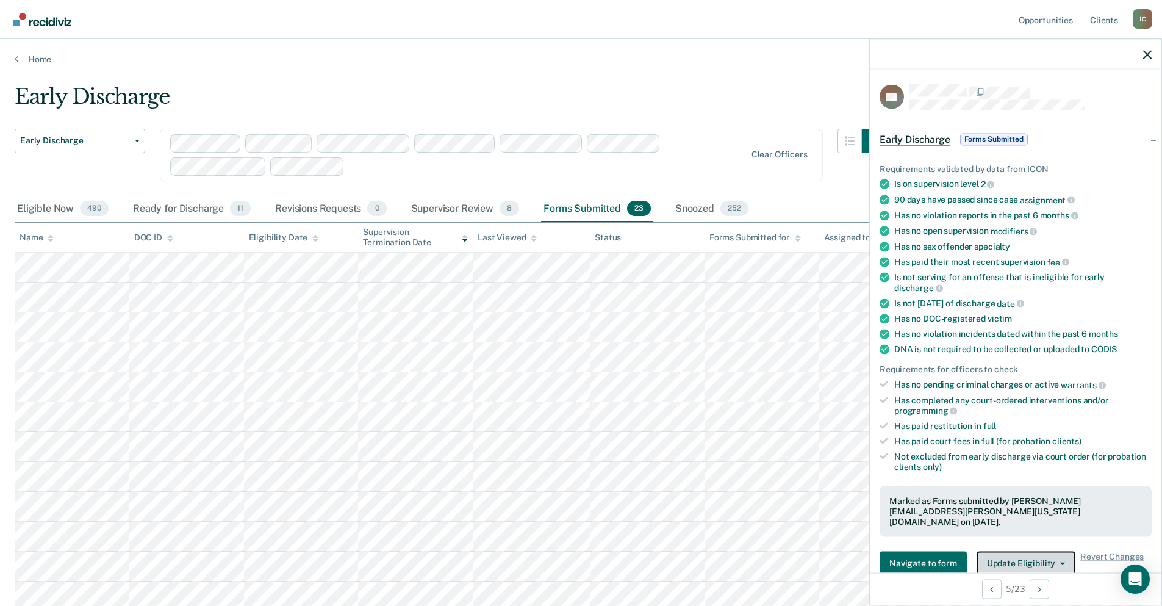
click at [1017, 551] on button "Update Eligibility" at bounding box center [1025, 563] width 99 height 24
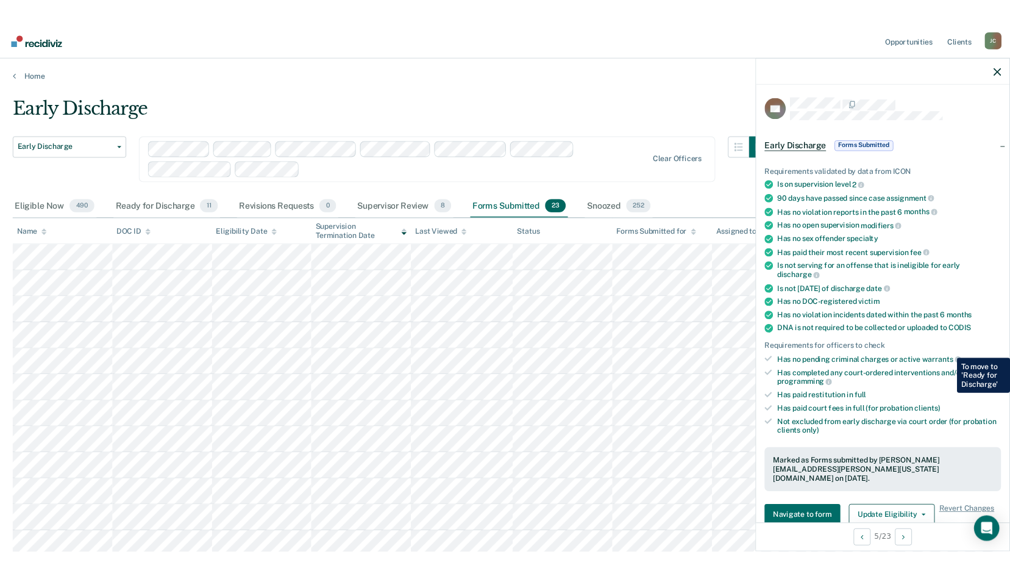
scroll to position [183, 0]
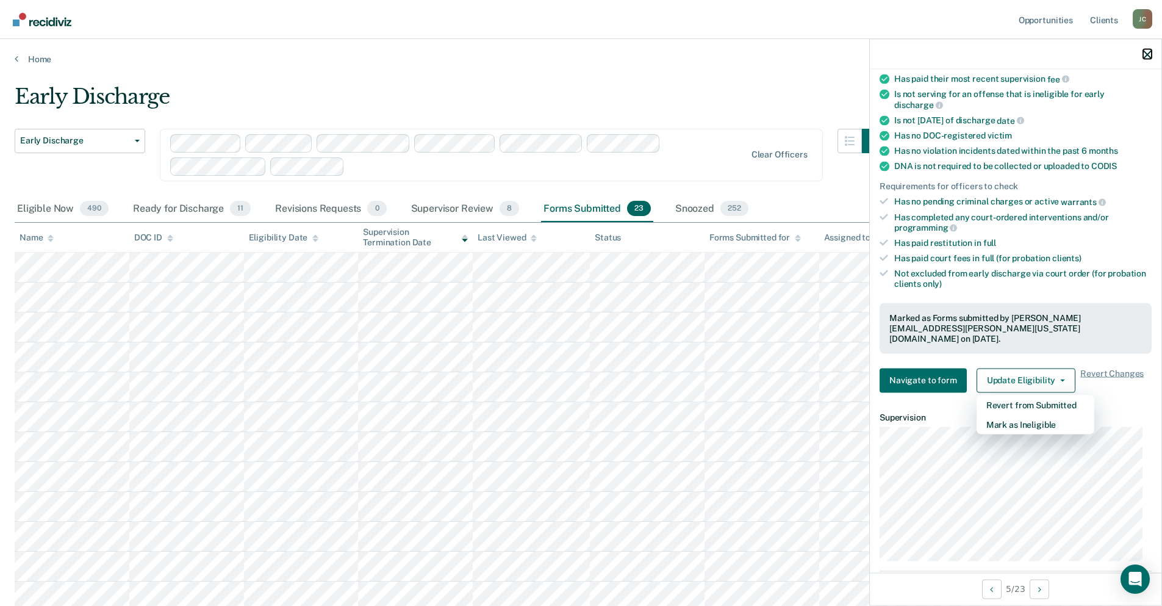
click at [1146, 54] on icon "button" at bounding box center [1147, 54] width 9 height 9
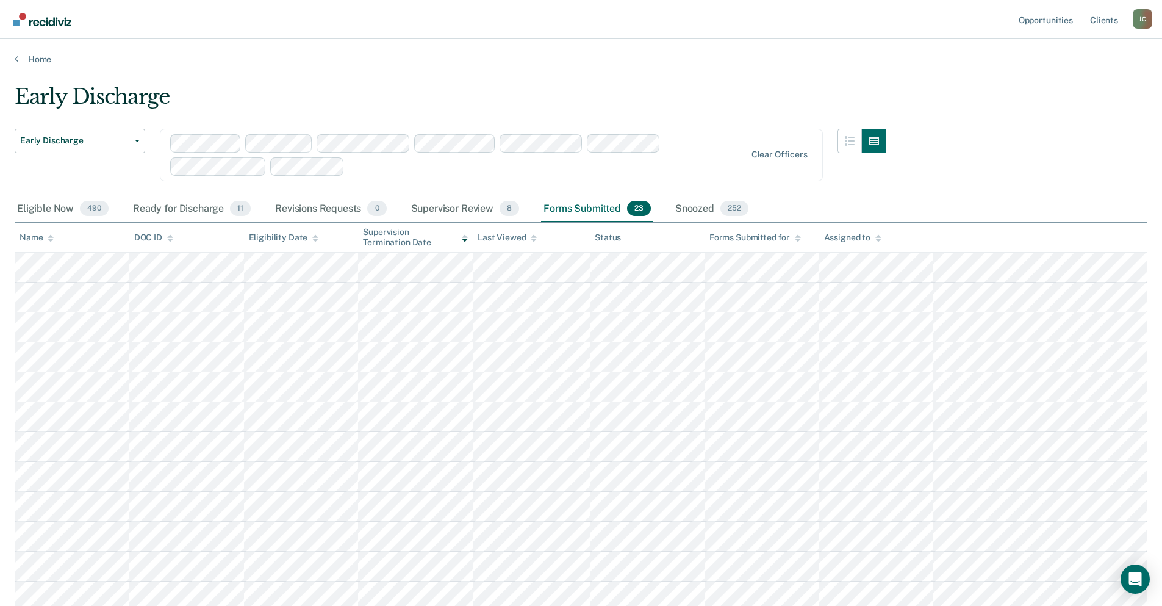
click at [484, 77] on main "Early Discharge Early Discharge Early Discharge Supervision Level Downgrade Cle…" at bounding box center [581, 544] width 1162 height 959
click at [187, 207] on div "Ready for Discharge 11" at bounding box center [192, 209] width 123 height 27
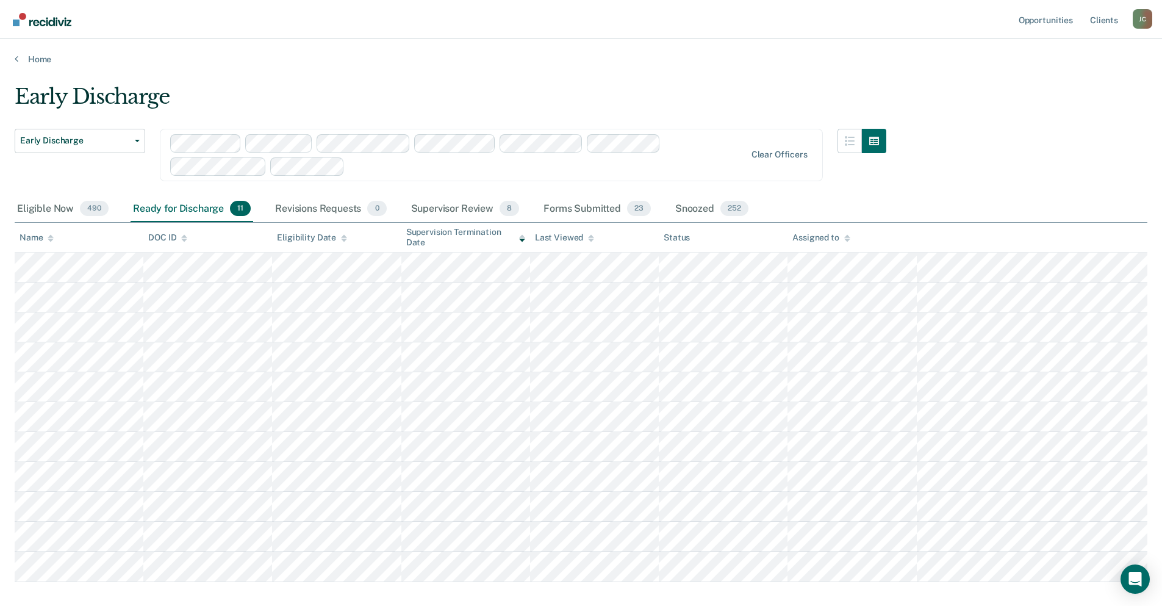
click at [1137, 98] on div "Early Discharge Early Discharge Early Discharge Supervision Level Downgrade Cle…" at bounding box center [581, 330] width 1132 height 493
click at [466, 209] on div "Supervisor Review 8" at bounding box center [465, 209] width 113 height 27
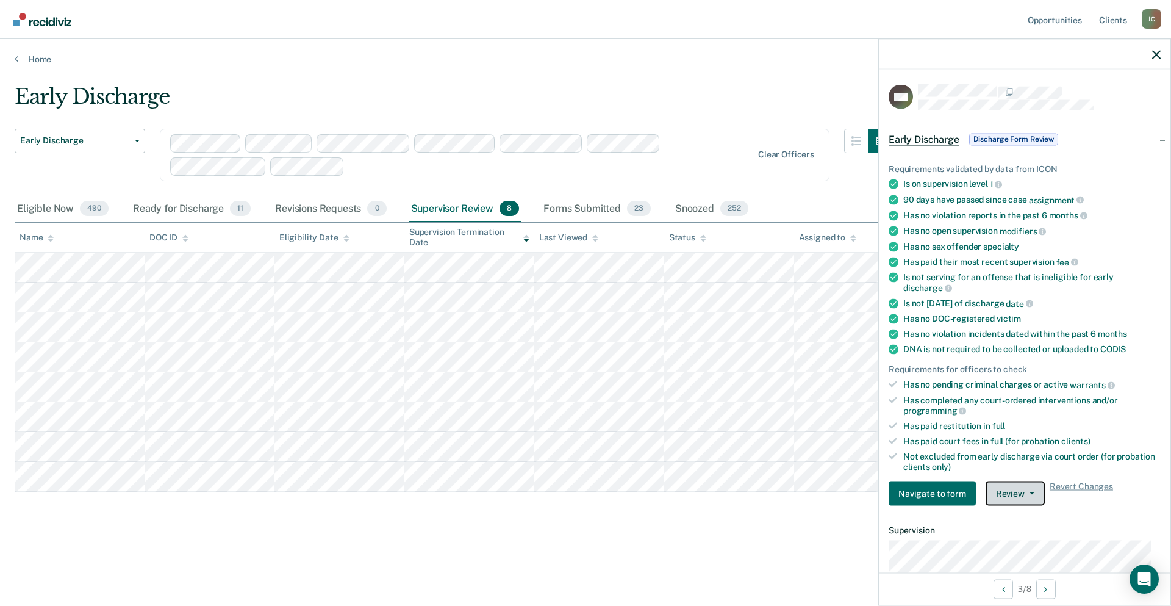
click at [1012, 493] on button "Review" at bounding box center [1014, 493] width 59 height 24
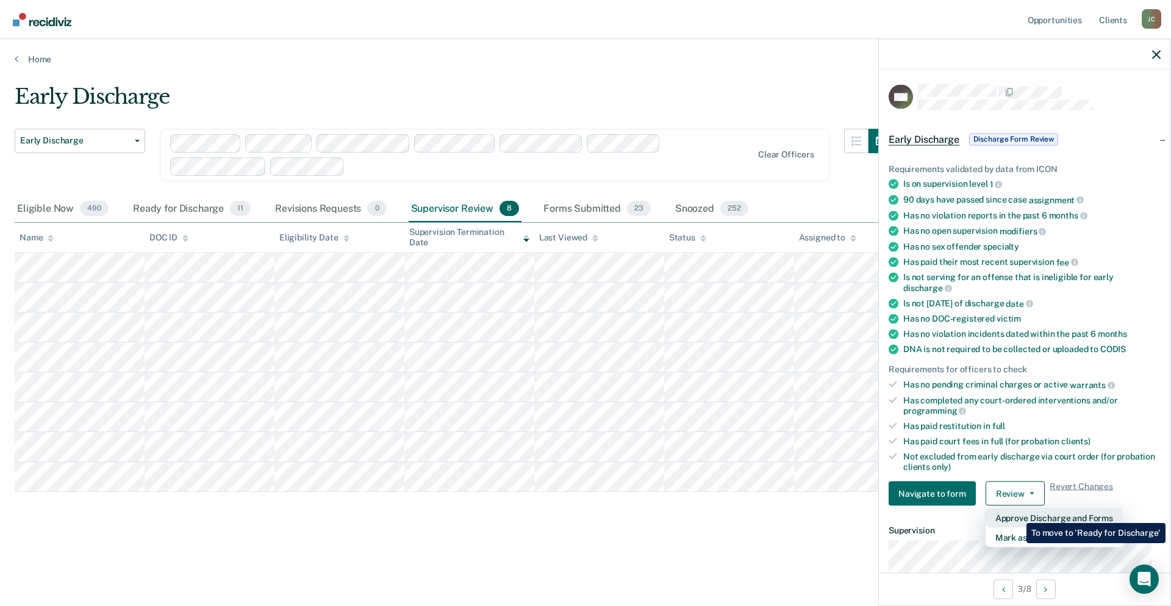
click at [1017, 513] on button "Approve Discharge and Forms" at bounding box center [1053, 518] width 137 height 20
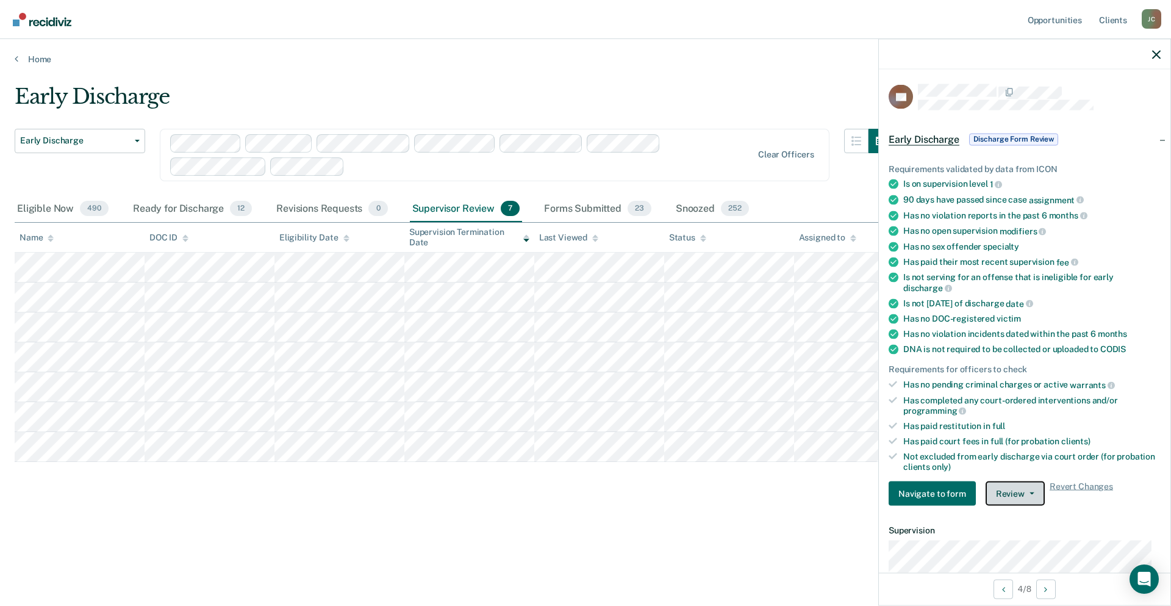
click at [1005, 497] on button "Review" at bounding box center [1014, 493] width 59 height 24
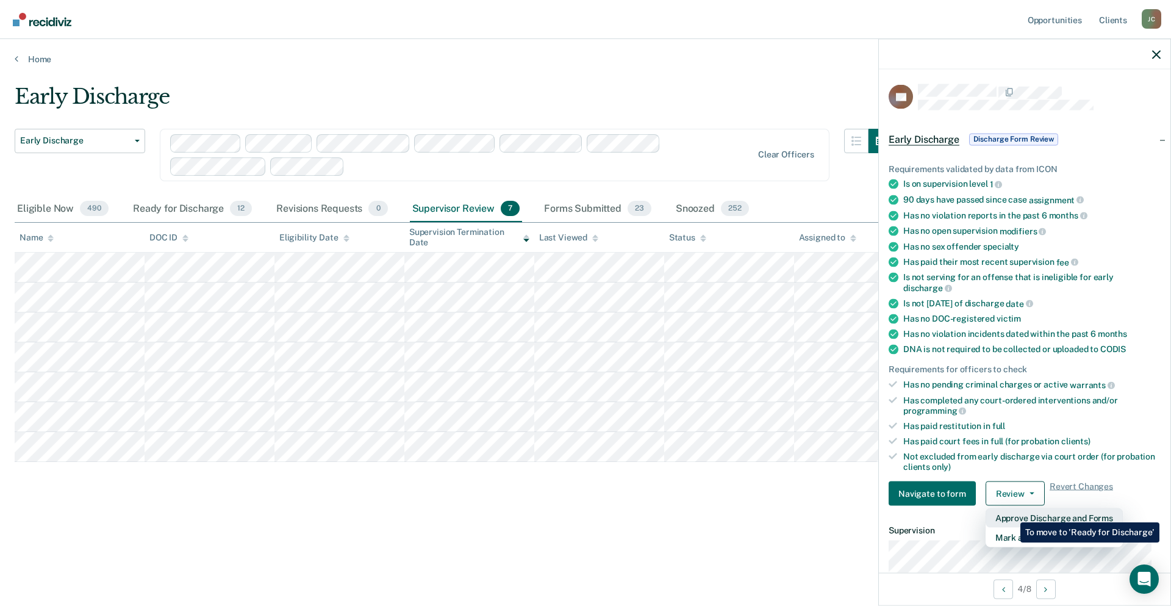
click at [1011, 513] on button "Approve Discharge and Forms" at bounding box center [1053, 518] width 137 height 20
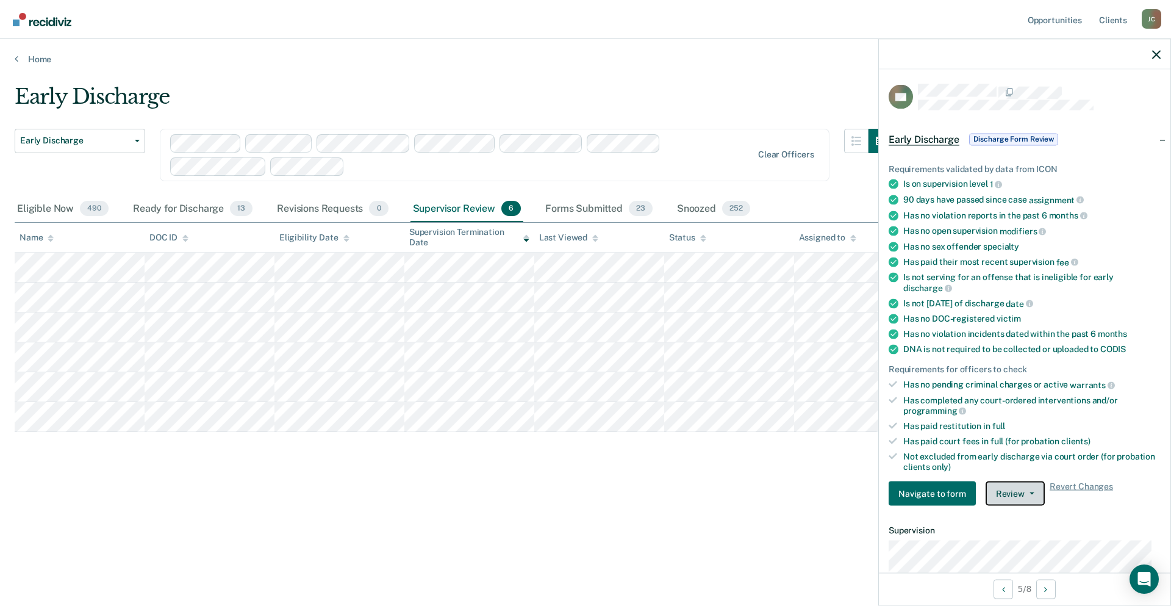
click at [1025, 493] on button "Review" at bounding box center [1014, 493] width 59 height 24
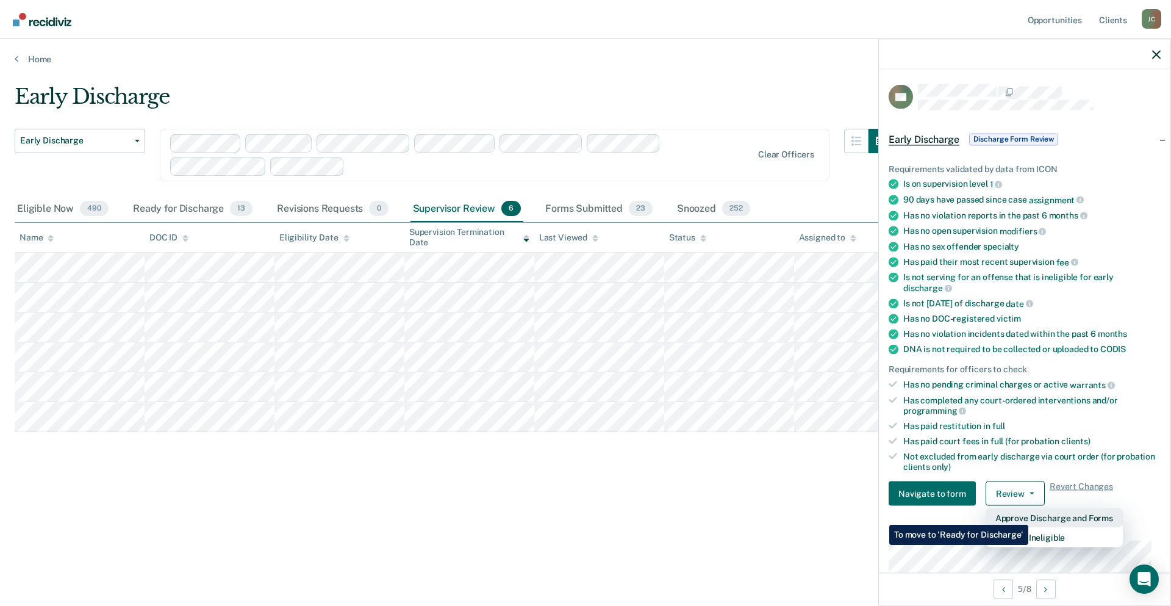
click at [1028, 515] on button "Approve Discharge and Forms" at bounding box center [1053, 518] width 137 height 20
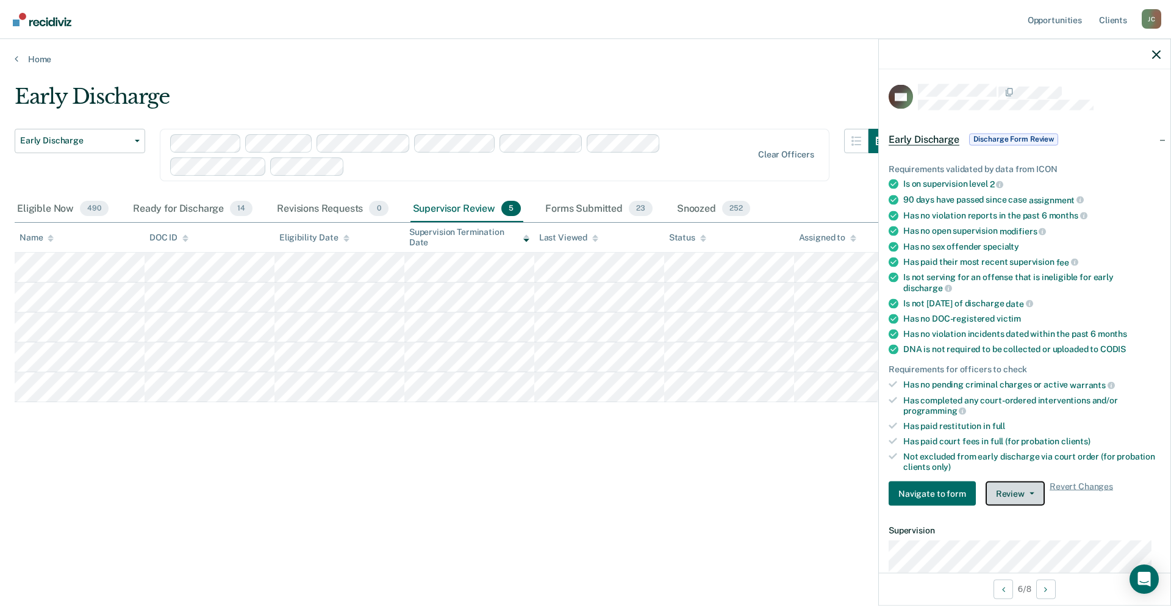
click at [996, 489] on button "Review" at bounding box center [1014, 493] width 59 height 24
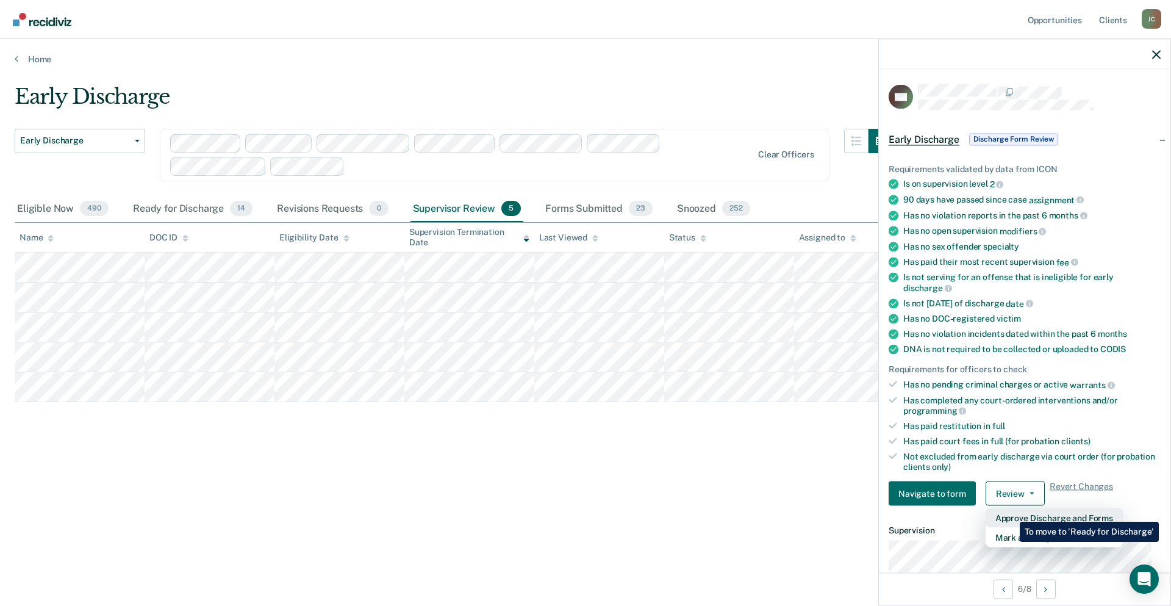
click at [1010, 512] on button "Approve Discharge and Forms" at bounding box center [1053, 518] width 137 height 20
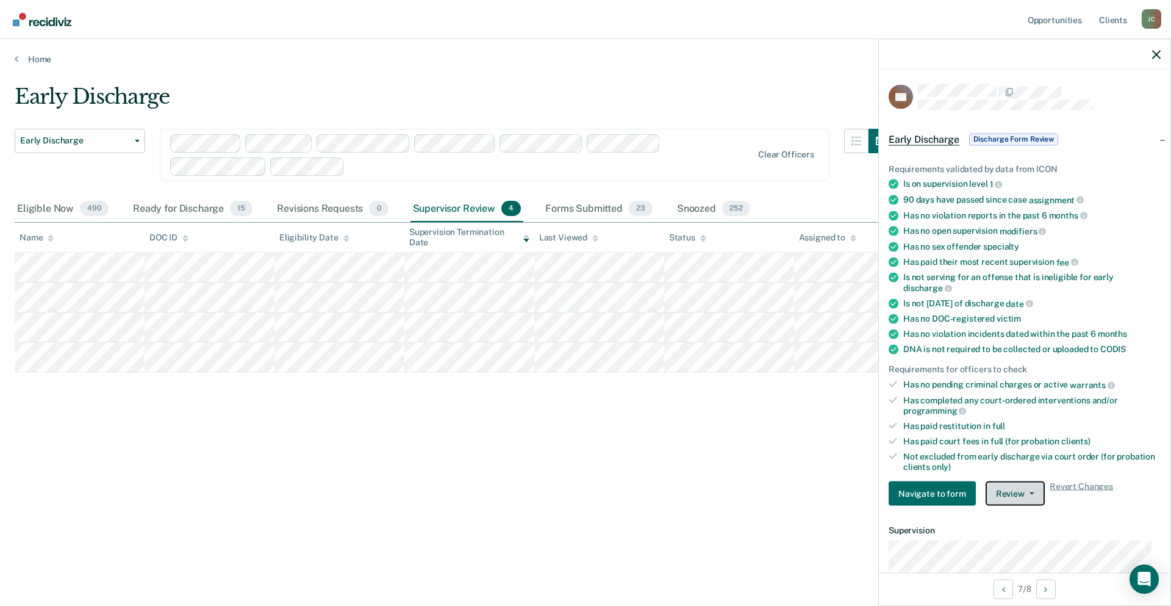
click at [1018, 497] on button "Review" at bounding box center [1014, 493] width 59 height 24
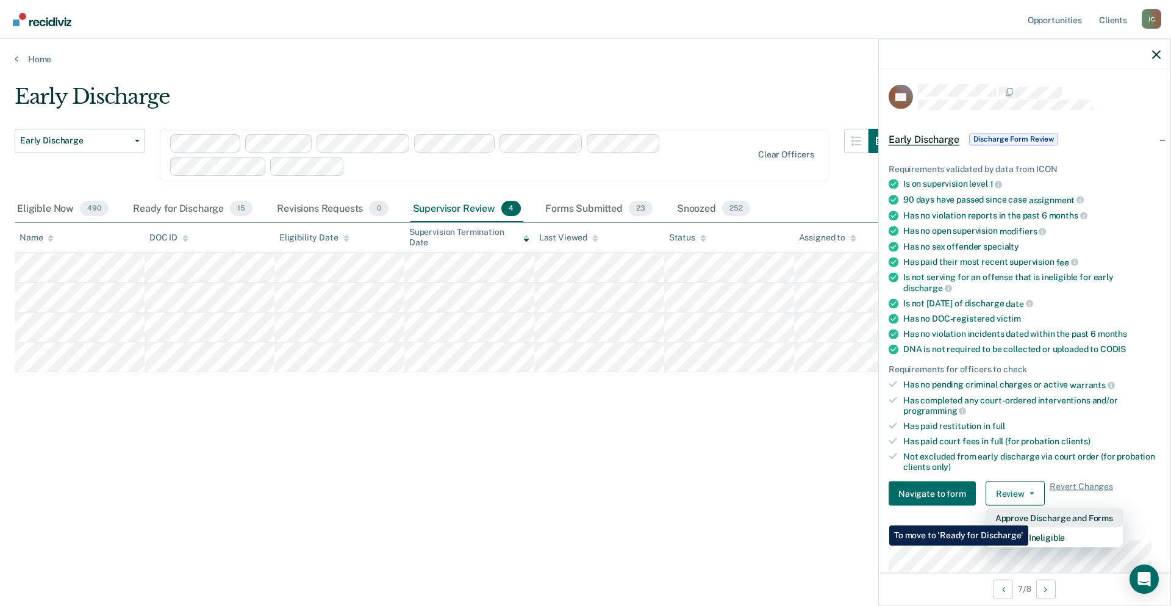
click at [1028, 516] on button "Approve Discharge and Forms" at bounding box center [1053, 518] width 137 height 20
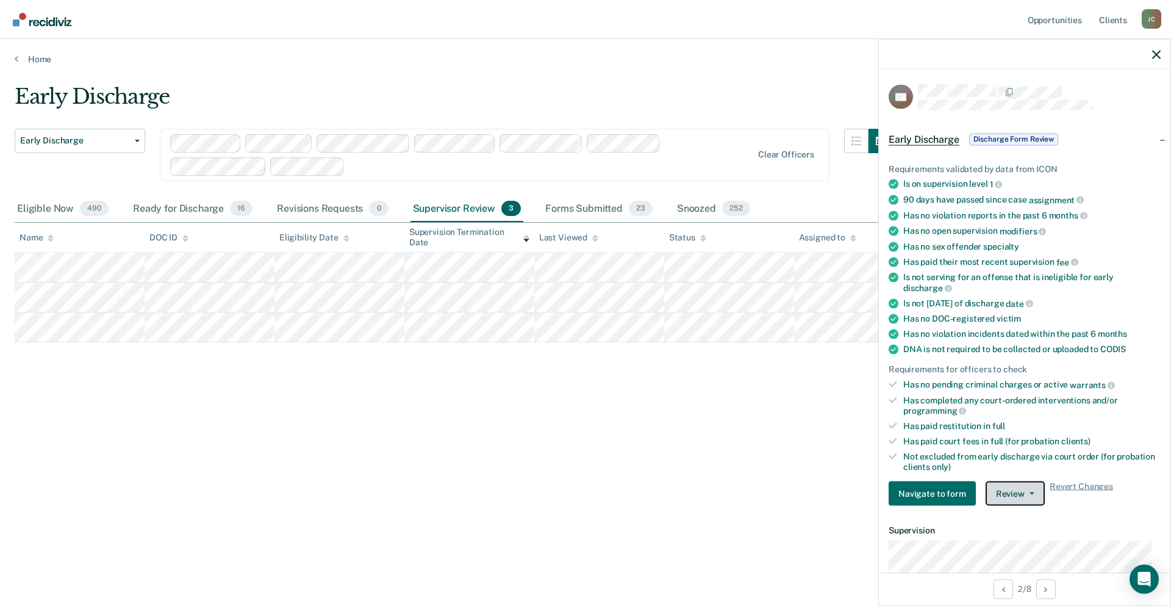
click at [1017, 492] on button "Review" at bounding box center [1014, 493] width 59 height 24
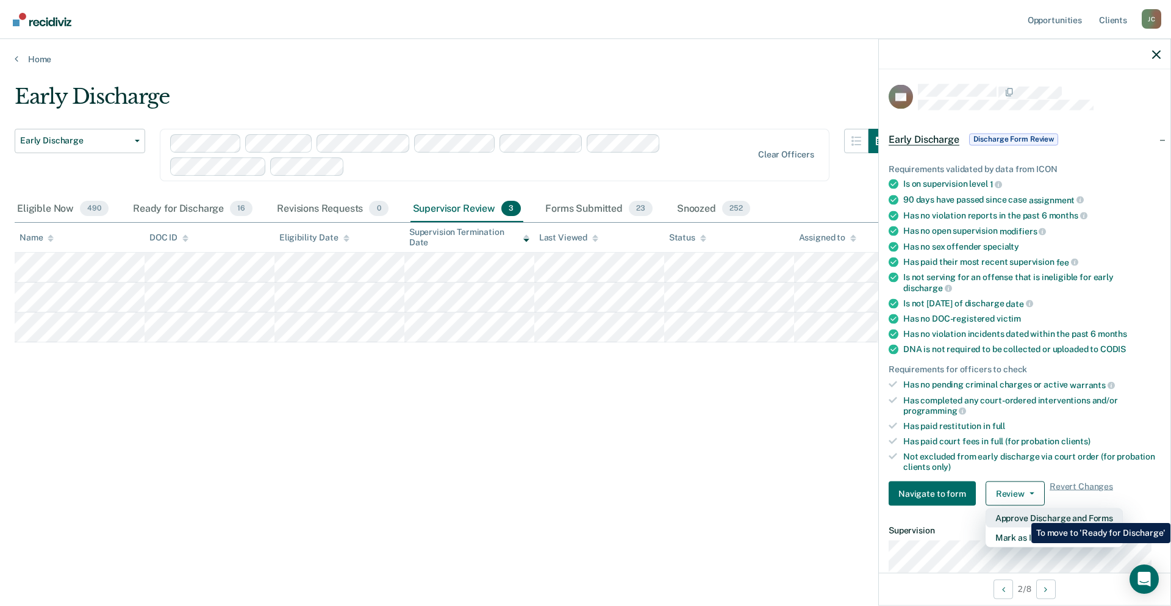
click at [1022, 513] on button "Approve Discharge and Forms" at bounding box center [1053, 518] width 137 height 20
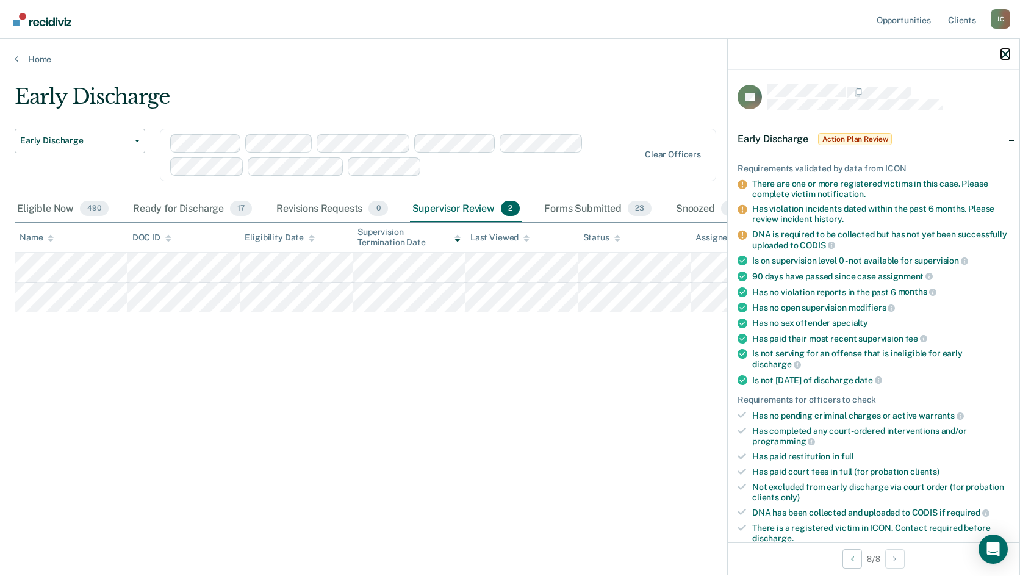
click at [1007, 51] on icon "button" at bounding box center [1005, 54] width 9 height 9
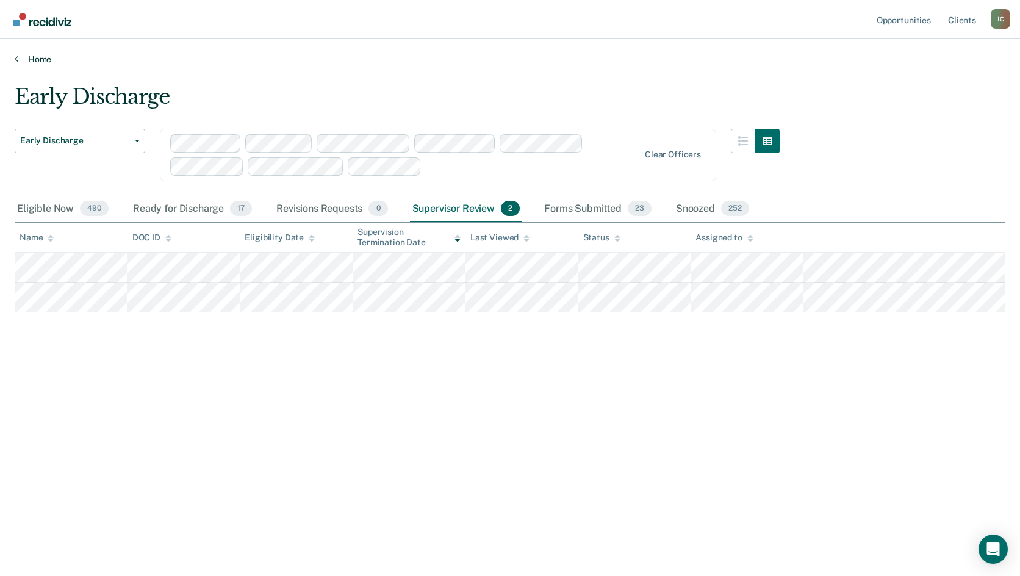
click at [365, 57] on link "Home" at bounding box center [510, 59] width 990 height 11
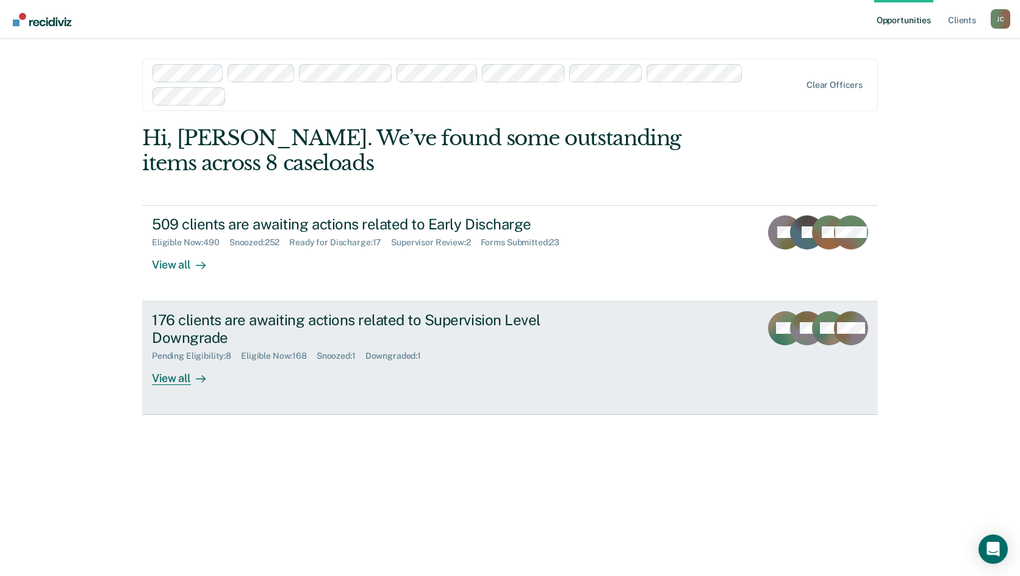
click at [371, 318] on div "176 clients are awaiting actions related to Supervision Level Downgrade" at bounding box center [366, 328] width 428 height 35
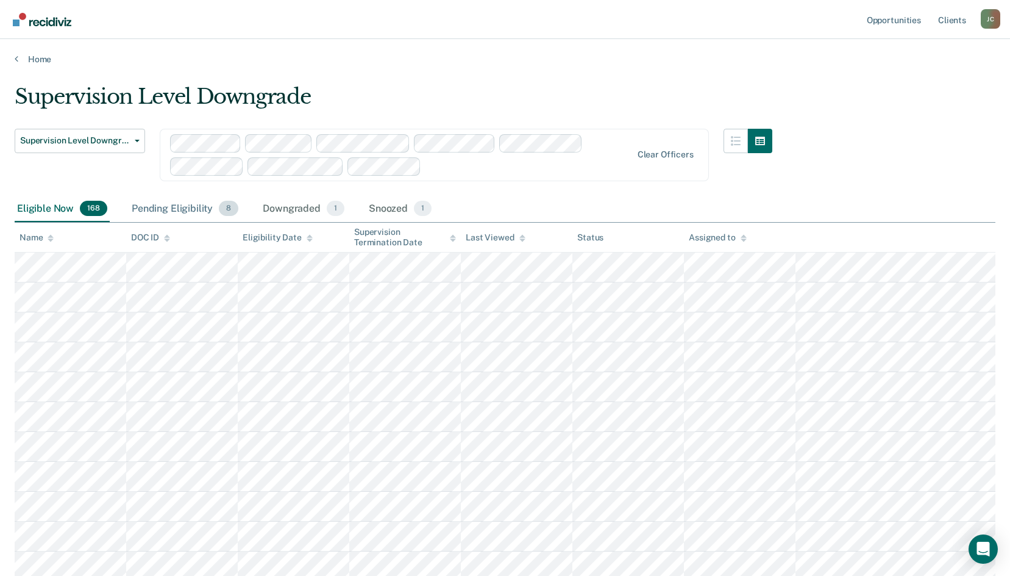
click at [173, 208] on div "Pending Eligibility 8" at bounding box center [185, 209] width 112 height 27
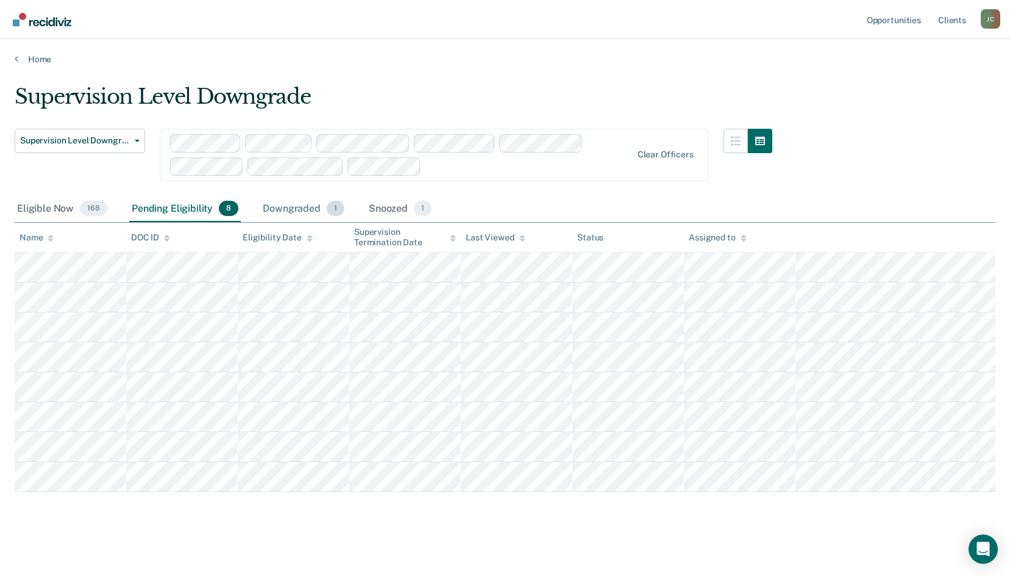
click at [282, 207] on div "Downgraded 1" at bounding box center [303, 209] width 87 height 27
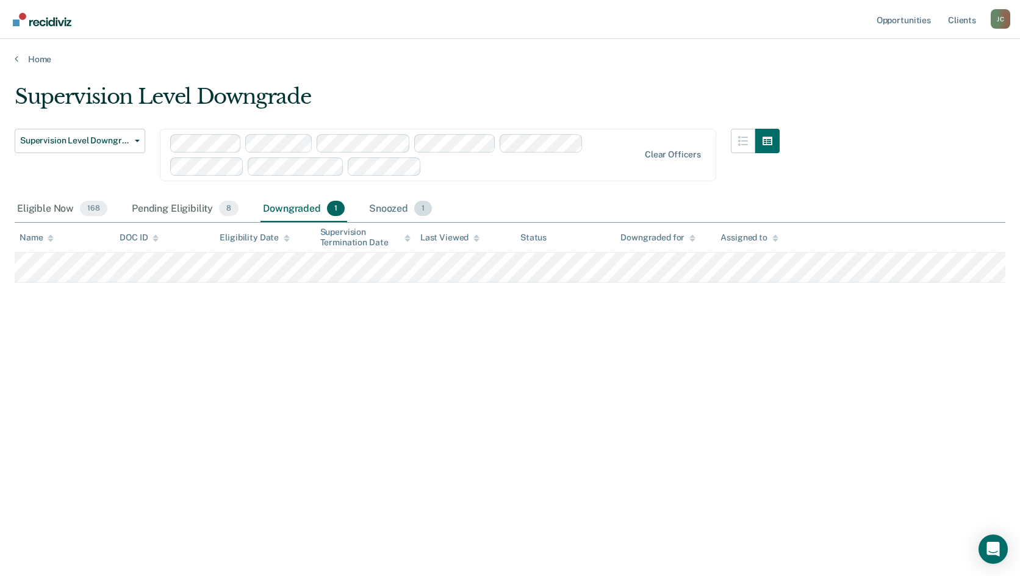
click at [395, 209] on div "Snoozed 1" at bounding box center [400, 209] width 68 height 27
click at [47, 209] on div "Eligible Now 168" at bounding box center [62, 209] width 95 height 27
